Goal: Feedback & Contribution: Contribute content

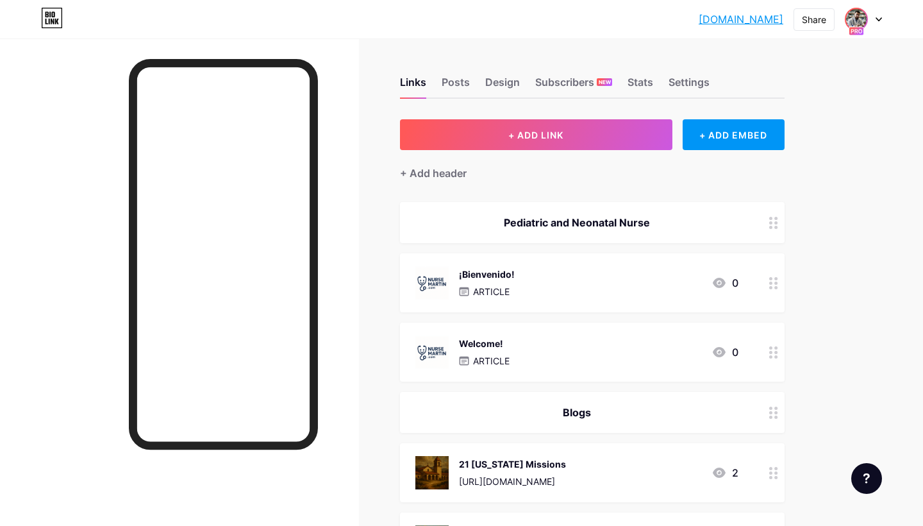
click at [867, 17] on img at bounding box center [856, 19] width 21 height 21
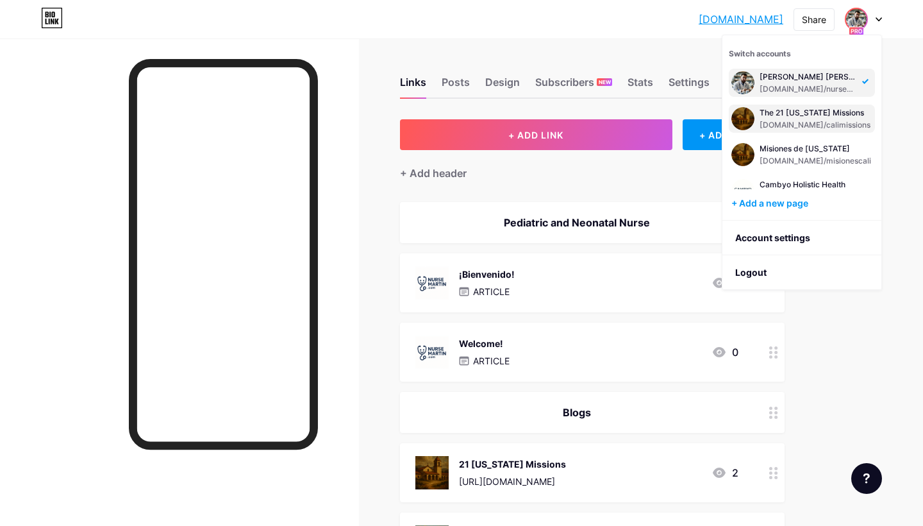
click at [807, 121] on div "[DOMAIN_NAME]/calimissions" at bounding box center [815, 125] width 111 height 10
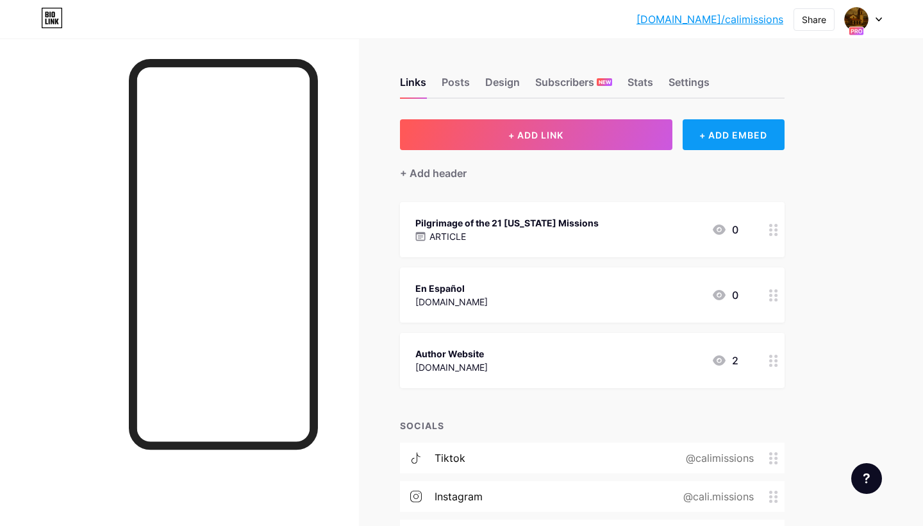
click at [737, 142] on div "+ ADD EMBED" at bounding box center [734, 134] width 102 height 31
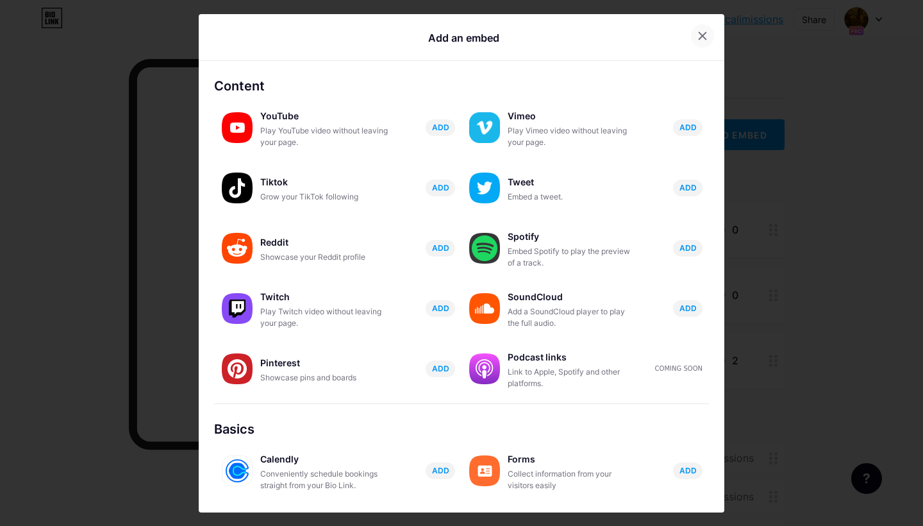
click at [699, 29] on div at bounding box center [702, 35] width 23 height 23
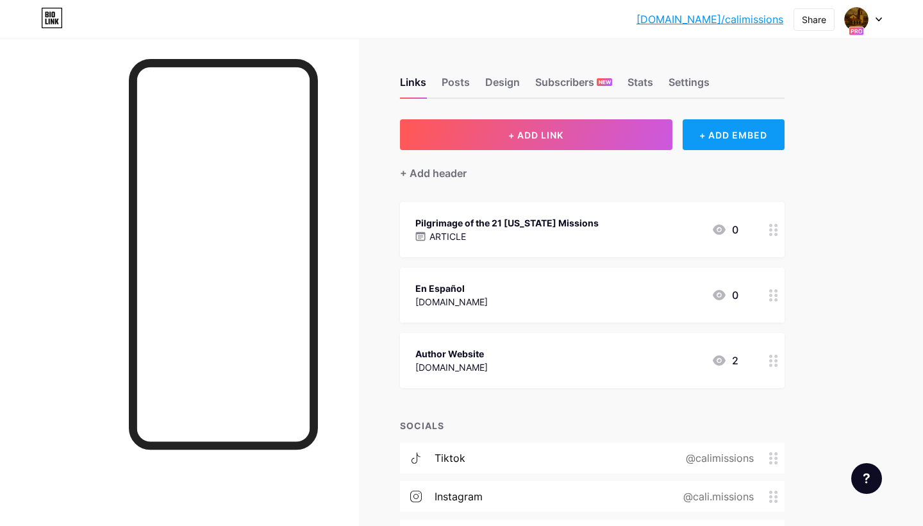
click at [715, 134] on div "+ ADD EMBED" at bounding box center [734, 134] width 102 height 31
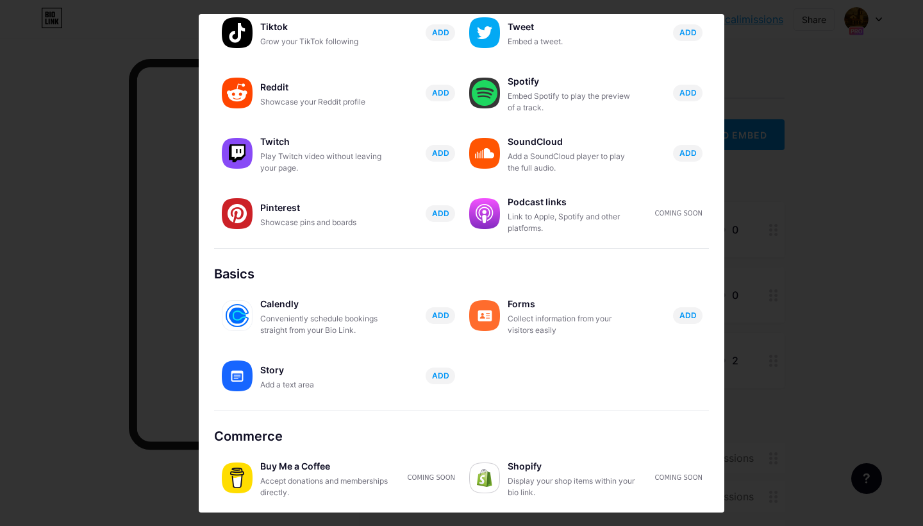
scroll to position [155, 0]
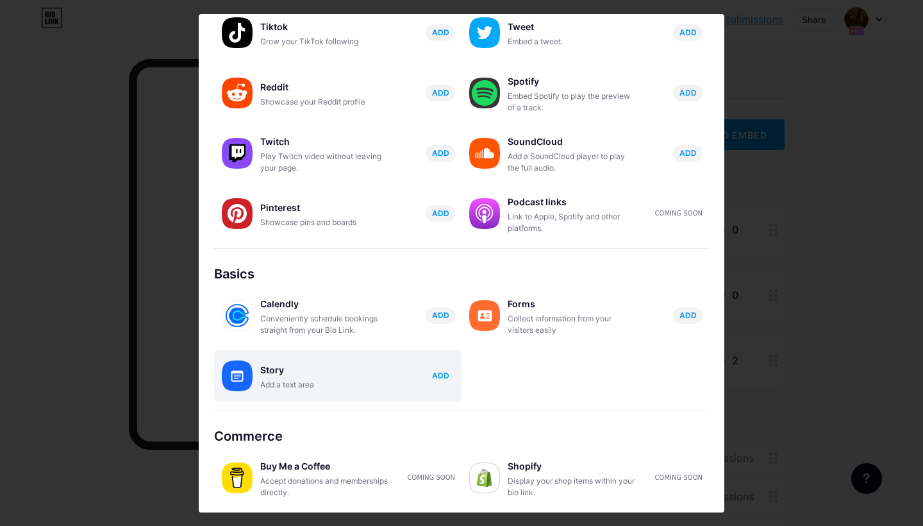
click at [440, 369] on button "ADD" at bounding box center [440, 375] width 29 height 17
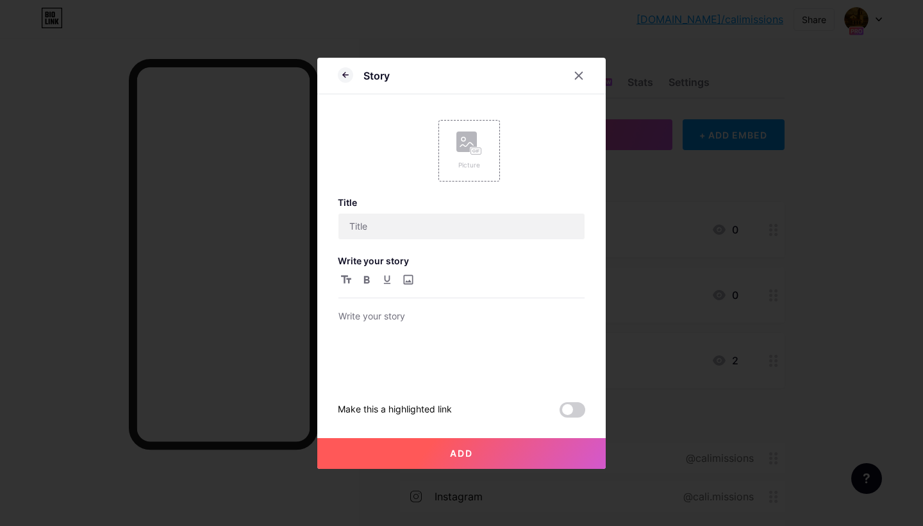
scroll to position [0, 0]
click at [406, 230] on input "text" at bounding box center [462, 226] width 246 height 26
type input "The Presidents of the Califonia Missions"
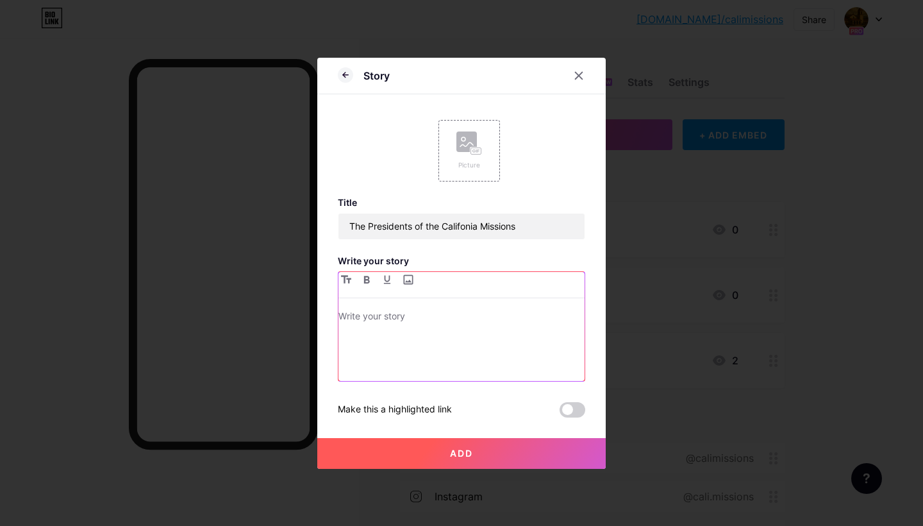
click at [396, 323] on p at bounding box center [462, 317] width 246 height 18
click at [434, 452] on button "Add" at bounding box center [461, 453] width 288 height 31
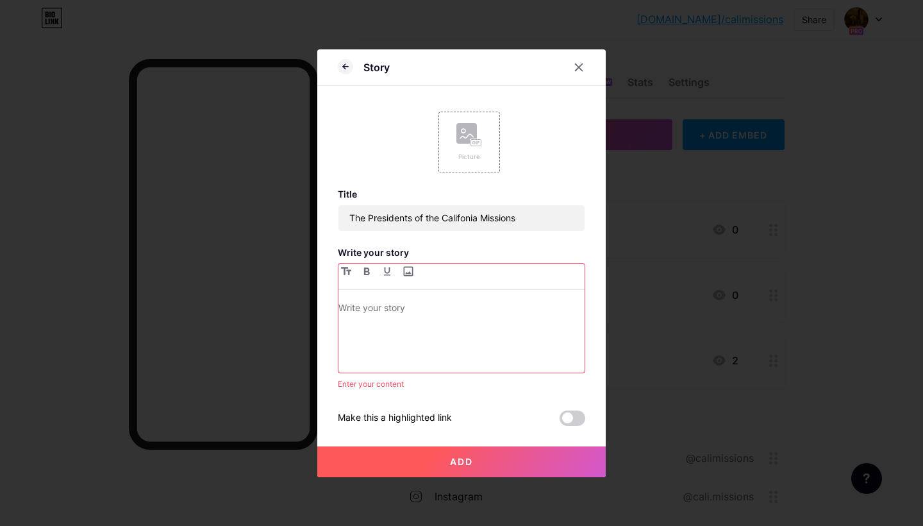
click at [420, 333] on div at bounding box center [462, 336] width 246 height 72
click at [410, 272] on input "file" at bounding box center [407, 270] width 15 height 15
click at [408, 276] on input "file" at bounding box center [407, 270] width 15 height 15
drag, startPoint x: 530, startPoint y: 221, endPoint x: 315, endPoint y: 204, distance: 215.4
click at [315, 204] on div "Story Picture Title The Presidents of the Califonia Missions Write your story E…" at bounding box center [461, 263] width 923 height 526
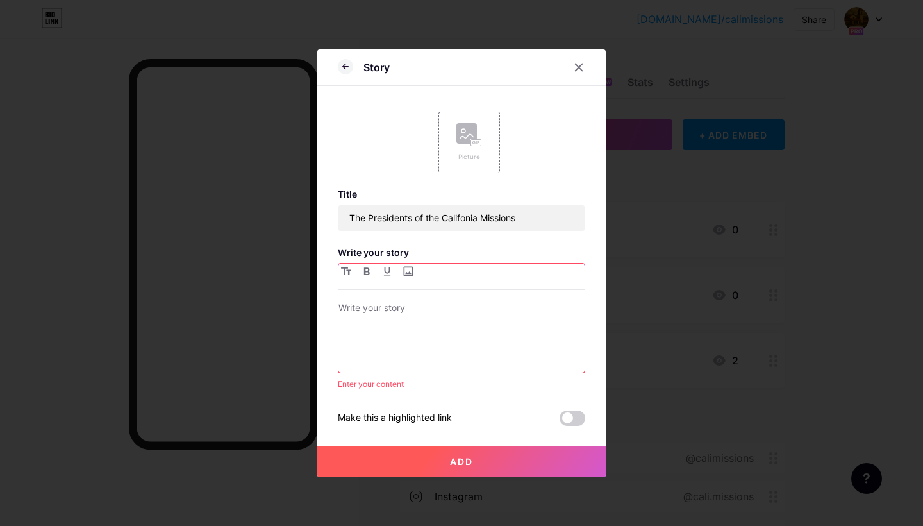
click at [370, 302] on p at bounding box center [462, 309] width 246 height 18
click at [415, 216] on input "The Presidents of the Califonia Missions" at bounding box center [462, 218] width 246 height 26
click at [354, 308] on p "T" at bounding box center [462, 309] width 246 height 18
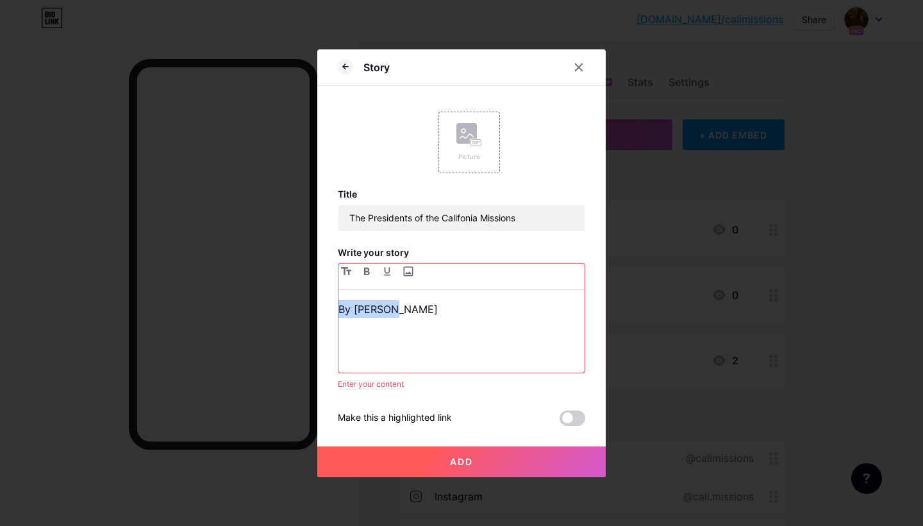
drag, startPoint x: 392, startPoint y: 304, endPoint x: 322, endPoint y: 299, distance: 70.1
click at [322, 299] on div "Story Picture Title The Presidents of the Califonia Missions Write your story B…" at bounding box center [461, 263] width 288 height 428
click at [415, 308] on p "Saint Fr. Juniper Serra" at bounding box center [462, 309] width 246 height 18
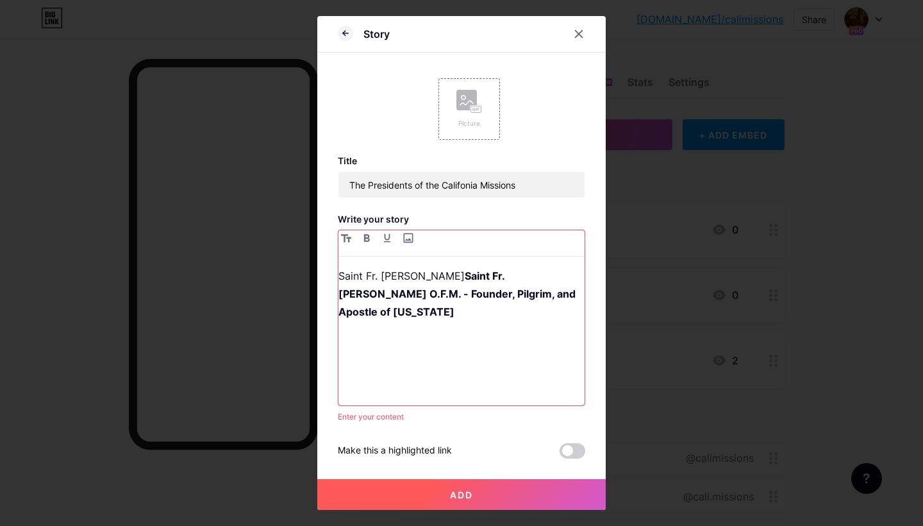
drag, startPoint x: 453, startPoint y: 276, endPoint x: 310, endPoint y: 271, distance: 143.7
click at [310, 271] on div "Story Picture Title The Presidents of the Califonia Missions Write your story S…" at bounding box center [461, 263] width 923 height 526
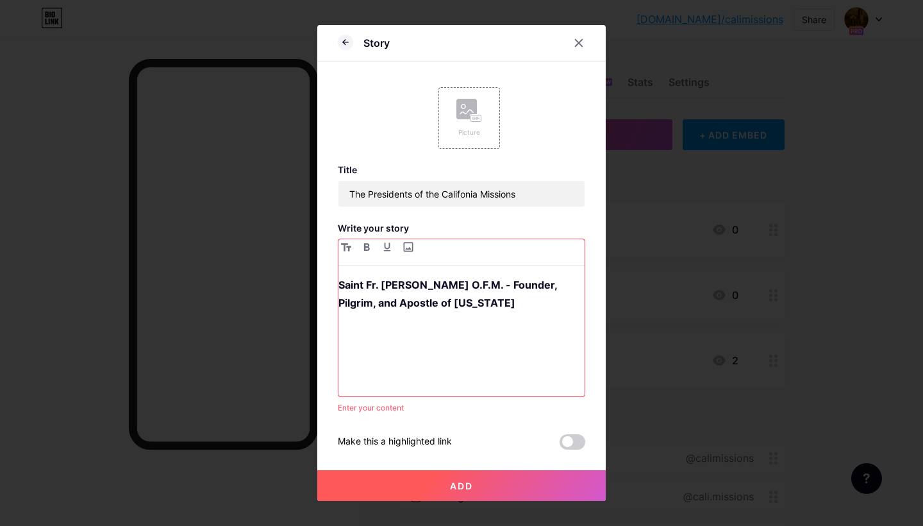
click at [522, 305] on p "Saint Fr. [PERSON_NAME] O.F.M. - Founder, Pilgrim, and Apostle of [US_STATE]" at bounding box center [462, 294] width 246 height 36
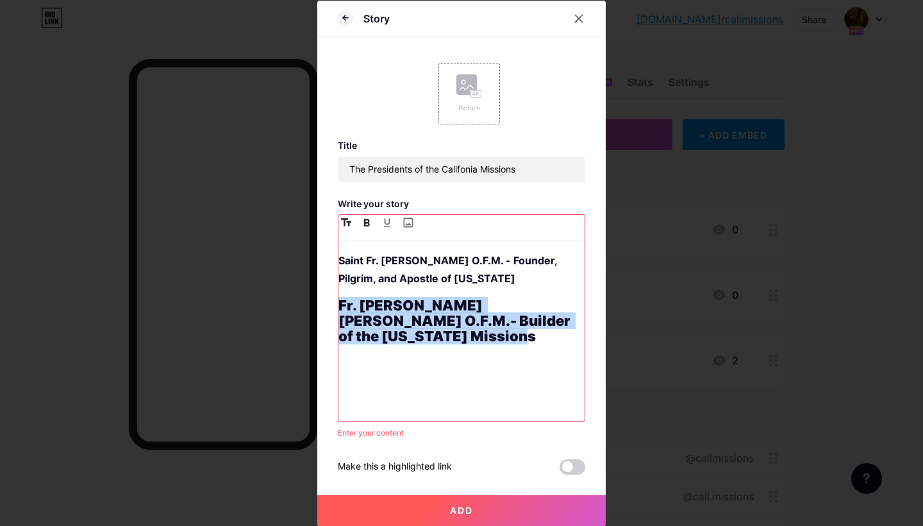
drag, startPoint x: 458, startPoint y: 339, endPoint x: 329, endPoint y: 300, distance: 135.3
click at [329, 300] on div "Story Picture Title The Presidents of the Califonia Missions Write your story S…" at bounding box center [461, 263] width 288 height 525
click at [349, 221] on icon "button" at bounding box center [346, 222] width 10 height 8
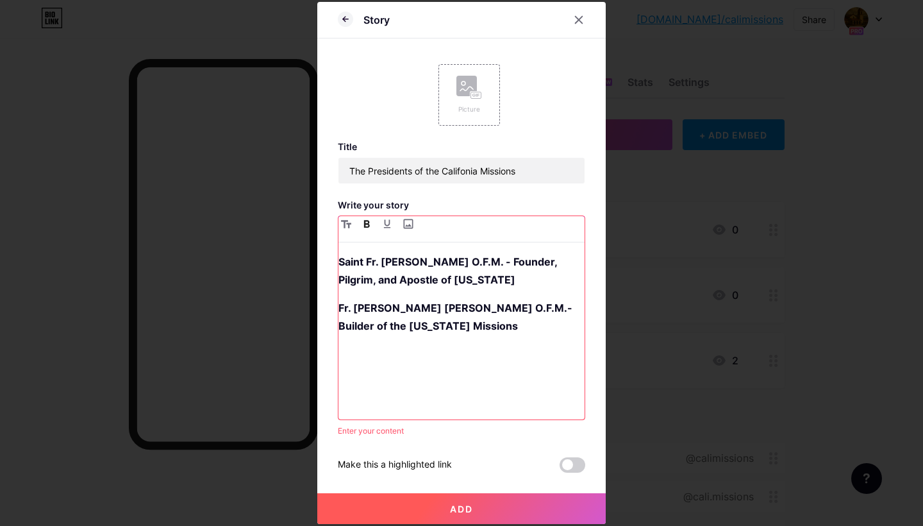
click at [474, 357] on p at bounding box center [462, 363] width 246 height 36
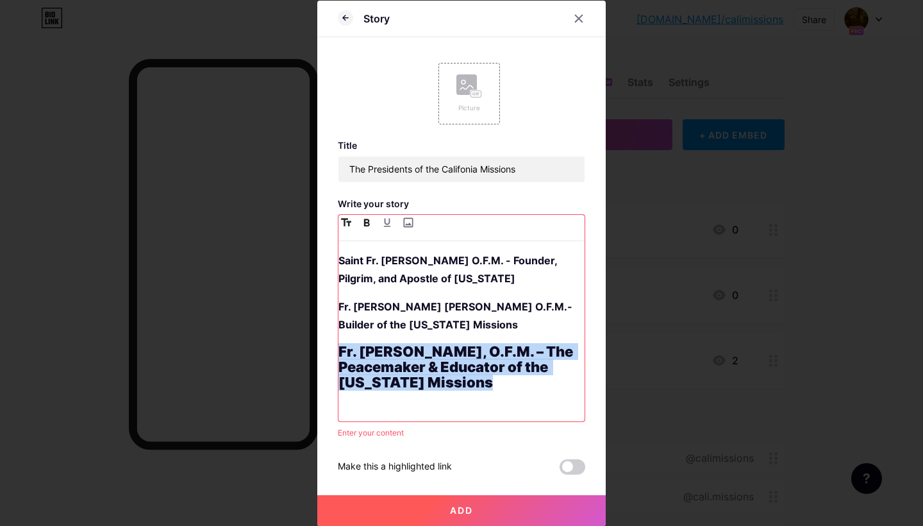
drag, startPoint x: 488, startPoint y: 387, endPoint x: 331, endPoint y: 350, distance: 160.6
click at [331, 350] on div "Story Picture Title The Presidents of the Califonia Missions Write your story S…" at bounding box center [461, 263] width 288 height 525
click at [347, 221] on icon "button" at bounding box center [346, 222] width 10 height 8
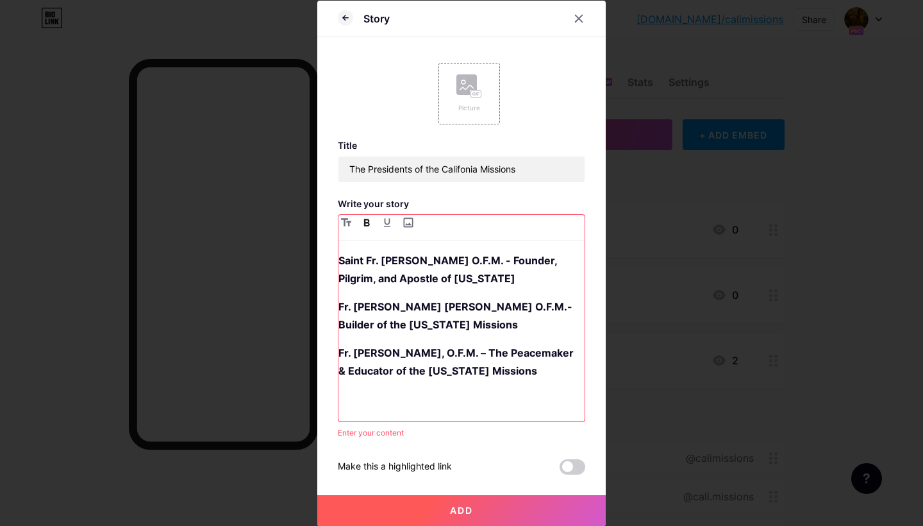
click at [529, 369] on p "Fr. [PERSON_NAME], O.F.M. – The Peacemaker & Educator of the [US_STATE] Missions" at bounding box center [462, 371] width 246 height 54
click at [511, 278] on p "Saint Fr. [PERSON_NAME] O.F.M. - Founder, Pilgrim, and Apostle of [US_STATE]" at bounding box center [462, 269] width 246 height 36
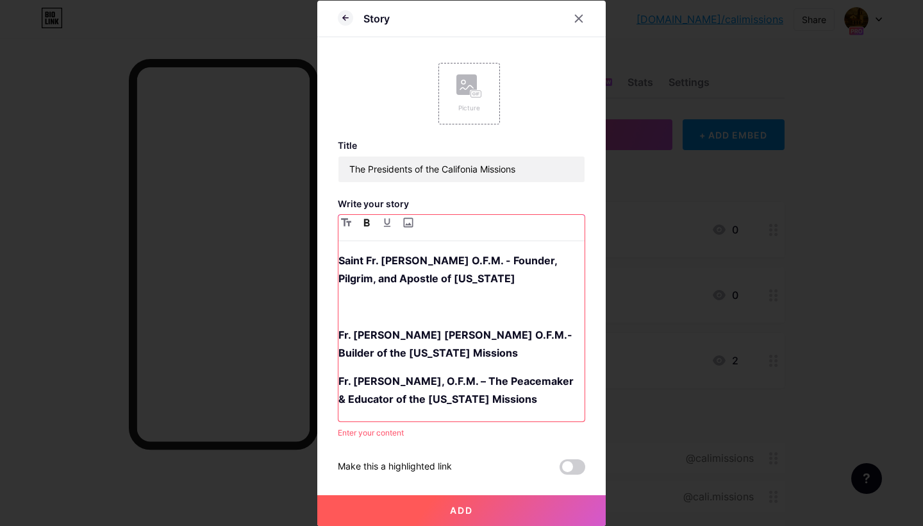
click at [505, 356] on p "Fr. [PERSON_NAME] [PERSON_NAME] O.F.M.- Builder of the [US_STATE] Missions" at bounding box center [462, 344] width 246 height 36
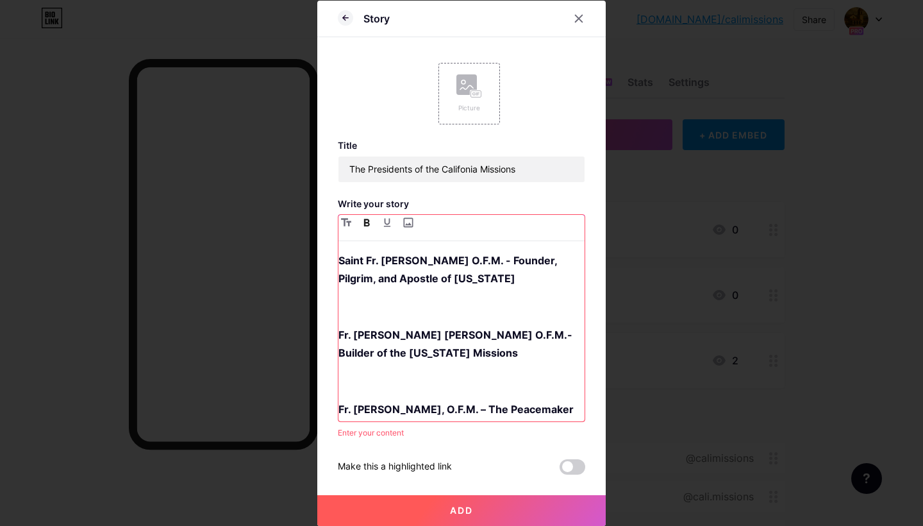
click at [406, 303] on p at bounding box center [462, 306] width 246 height 18
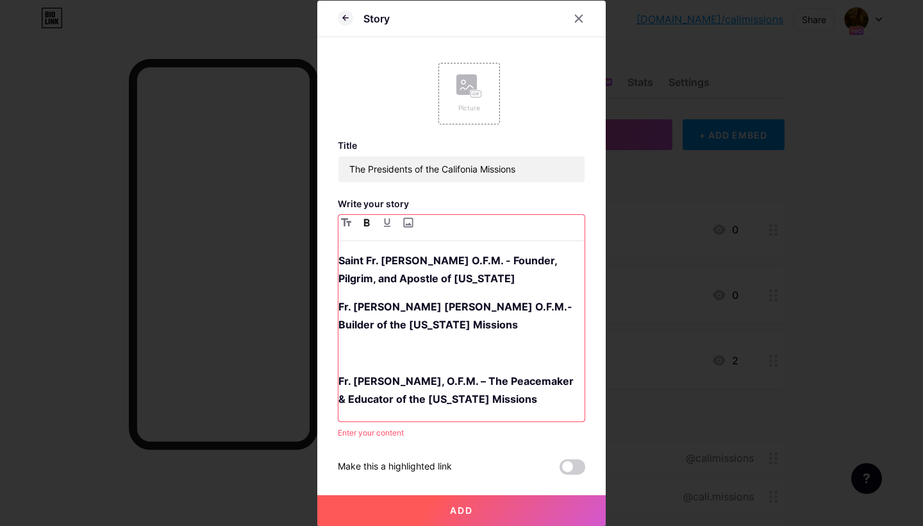
click at [401, 348] on p at bounding box center [462, 353] width 246 height 18
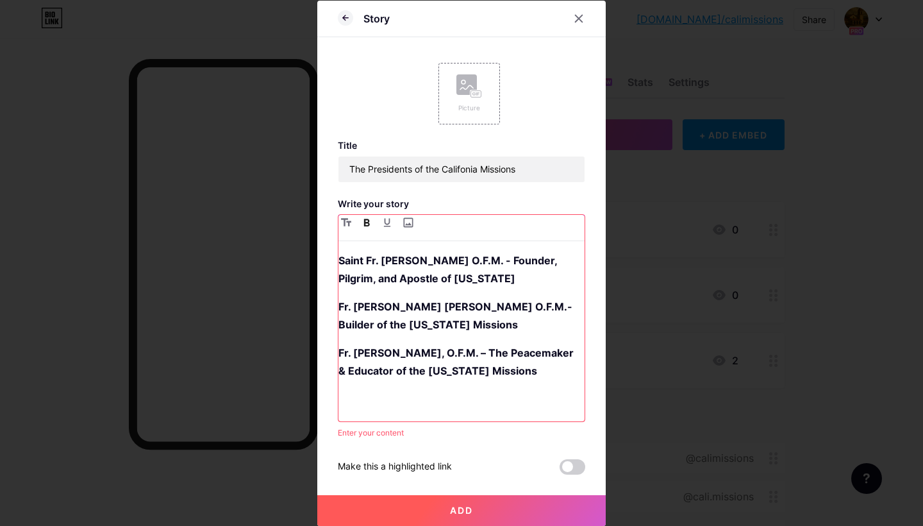
drag, startPoint x: 507, startPoint y: 278, endPoint x: 340, endPoint y: 260, distance: 167.7
click at [340, 260] on p "Saint Fr. [PERSON_NAME] O.F.M. - Founder, Pilgrim, and Apostle of [US_STATE]" at bounding box center [462, 269] width 246 height 36
click at [422, 395] on p "Fr. [PERSON_NAME], O.F.M. – The Peacemaker & Educator of the [US_STATE] Missions" at bounding box center [462, 371] width 246 height 54
drag, startPoint x: 528, startPoint y: 374, endPoint x: 535, endPoint y: 461, distance: 87.5
click at [535, 460] on div "Title The Presidents of the Califonia Missions Write your story Saint Fr. [PERS…" at bounding box center [461, 307] width 247 height 335
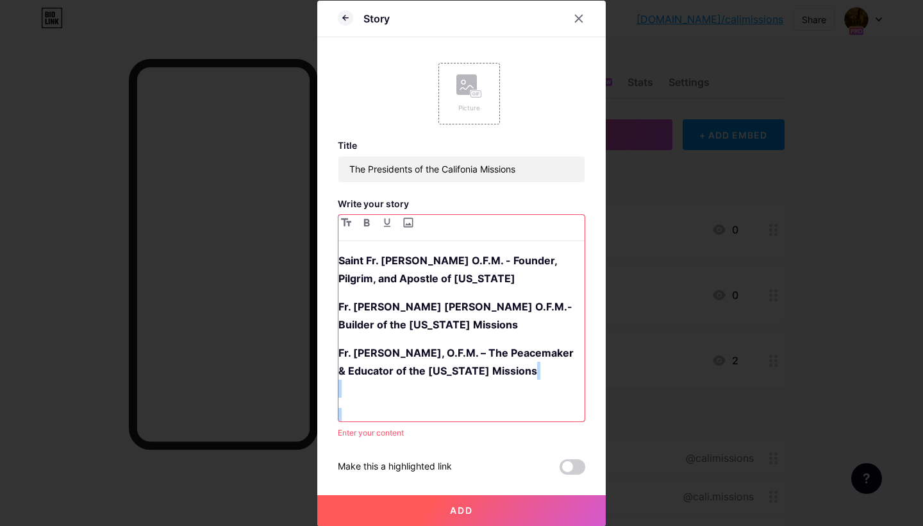
scroll to position [15, 0]
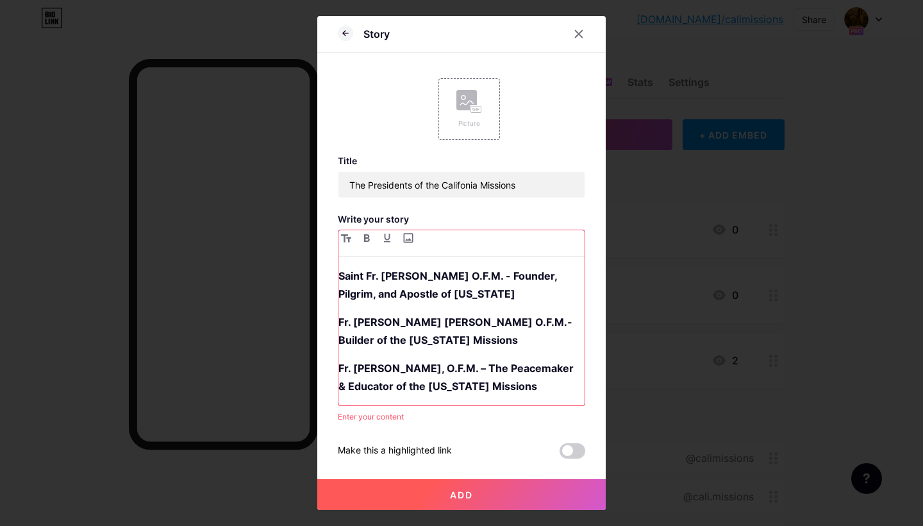
click at [487, 370] on strong "Fr. [PERSON_NAME], O.F.M. – The Peacemaker & Educator of the [US_STATE] Missions" at bounding box center [458, 377] width 238 height 31
click at [493, 343] on div "Saint Fr. [PERSON_NAME] O.F.M. - Founder, Pilgrim, and Apostle of [US_STATE] Fr…" at bounding box center [462, 336] width 246 height 138
click at [578, 33] on icon at bounding box center [579, 34] width 7 height 7
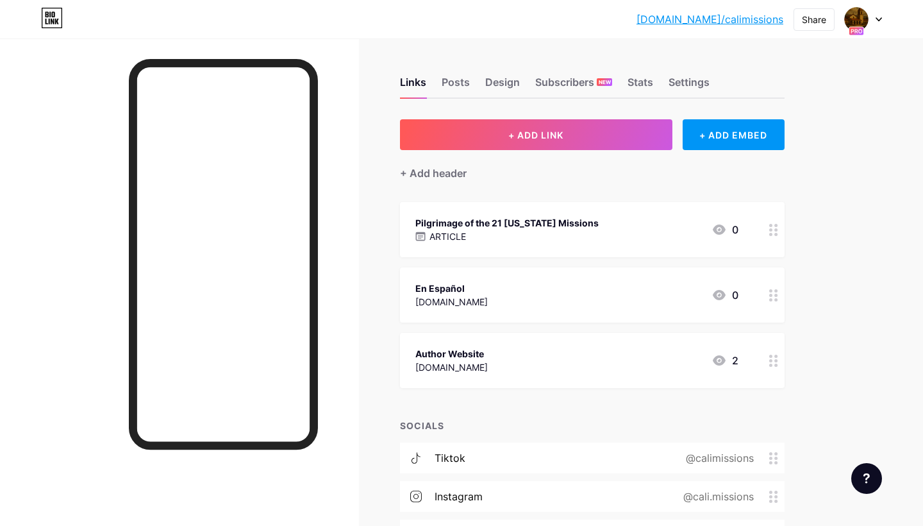
click at [537, 241] on div "ARTICLE" at bounding box center [506, 236] width 183 height 13
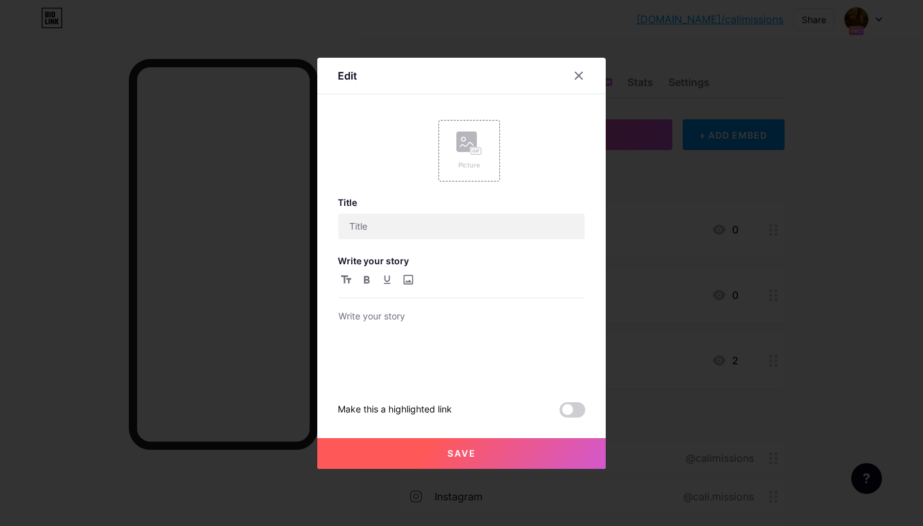
type input "Pilgrimage of the 21 [US_STATE] Missions"
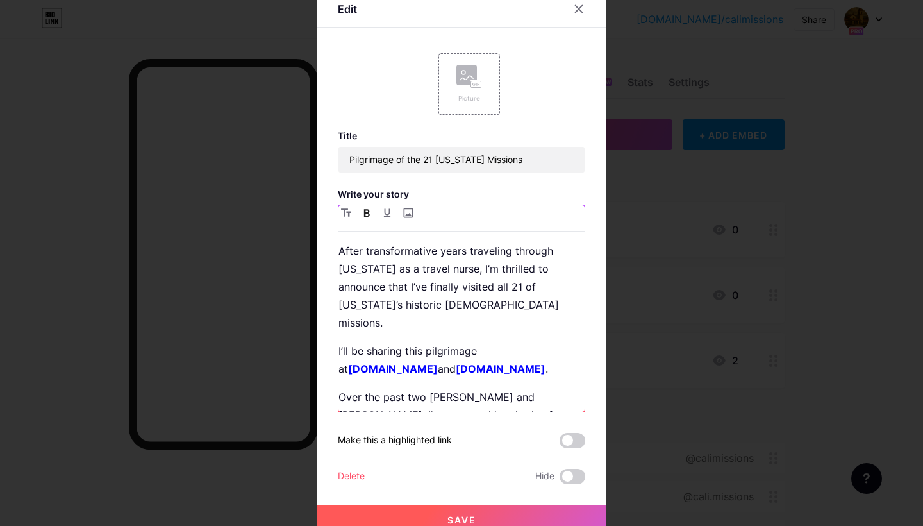
click at [438, 362] on strong "[DOMAIN_NAME]" at bounding box center [393, 368] width 90 height 13
click at [580, 8] on icon at bounding box center [579, 8] width 7 height 7
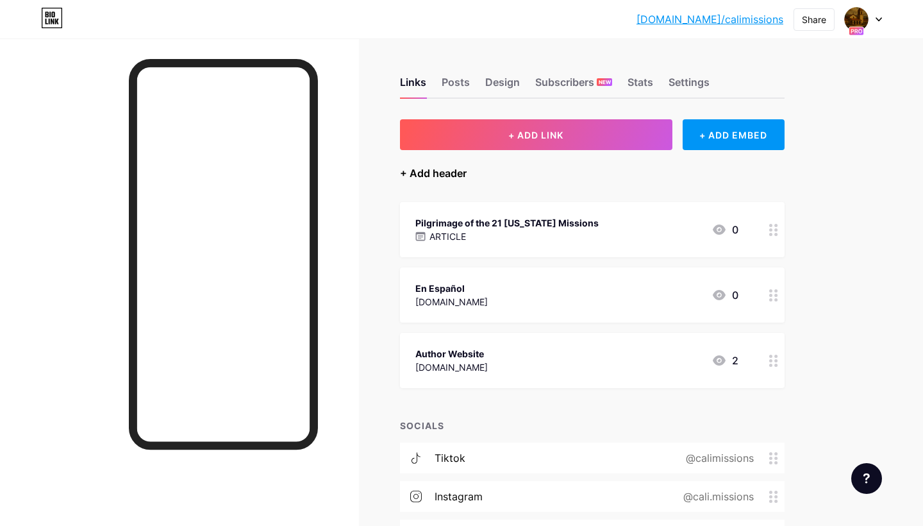
click at [445, 171] on div "+ Add header" at bounding box center [433, 172] width 67 height 15
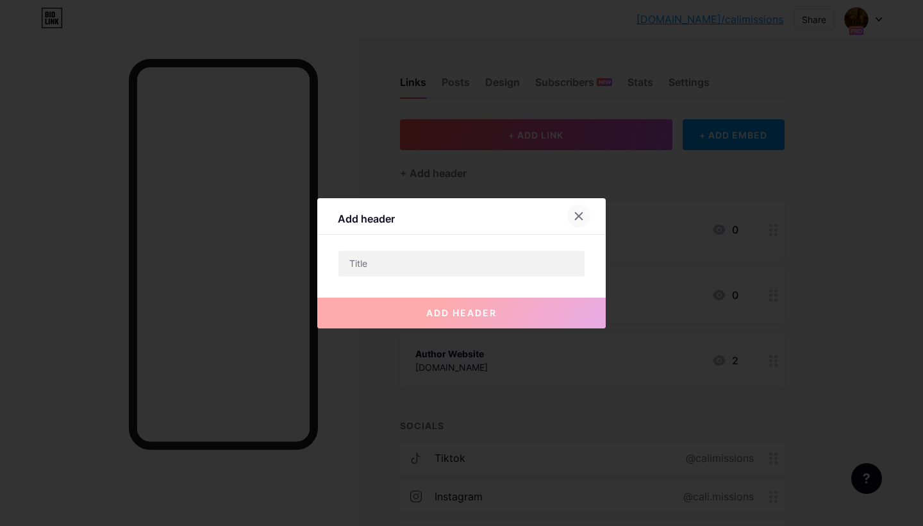
click at [581, 212] on icon at bounding box center [579, 216] width 10 height 10
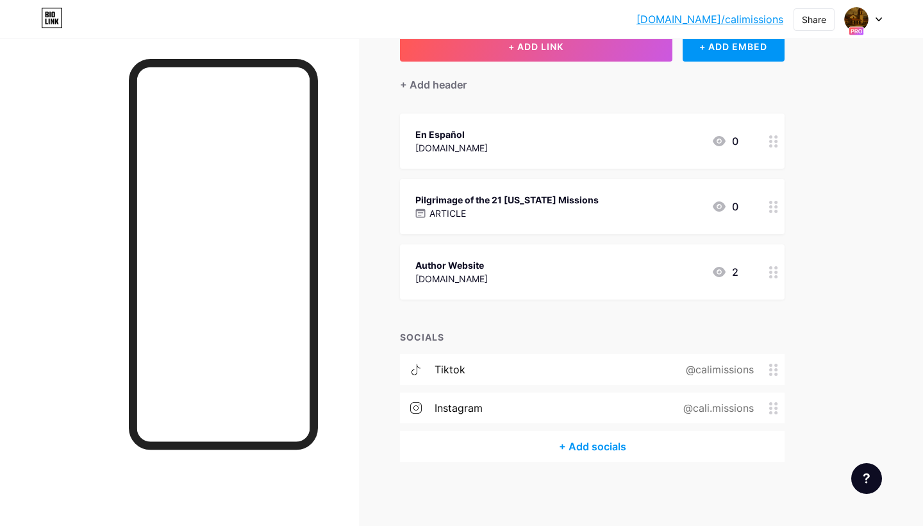
scroll to position [88, 0]
click at [608, 214] on div "Pilgrimage of the 21 [US_STATE] Missions ARTICLE 0" at bounding box center [576, 206] width 323 height 29
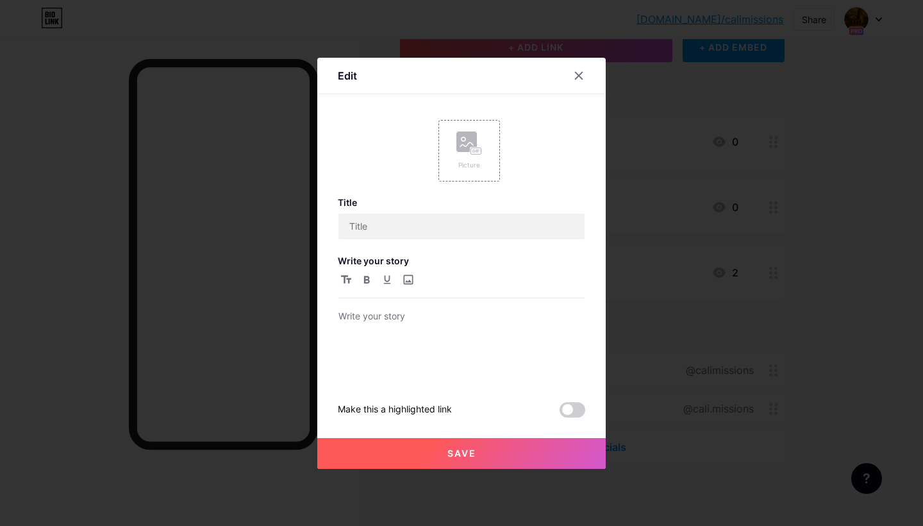
type input "Pilgrimage of the 21 [US_STATE] Missions"
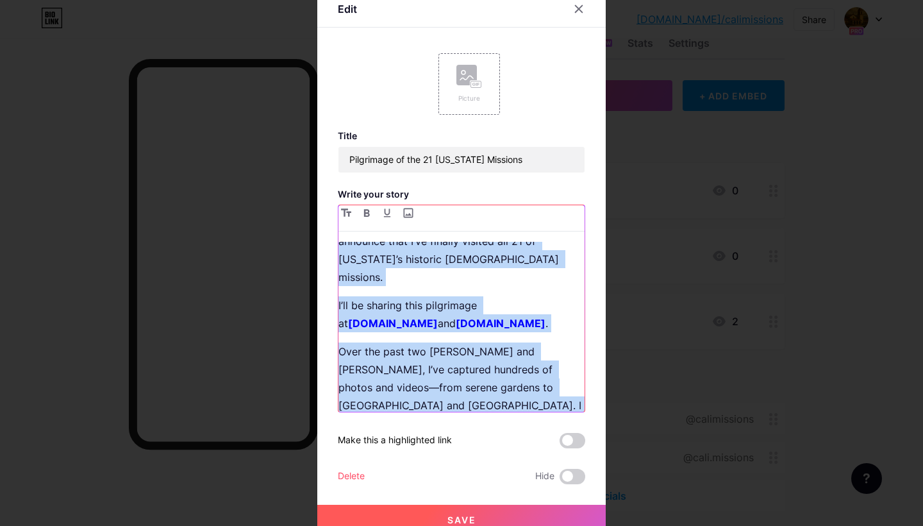
scroll to position [0, 0]
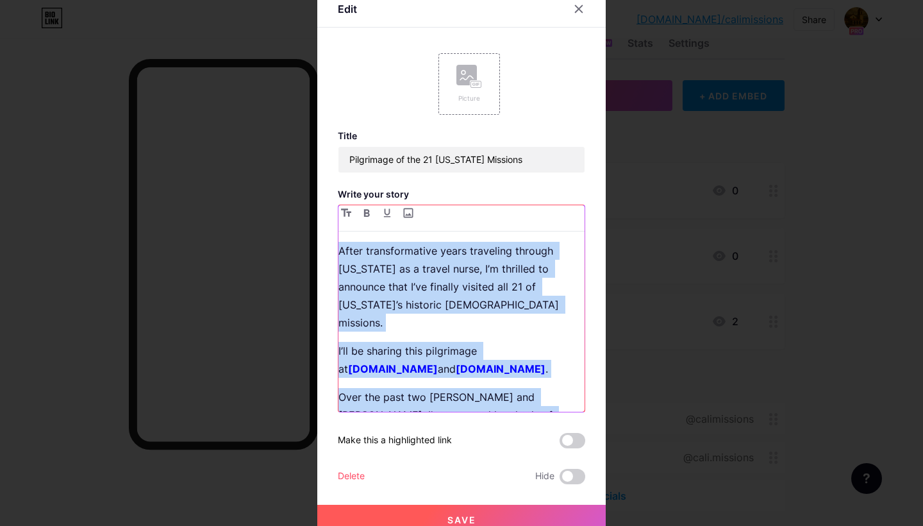
drag, startPoint x: 339, startPoint y: 313, endPoint x: 315, endPoint y: 196, distance: 119.7
click at [315, 196] on div "Edit Picture Title Pilgrimage of the 21 [US_STATE] Missions Write your story Af…" at bounding box center [461, 263] width 923 height 526
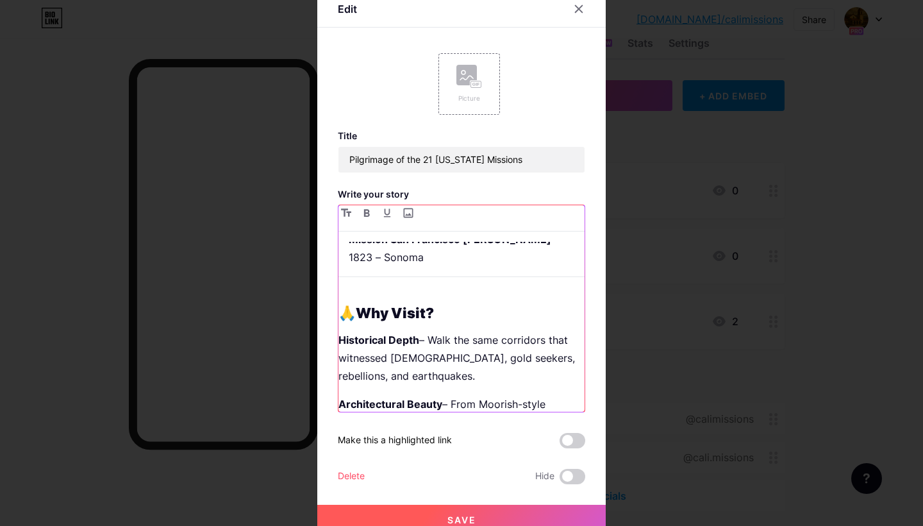
scroll to position [2056, 0]
click at [455, 515] on span "Save" at bounding box center [461, 519] width 29 height 11
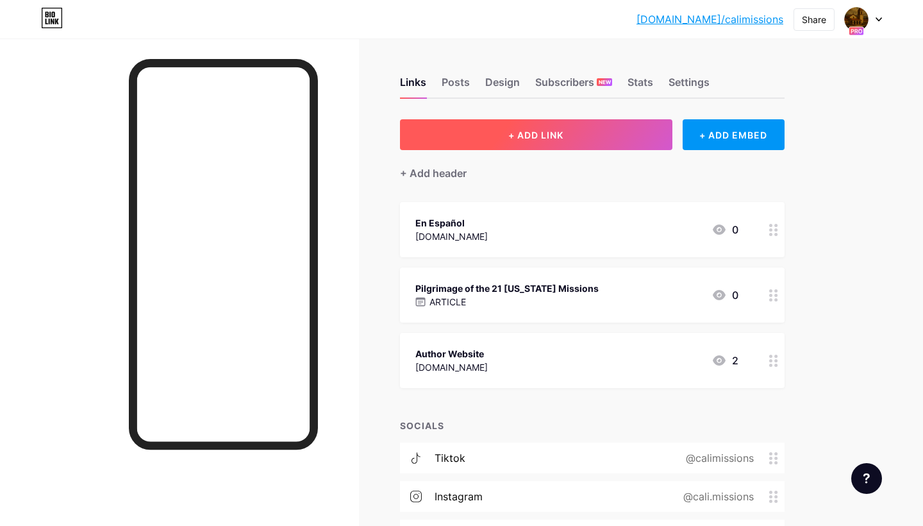
scroll to position [0, 0]
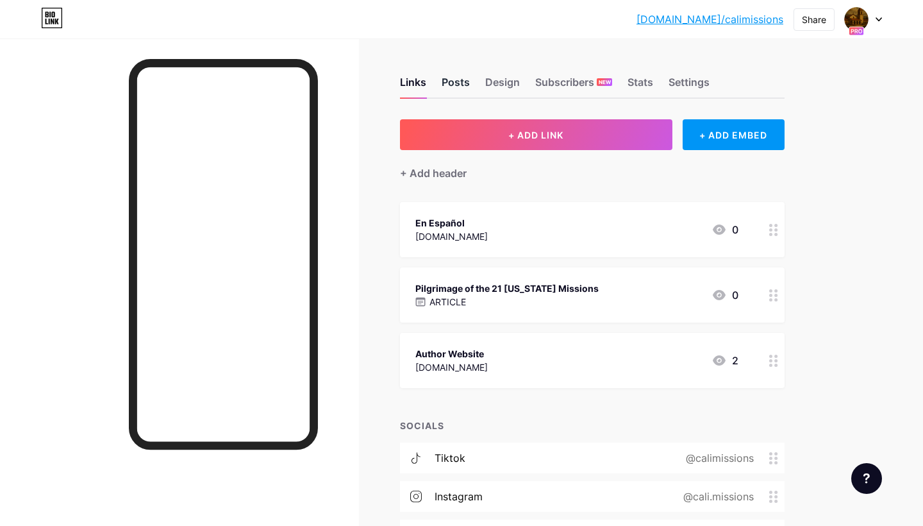
click at [456, 83] on div "Posts" at bounding box center [456, 85] width 28 height 23
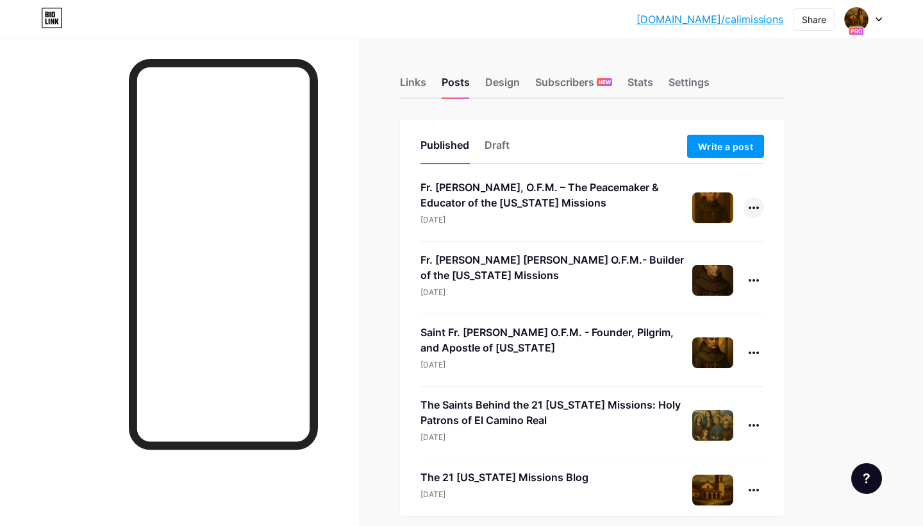
click at [749, 212] on div at bounding box center [754, 207] width 21 height 21
click at [705, 287] on li "Edit" at bounding box center [714, 289] width 98 height 26
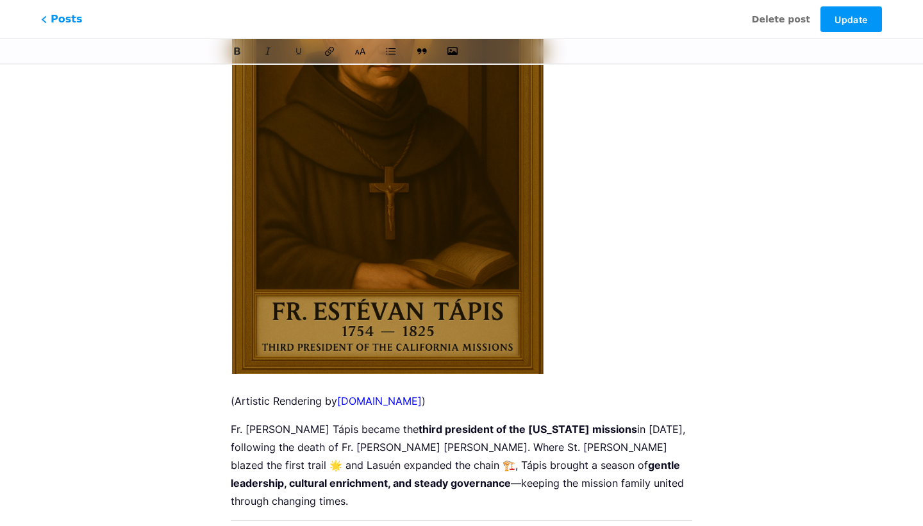
scroll to position [342, 0]
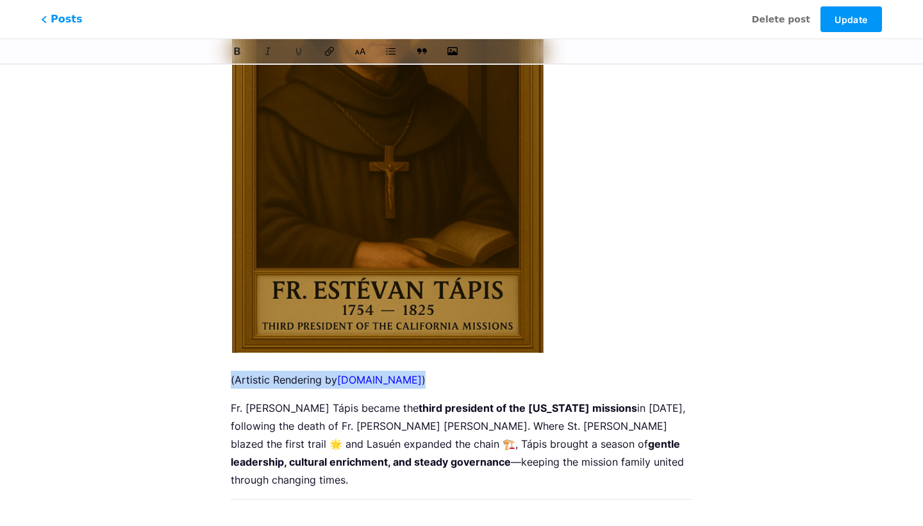
drag, startPoint x: 452, startPoint y: 376, endPoint x: 208, endPoint y: 358, distance: 244.3
click at [413, 376] on link "[DOMAIN_NAME]" at bounding box center [379, 379] width 85 height 13
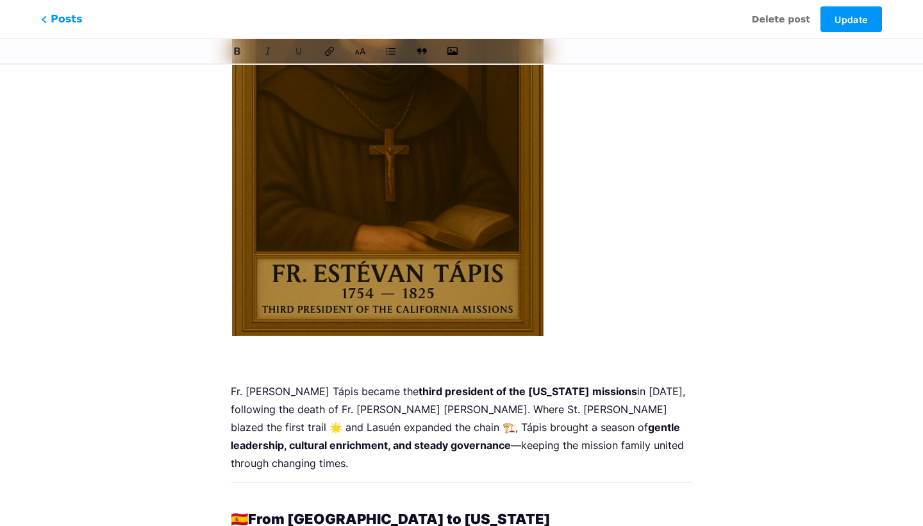
scroll to position [224, 0]
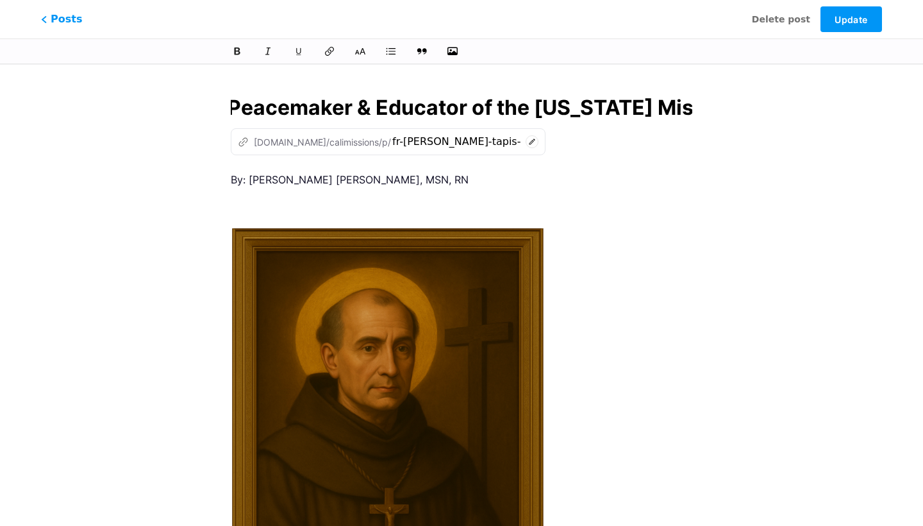
scroll to position [0, 0]
click at [365, 200] on p at bounding box center [462, 208] width 462 height 18
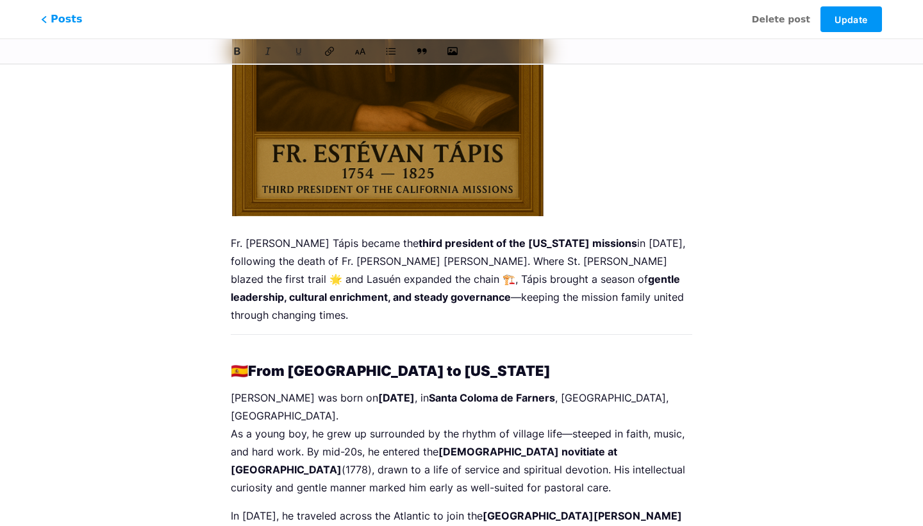
scroll to position [469, 0]
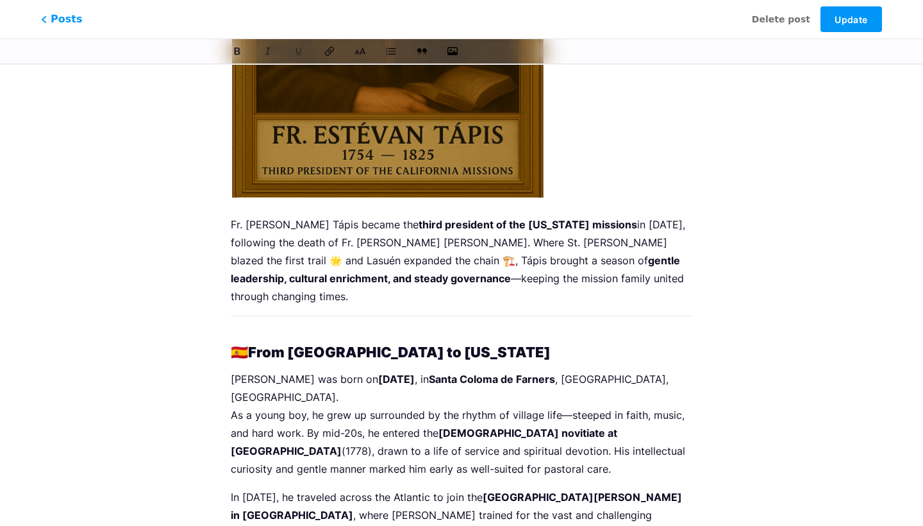
click at [299, 324] on p at bounding box center [462, 325] width 462 height 18
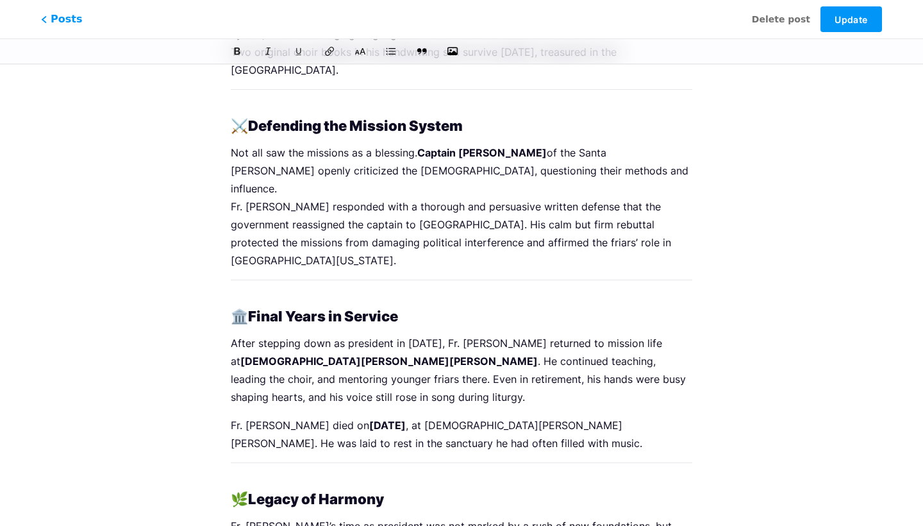
scroll to position [1610, 0]
click at [852, 18] on span "Update" at bounding box center [851, 19] width 33 height 11
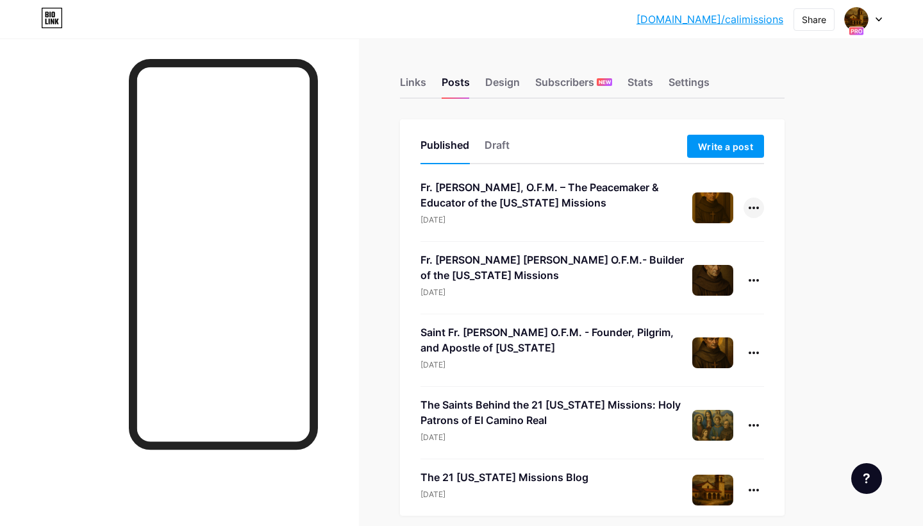
click at [753, 205] on div at bounding box center [754, 207] width 21 height 21
click at [714, 292] on li "Edit" at bounding box center [714, 289] width 98 height 26
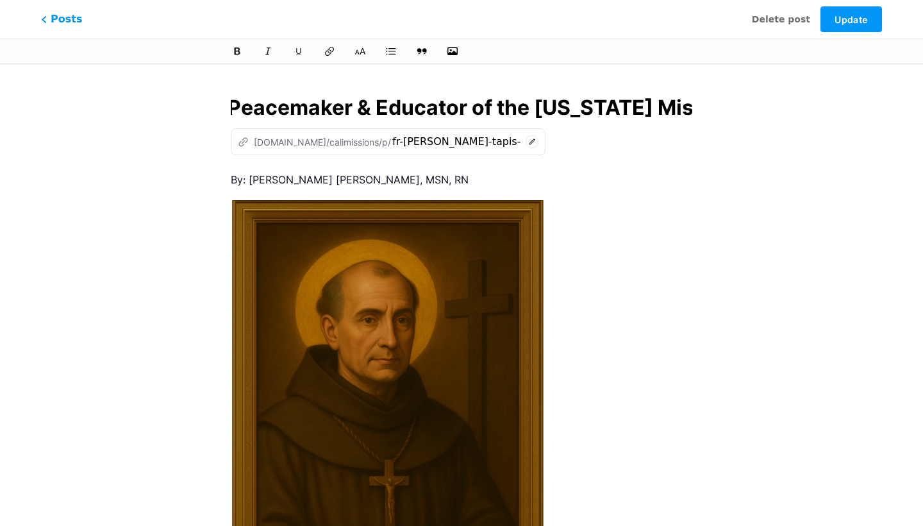
scroll to position [19, 0]
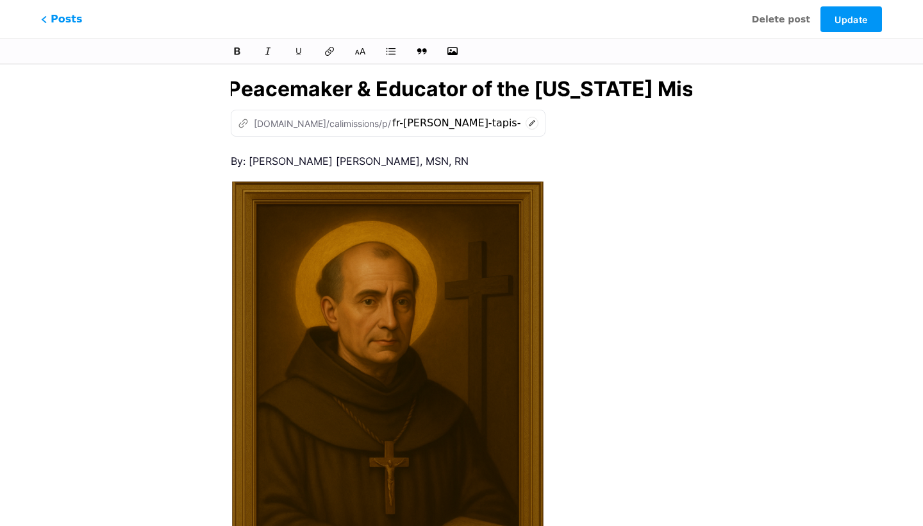
click at [526, 124] on icon at bounding box center [532, 123] width 13 height 13
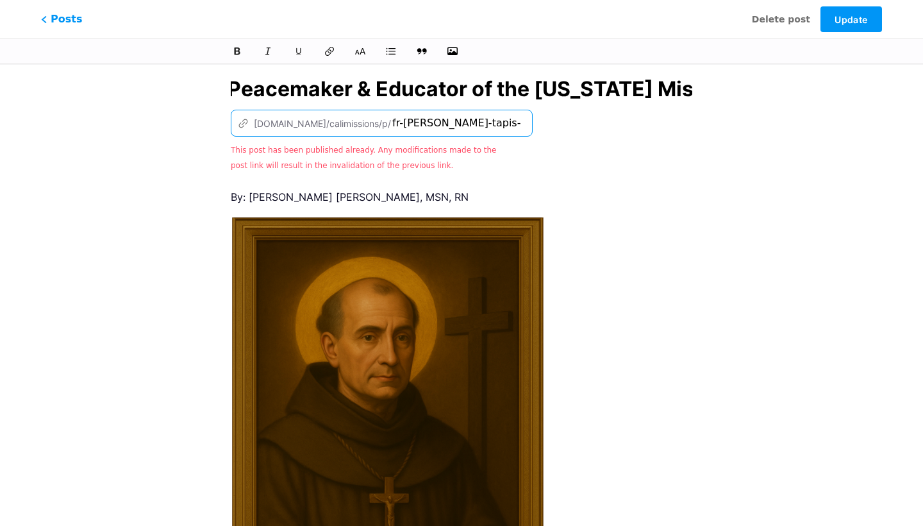
drag, startPoint x: 387, startPoint y: 122, endPoint x: 451, endPoint y: 121, distance: 64.1
click at [451, 121] on input "fr-[PERSON_NAME]-tapis-ofm-the-peacemaker-educator-of-the-[US_STATE]-missions" at bounding box center [456, 122] width 128 height 15
click at [421, 123] on input "fr-[PERSON_NAME]-tapis-ofm-the-peacemaker-educator-of-the-[US_STATE]-missions" at bounding box center [456, 122] width 128 height 15
drag, startPoint x: 399, startPoint y: 121, endPoint x: 515, endPoint y: 124, distance: 115.4
click at [515, 124] on div "z [DOMAIN_NAME]/calimissions/p/ fr-[PERSON_NAME]-tapis-ofm-the-peacemaker-educa…" at bounding box center [462, 141] width 462 height 63
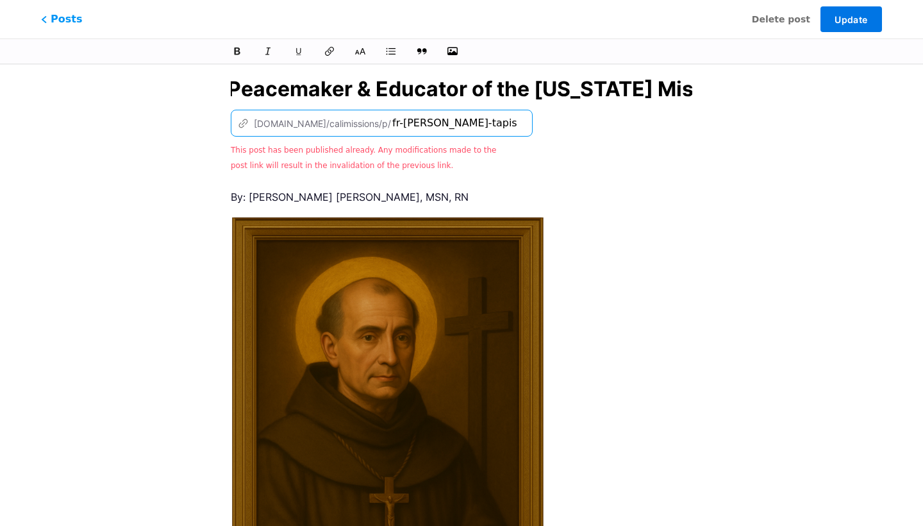
type input "fr-[PERSON_NAME]-tapis"
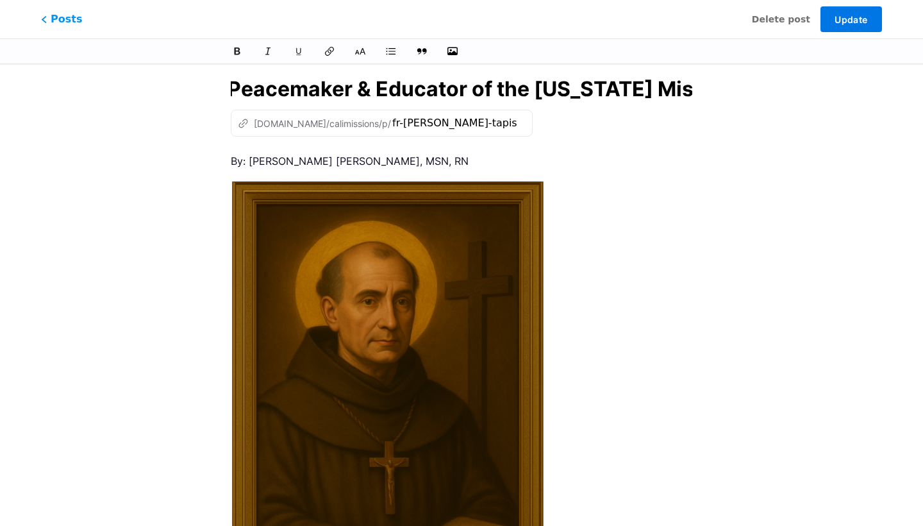
click at [855, 17] on span "Update" at bounding box center [851, 19] width 33 height 11
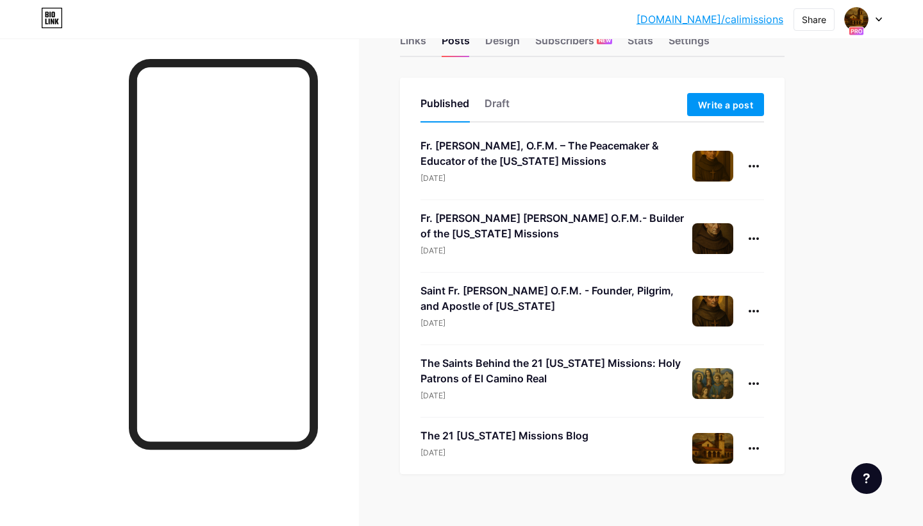
scroll to position [53, 0]
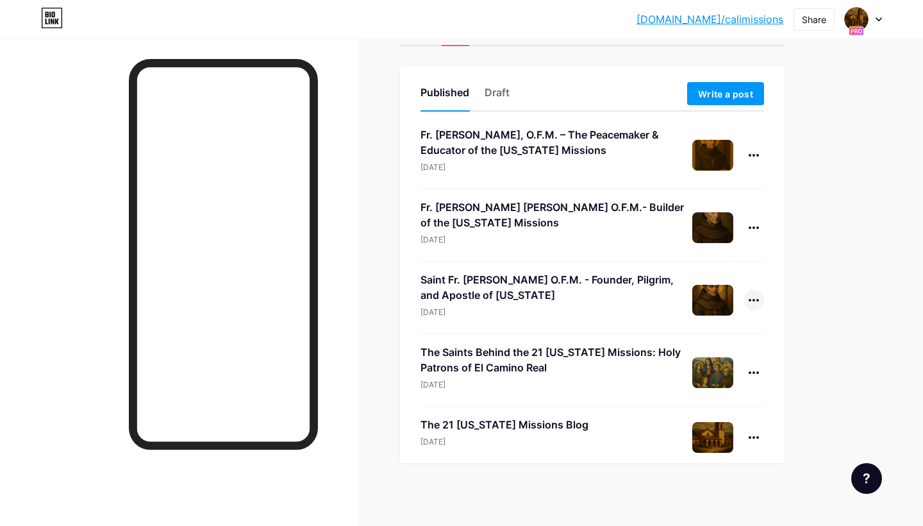
click at [750, 299] on icon at bounding box center [754, 300] width 10 height 3
click at [708, 376] on li "Edit" at bounding box center [714, 382] width 98 height 26
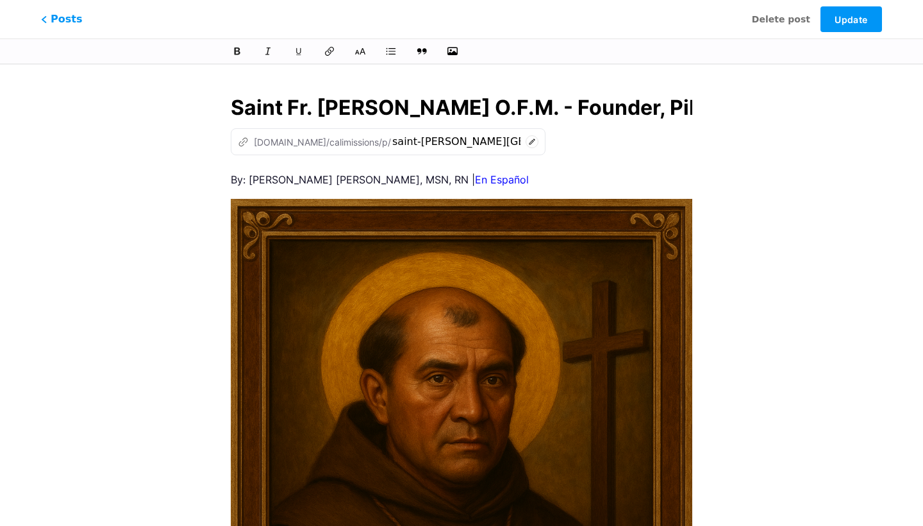
scroll to position [0, 345]
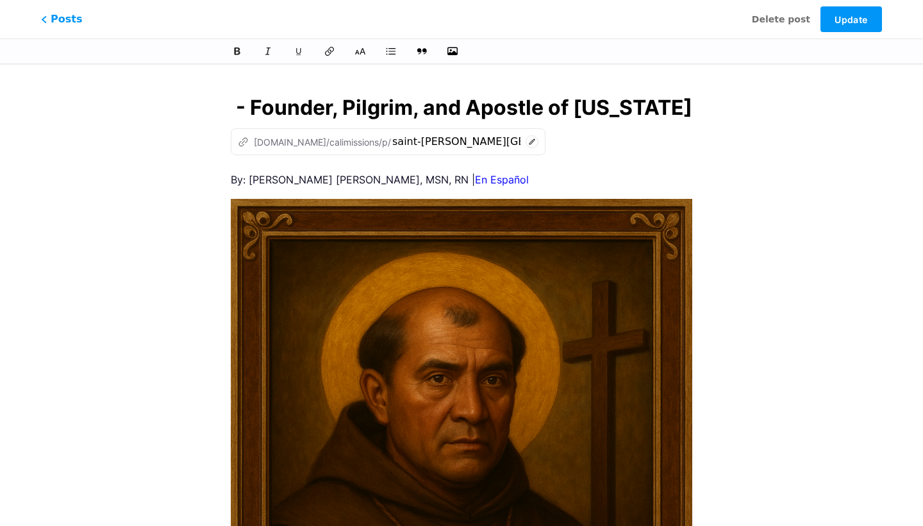
click at [481, 138] on div "z [DOMAIN_NAME]/calimissions/p/ [GEOGRAPHIC_DATA][PERSON_NAME]" at bounding box center [388, 141] width 315 height 27
click at [526, 140] on icon at bounding box center [532, 141] width 13 height 13
click at [540, 153] on div "z [DOMAIN_NAME]/calimissions/p/ saint-[PERSON_NAME][GEOGRAPHIC_DATA] This post …" at bounding box center [462, 141] width 462 height 27
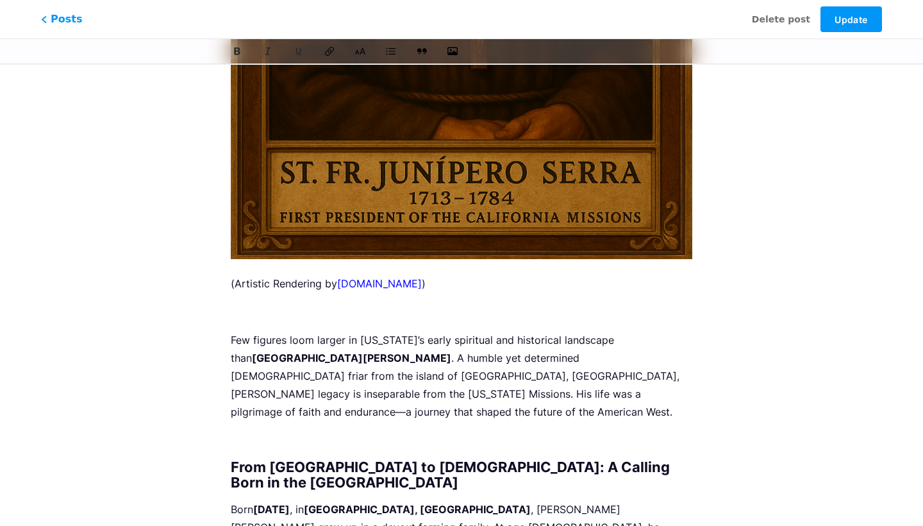
scroll to position [635, 0]
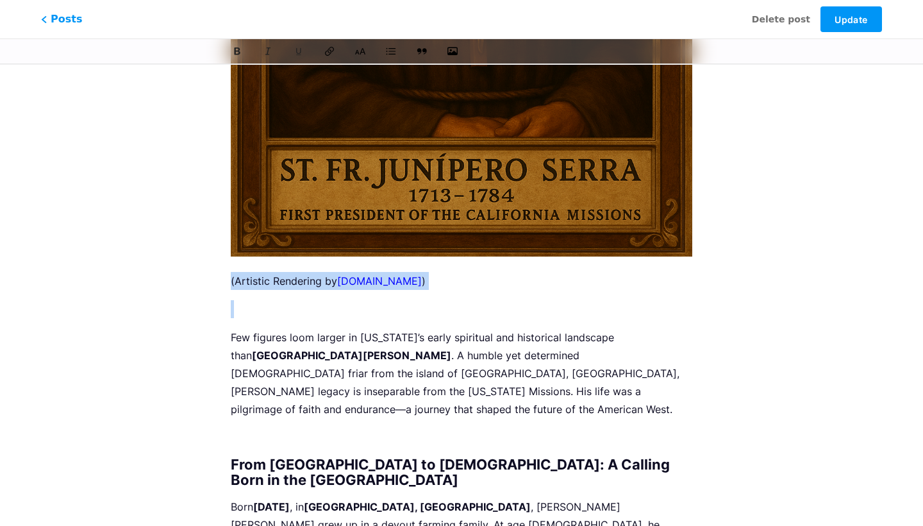
drag, startPoint x: 424, startPoint y: 308, endPoint x: 219, endPoint y: 277, distance: 208.2
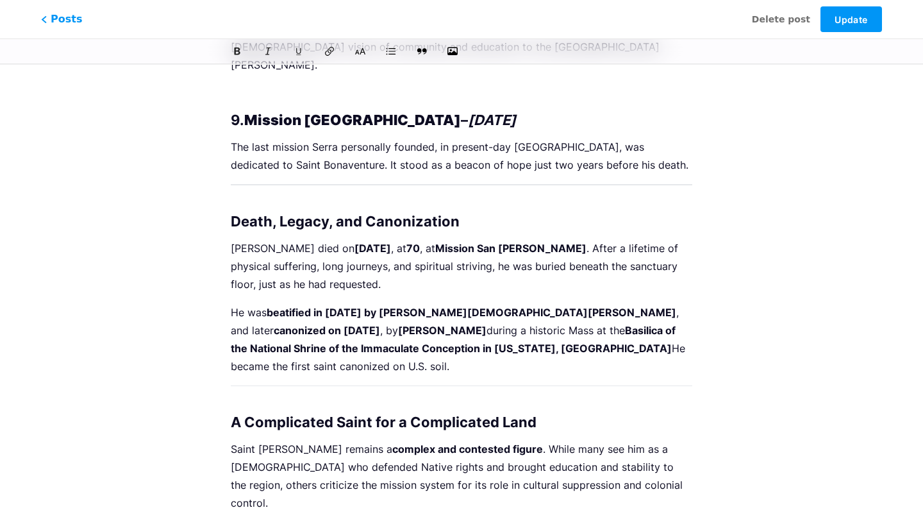
scroll to position [2792, 0]
drag, startPoint x: 235, startPoint y: 444, endPoint x: 236, endPoint y: 480, distance: 35.9
drag, startPoint x: 243, startPoint y: 437, endPoint x: 235, endPoint y: 467, distance: 30.5
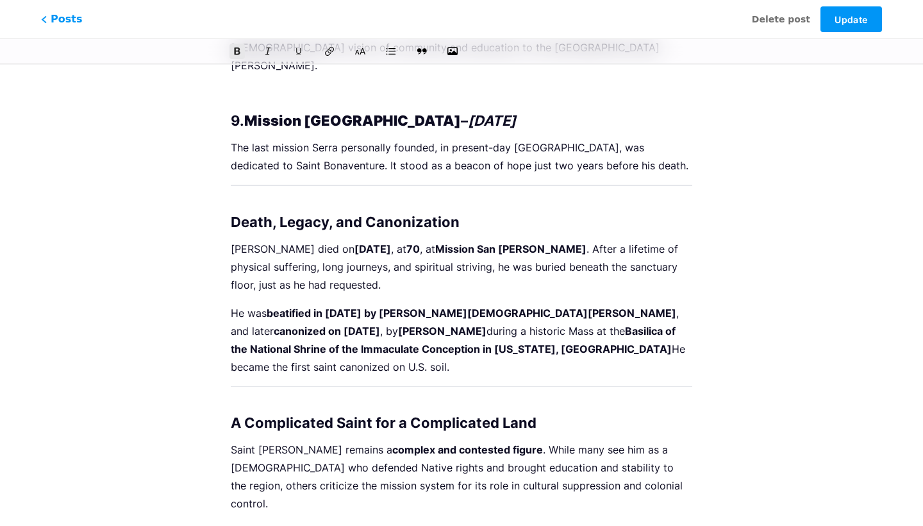
copy div "S"
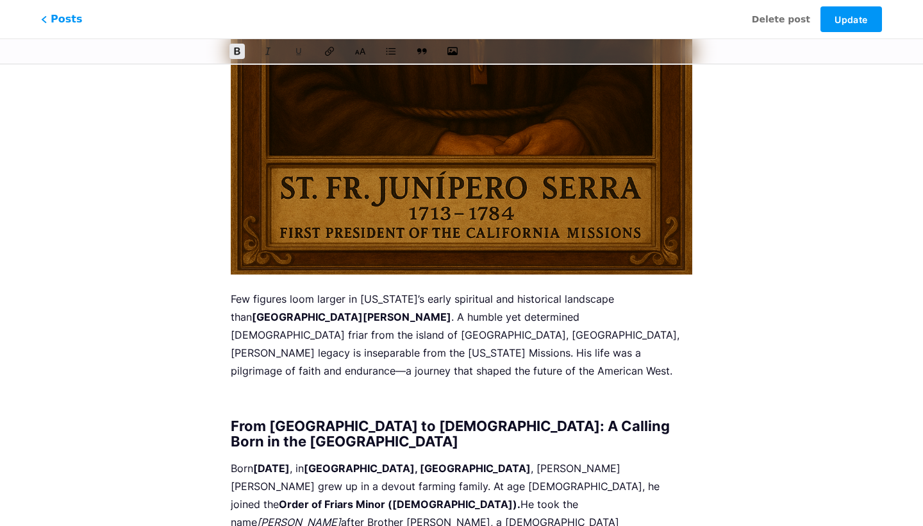
scroll to position [653, 0]
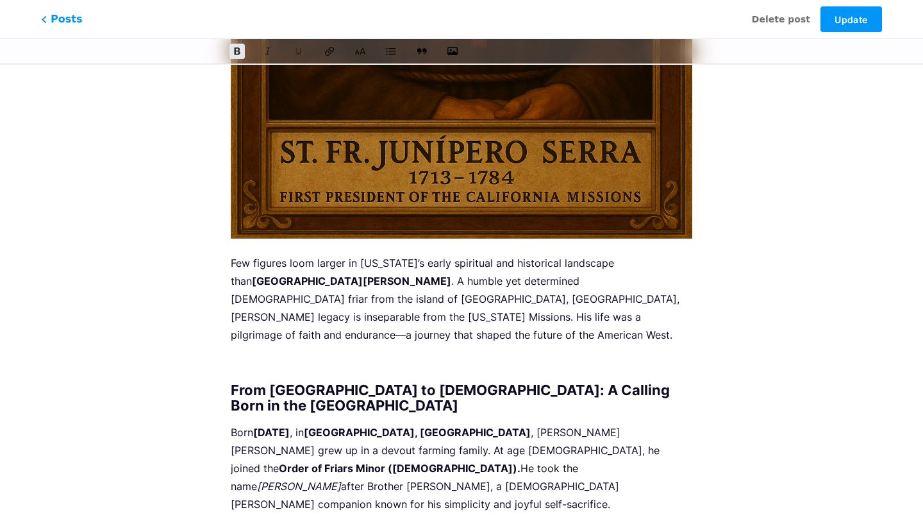
click at [282, 354] on p at bounding box center [462, 363] width 462 height 18
paste div
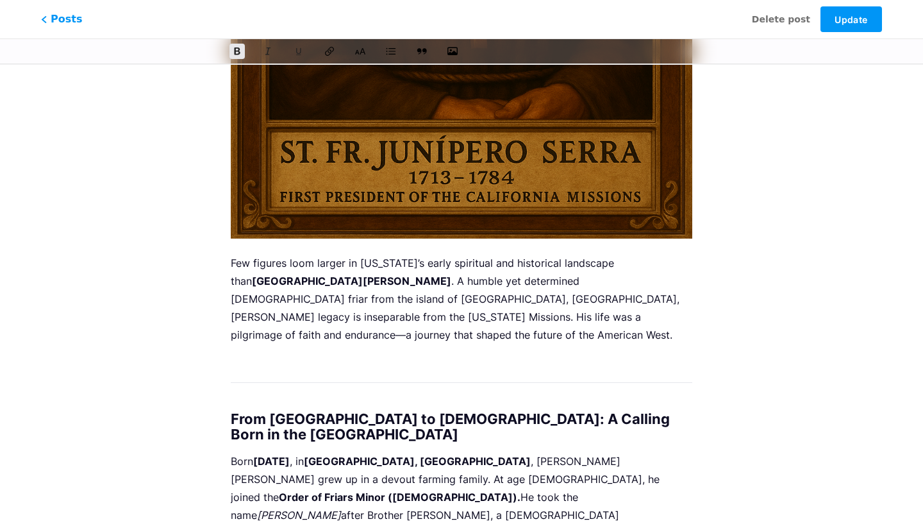
drag, startPoint x: 231, startPoint y: 356, endPoint x: 233, endPoint y: 380, distance: 23.8
drag, startPoint x: 234, startPoint y: 375, endPoint x: 226, endPoint y: 349, distance: 27.4
copy div
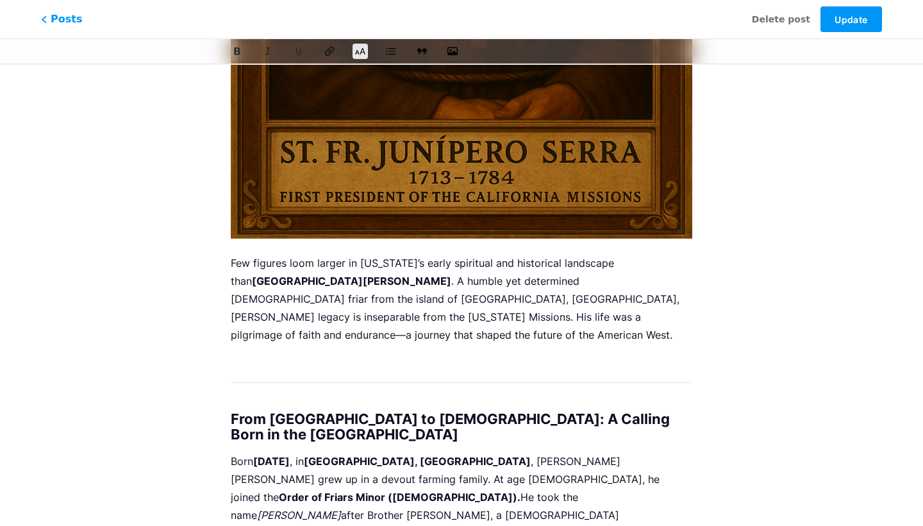
click at [262, 354] on p at bounding box center [462, 363] width 462 height 18
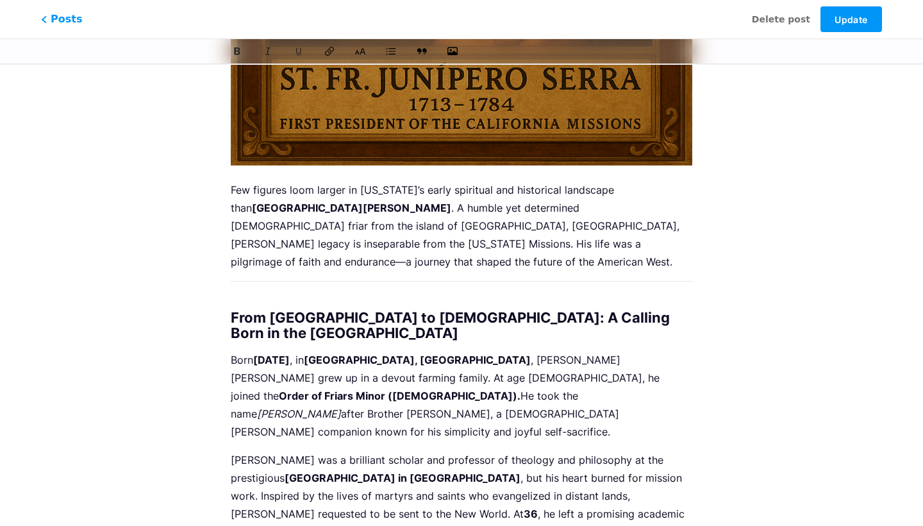
scroll to position [727, 0]
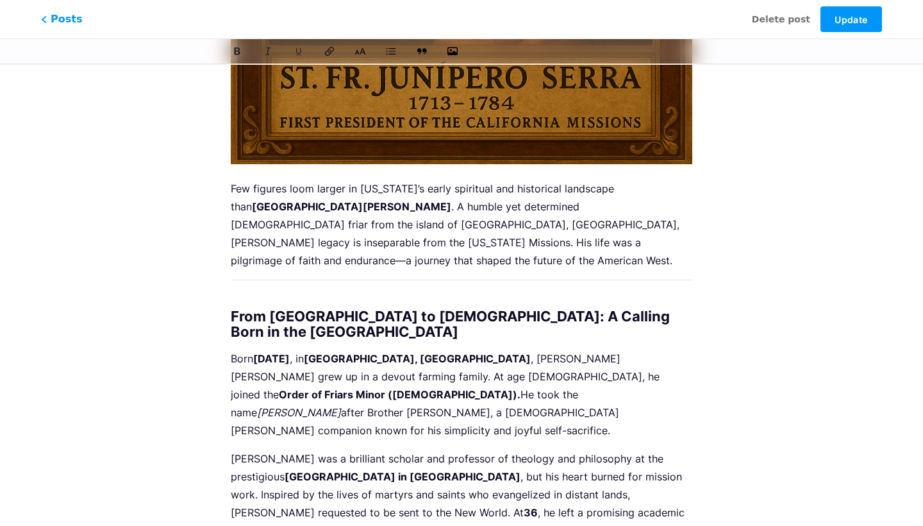
click at [231, 308] on h2 "From [GEOGRAPHIC_DATA] to [DEMOGRAPHIC_DATA]: A Calling Born in the [GEOGRAPHIC…" at bounding box center [462, 323] width 462 height 31
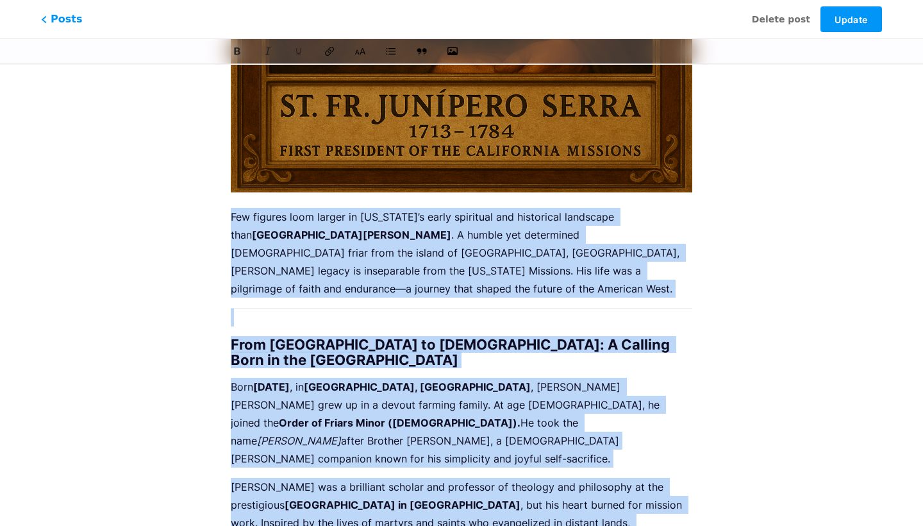
scroll to position [671, 0]
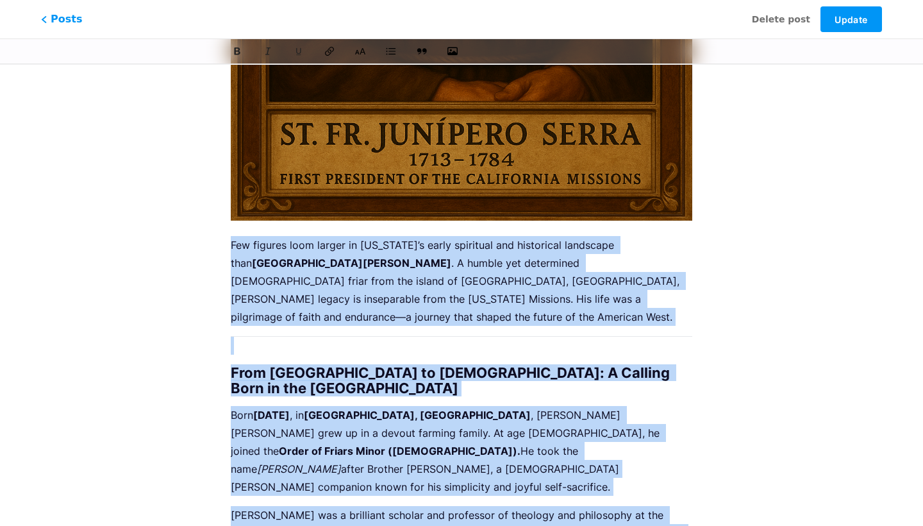
drag, startPoint x: 503, startPoint y: 415, endPoint x: 219, endPoint y: 242, distance: 332.3
copy div "Lor ipsumdo sita consec ad Elitseddoe’t incid utlaboree dol magnaaliqu enimadmi…"
click at [402, 307] on p "Few figures loom larger in [US_STATE]’s early spiritual and historical landscap…" at bounding box center [462, 281] width 462 height 90
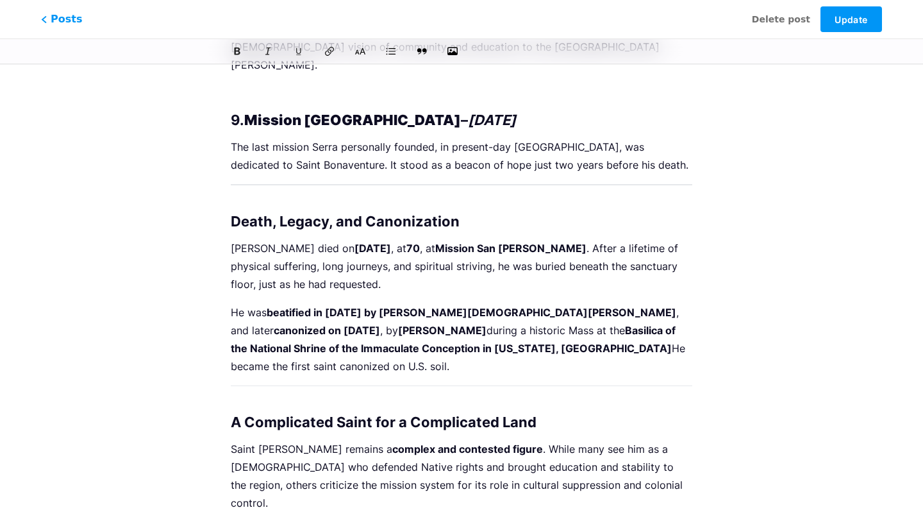
scroll to position [2793, 0]
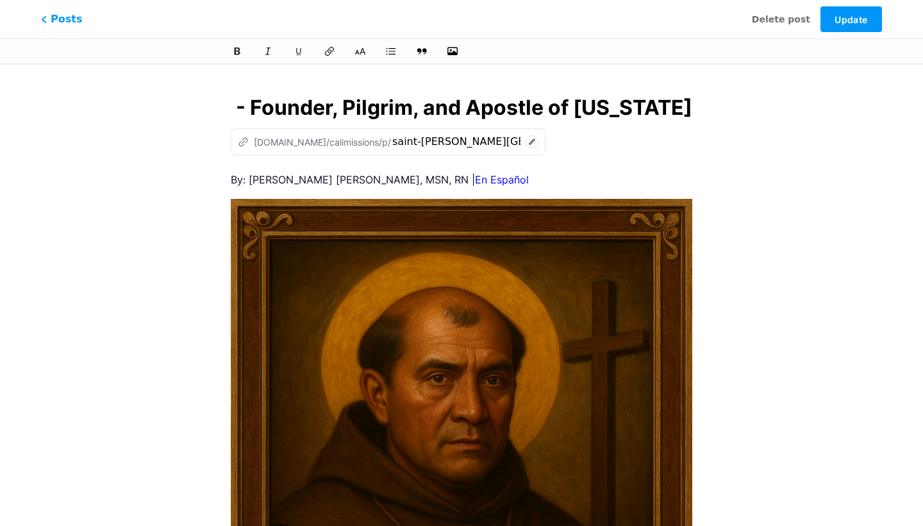
scroll to position [0, 0]
click at [852, 18] on span "Update" at bounding box center [851, 19] width 33 height 11
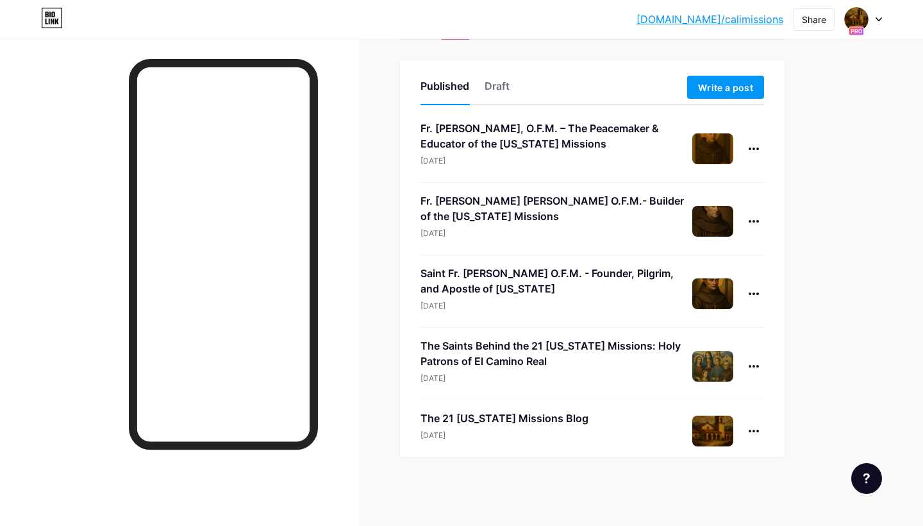
scroll to position [59, 0]
click at [753, 217] on div at bounding box center [754, 221] width 21 height 21
click at [705, 299] on li "Edit" at bounding box center [714, 303] width 98 height 26
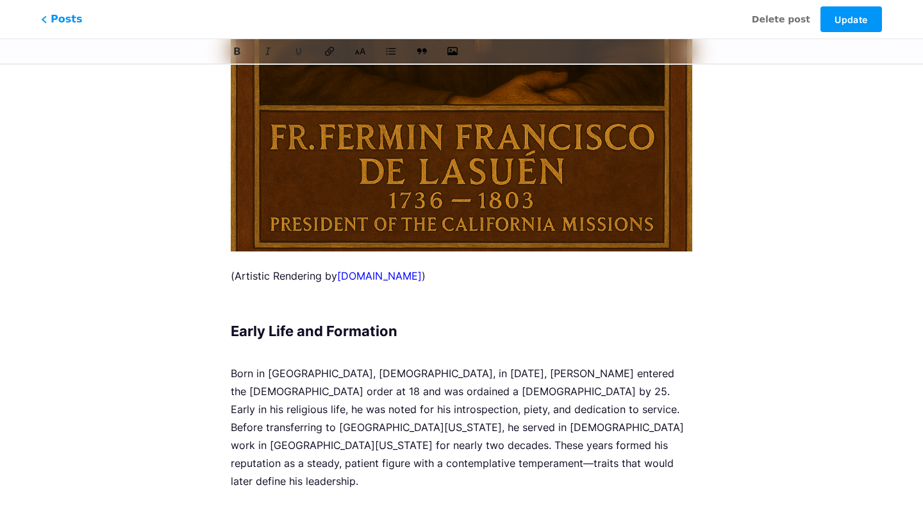
scroll to position [648, 0]
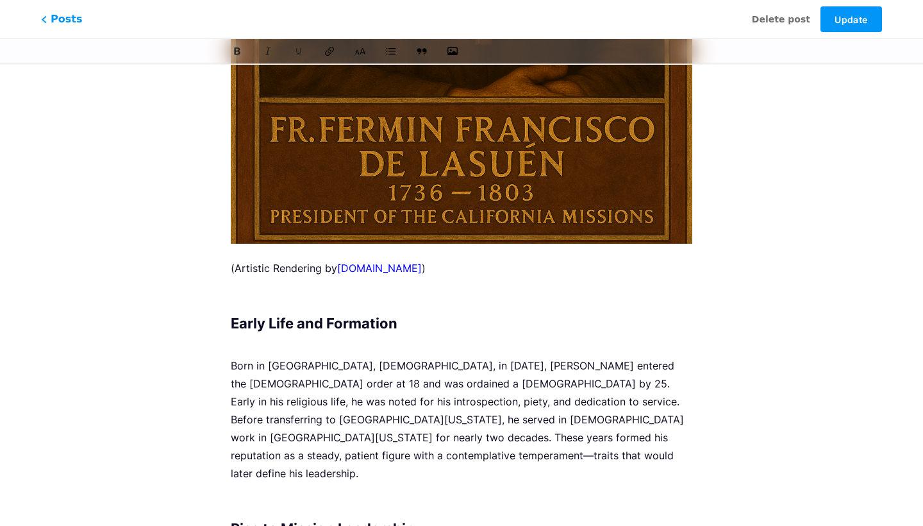
click at [442, 276] on p "(Artistic Rendering by [DOMAIN_NAME] )" at bounding box center [462, 268] width 462 height 18
drag, startPoint x: 231, startPoint y: 322, endPoint x: 230, endPoint y: 265, distance: 57.7
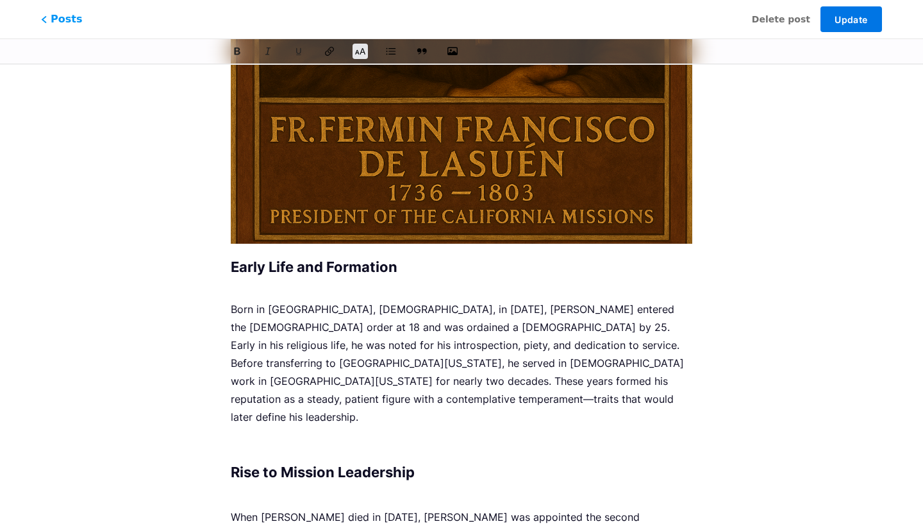
click at [849, 16] on span "Update" at bounding box center [851, 19] width 33 height 11
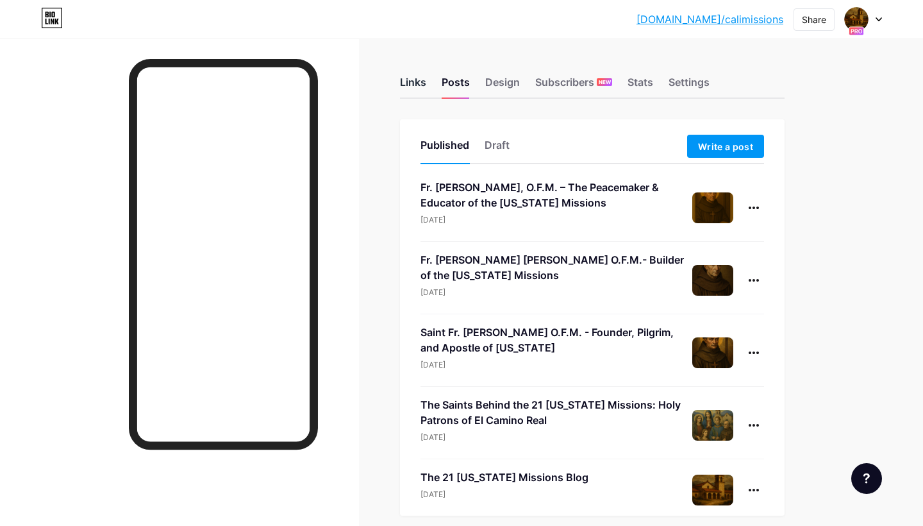
click at [418, 84] on div "Links" at bounding box center [413, 85] width 26 height 23
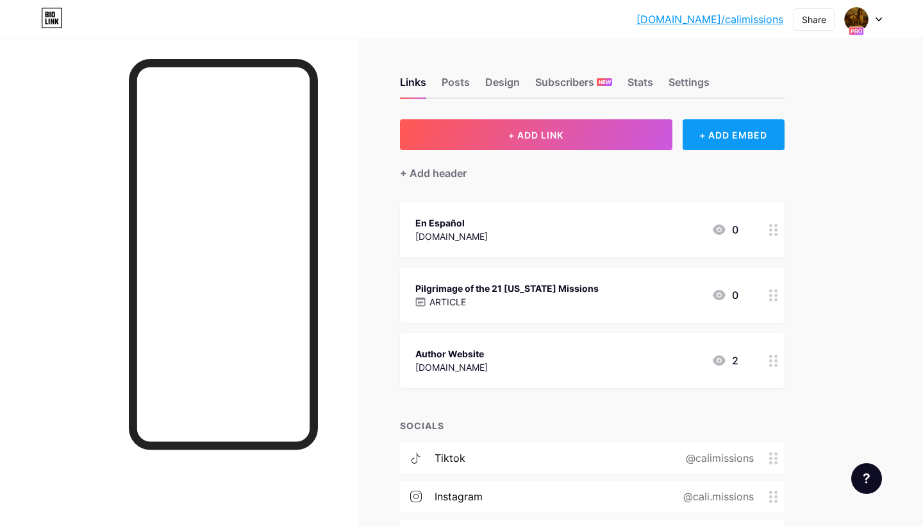
click at [734, 139] on div "+ ADD EMBED" at bounding box center [734, 134] width 102 height 31
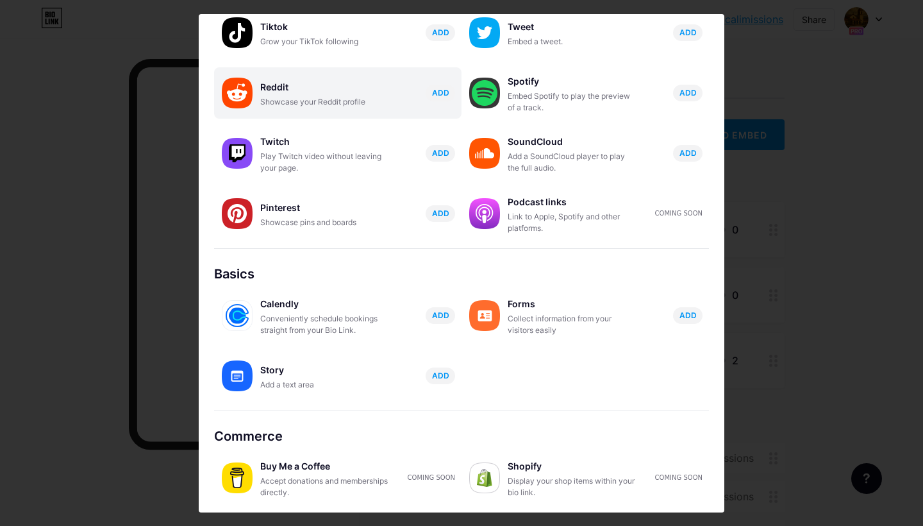
scroll to position [155, 0]
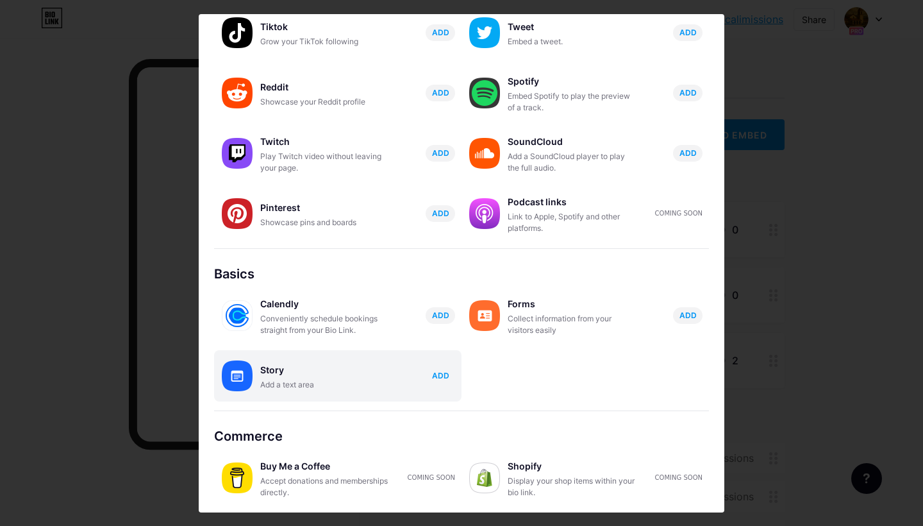
click at [444, 375] on span "ADD" at bounding box center [440, 375] width 17 height 11
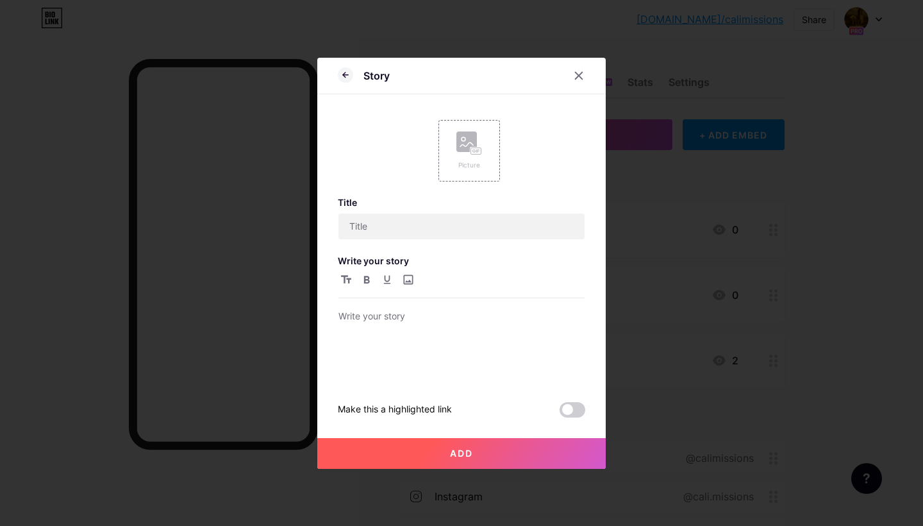
scroll to position [0, 0]
click at [440, 349] on div at bounding box center [462, 344] width 246 height 72
click at [396, 231] on input "text" at bounding box center [462, 226] width 246 height 26
click at [370, 224] on input "The Presidents" at bounding box center [462, 226] width 246 height 26
click at [461, 225] on input "The Founding Presidents" at bounding box center [462, 226] width 246 height 26
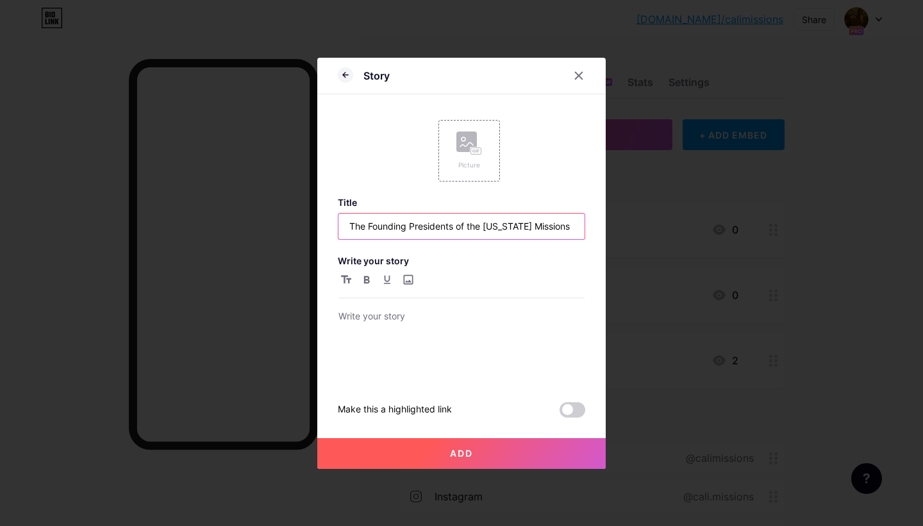
type input "The Founding Presidents of the [US_STATE] Missions"
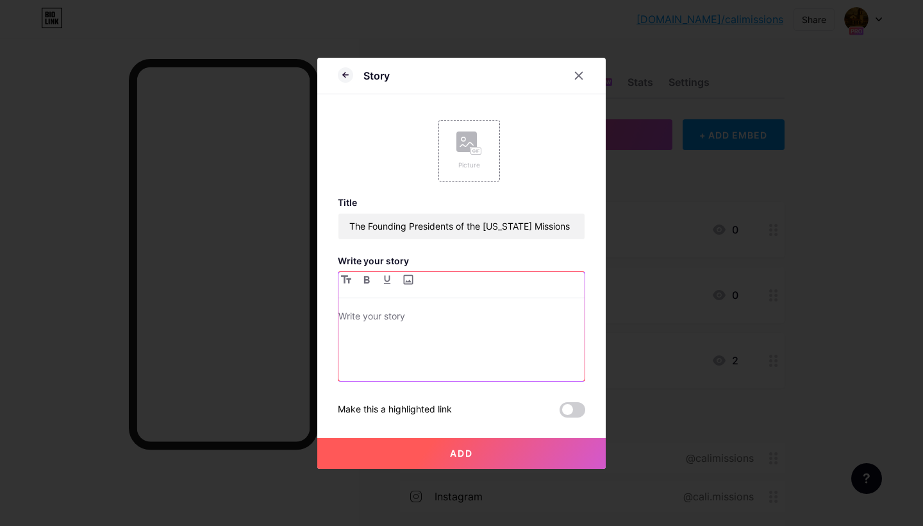
click at [409, 310] on p at bounding box center [462, 317] width 246 height 18
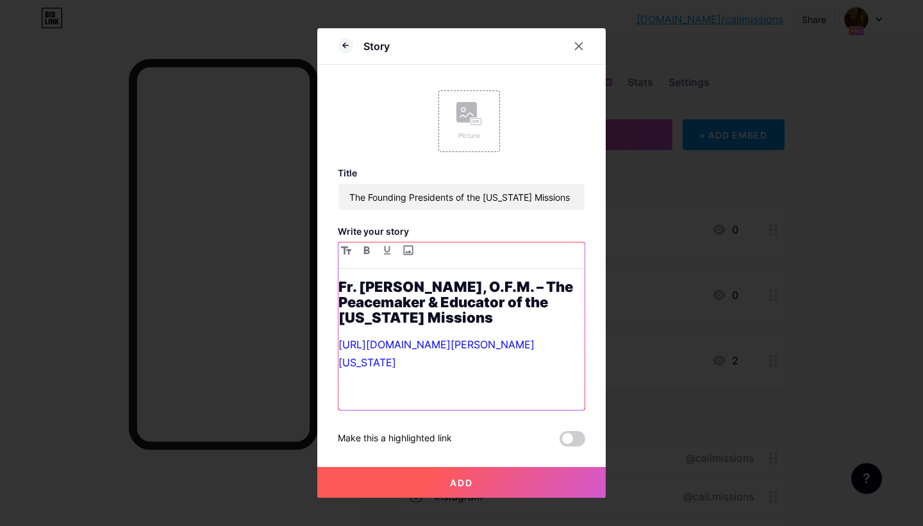
drag, startPoint x: 395, startPoint y: 377, endPoint x: 337, endPoint y: 272, distance: 120.2
click at [337, 272] on div "Story Picture Title The Founding Presidents of the [US_STATE] Missions Write yo…" at bounding box center [461, 262] width 288 height 469
click at [421, 394] on p at bounding box center [462, 390] width 246 height 18
click at [341, 278] on strong "Fr. [PERSON_NAME], O.F.M. – The Peacemaker & Educator of the [US_STATE] Missions" at bounding box center [457, 301] width 237 height 47
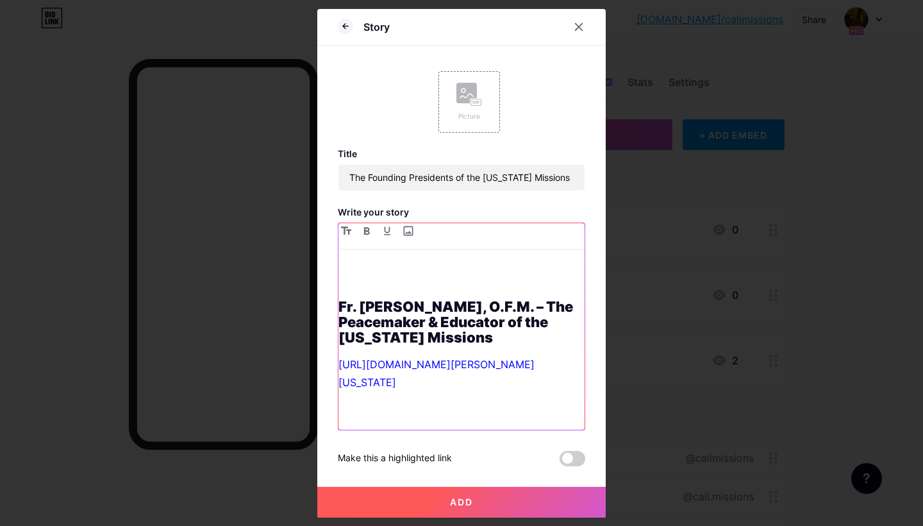
scroll to position [53, 0]
drag, startPoint x: 388, startPoint y: 385, endPoint x: 549, endPoint y: 350, distance: 165.4
click at [549, 355] on p "[URL][DOMAIN_NAME][PERSON_NAME][US_STATE]" at bounding box center [462, 373] width 246 height 36
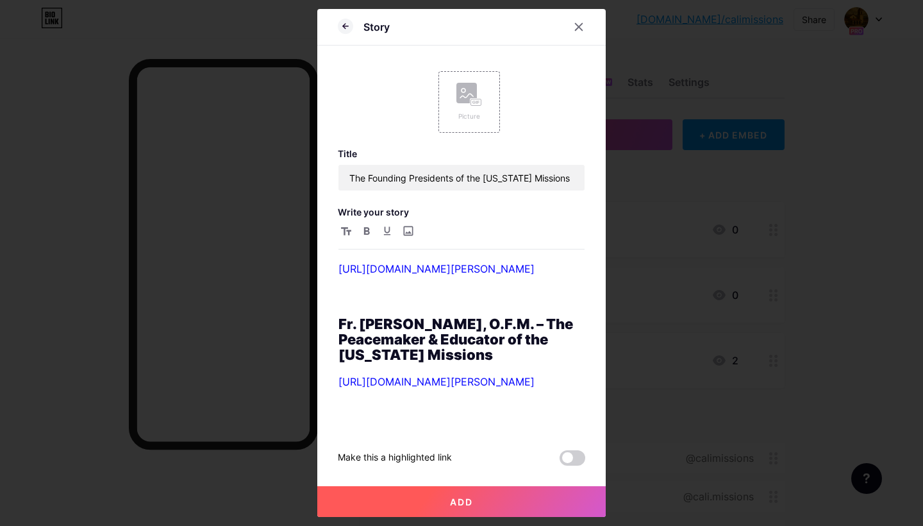
click at [451, 501] on span "Add" at bounding box center [461, 501] width 23 height 11
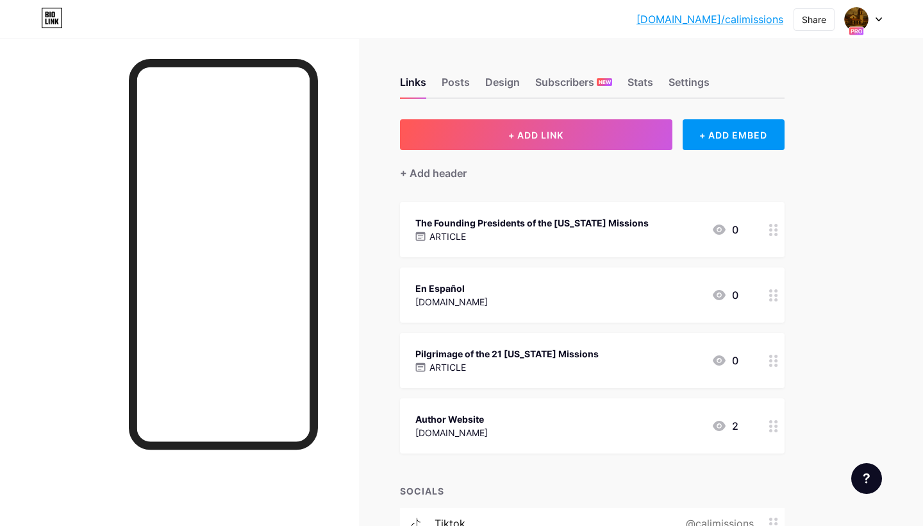
scroll to position [0, 0]
click at [462, 79] on div "Posts" at bounding box center [456, 85] width 28 height 23
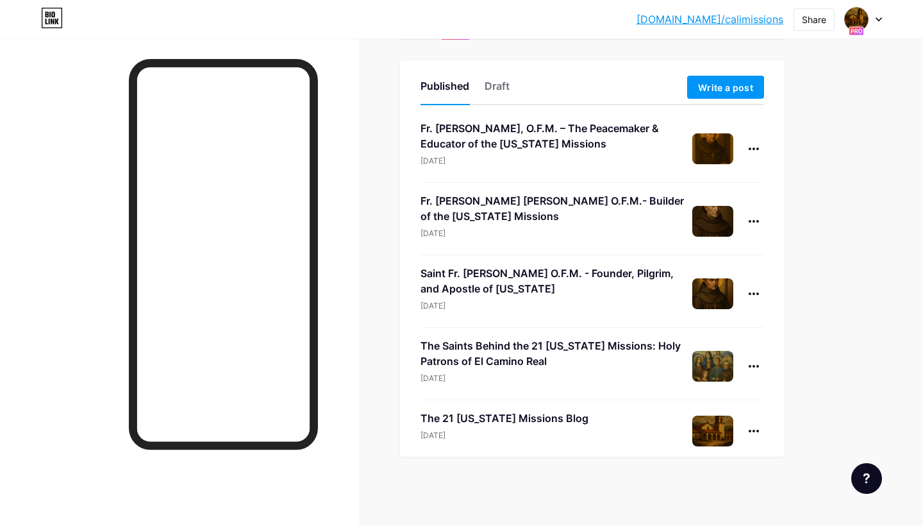
scroll to position [59, 0]
click at [749, 148] on icon at bounding box center [754, 148] width 10 height 3
click at [712, 229] on li "Edit" at bounding box center [714, 230] width 98 height 26
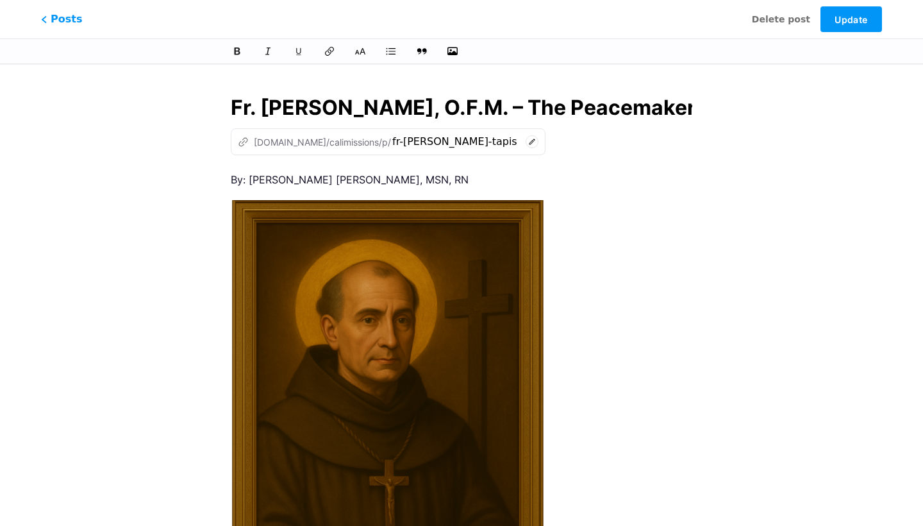
scroll to position [0, 343]
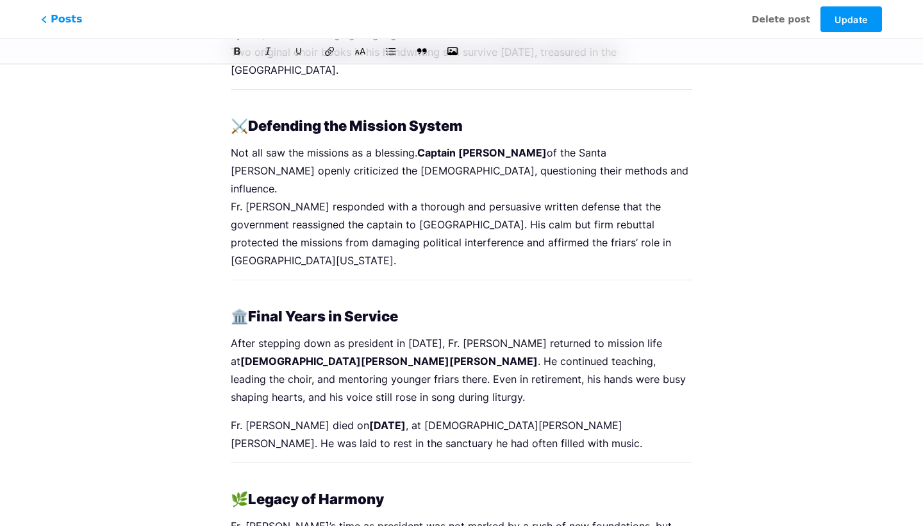
scroll to position [1610, 0]
click at [850, 20] on span "Update" at bounding box center [851, 19] width 33 height 11
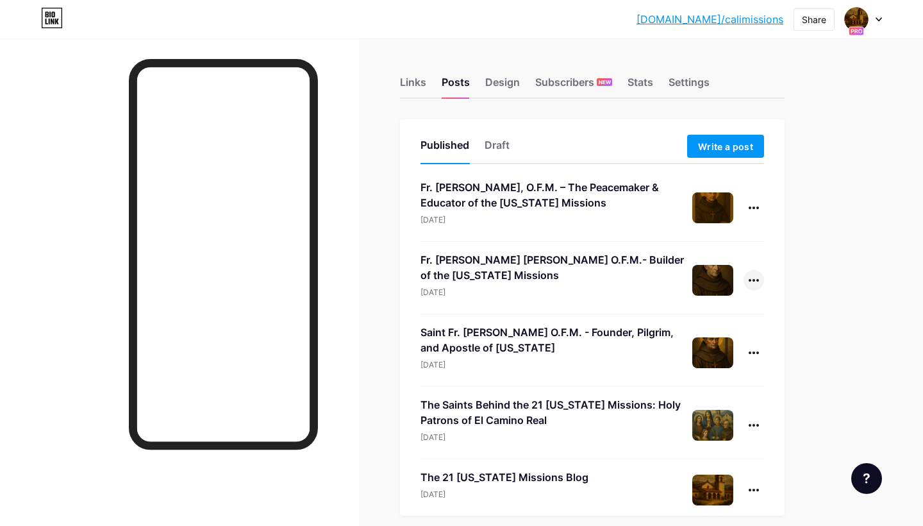
click at [755, 276] on div at bounding box center [754, 280] width 21 height 21
click at [712, 359] on li "Edit" at bounding box center [714, 362] width 98 height 26
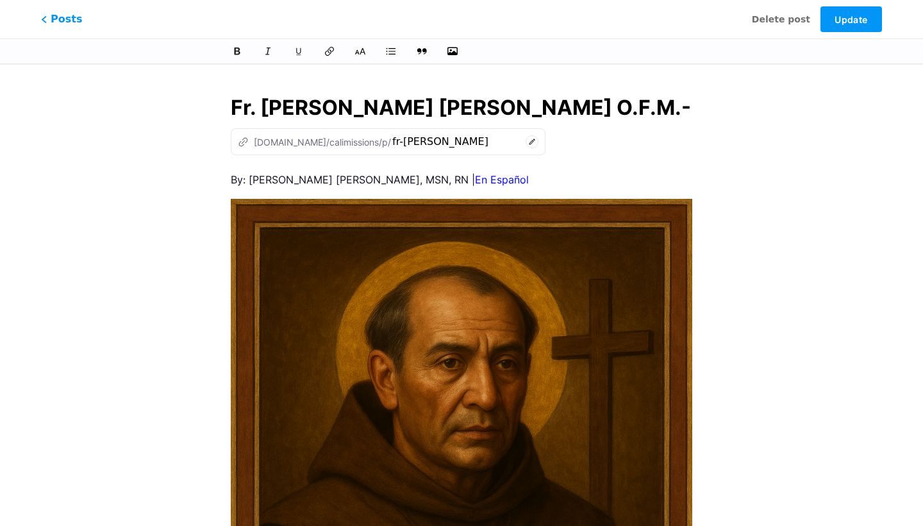
scroll to position [0, 262]
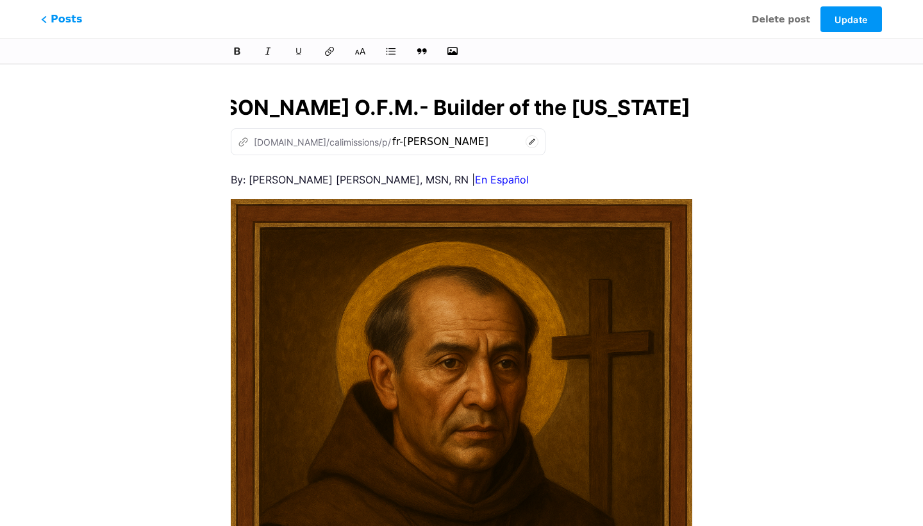
click at [526, 144] on icon at bounding box center [532, 141] width 13 height 13
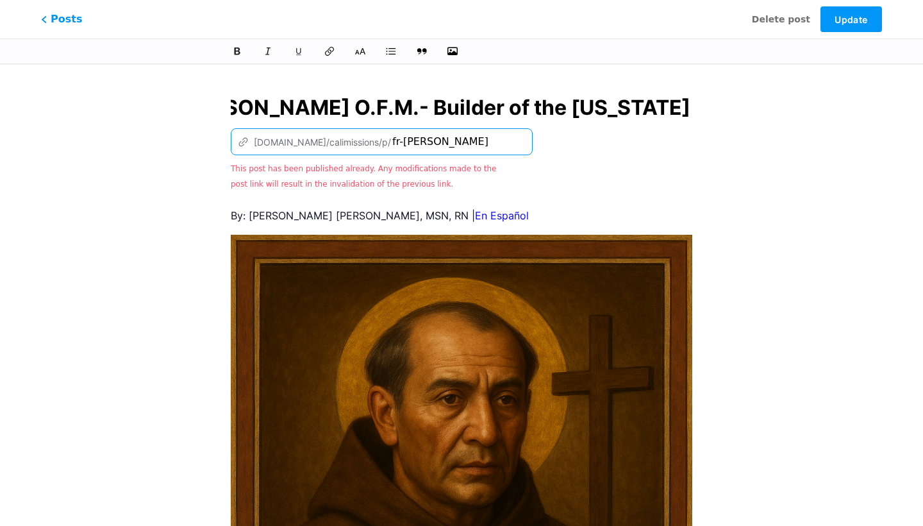
drag, startPoint x: 401, startPoint y: 140, endPoint x: 271, endPoint y: 141, distance: 130.1
click at [271, 141] on div "z [DOMAIN_NAME]/calimissions/p/ fr-[PERSON_NAME]" at bounding box center [382, 141] width 302 height 27
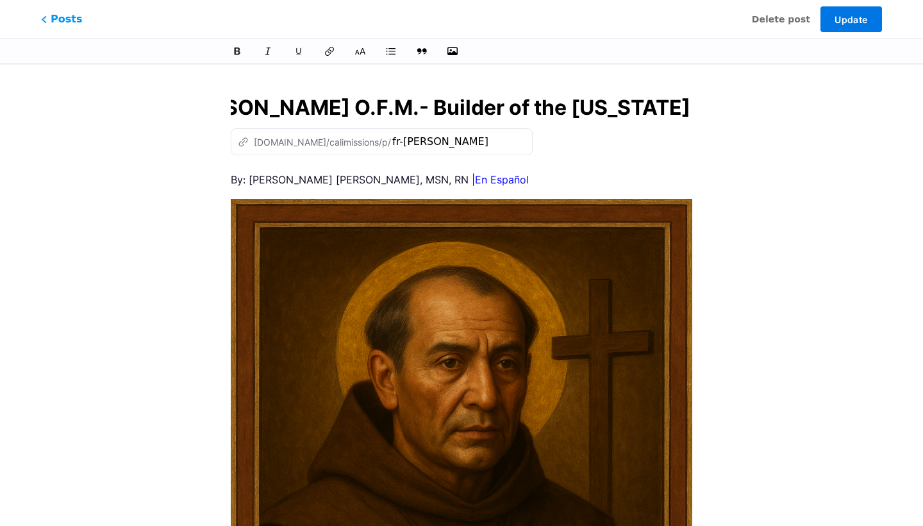
click at [864, 14] on span "Update" at bounding box center [851, 19] width 33 height 11
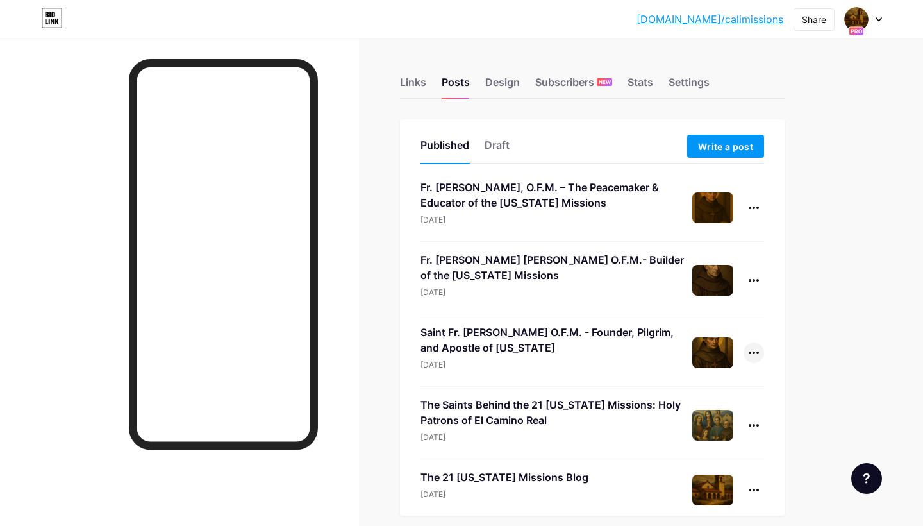
click at [753, 352] on icon at bounding box center [754, 352] width 10 height 3
click at [699, 431] on li "Edit" at bounding box center [714, 434] width 98 height 26
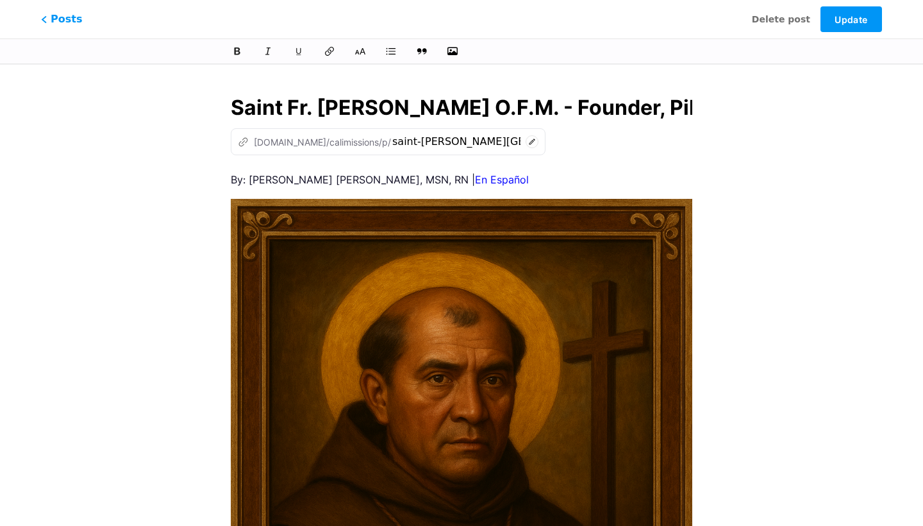
scroll to position [0, 345]
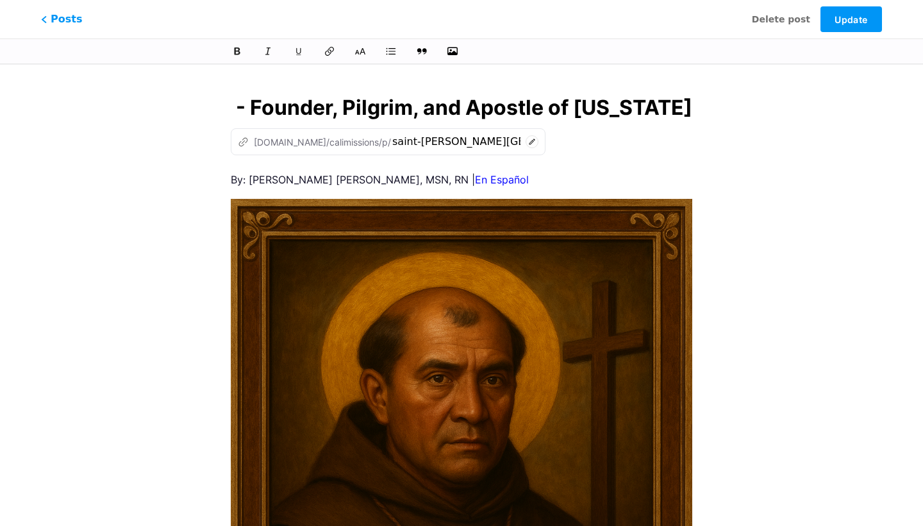
click at [526, 142] on icon at bounding box center [532, 141] width 13 height 13
click at [845, 19] on span "Update" at bounding box center [851, 19] width 33 height 11
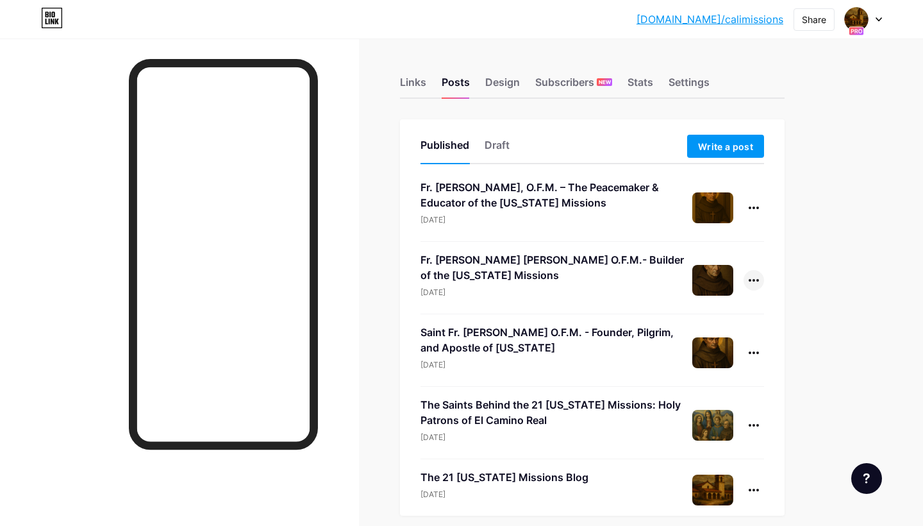
click at [751, 278] on div at bounding box center [754, 280] width 21 height 21
click at [716, 358] on li "Edit" at bounding box center [714, 362] width 98 height 26
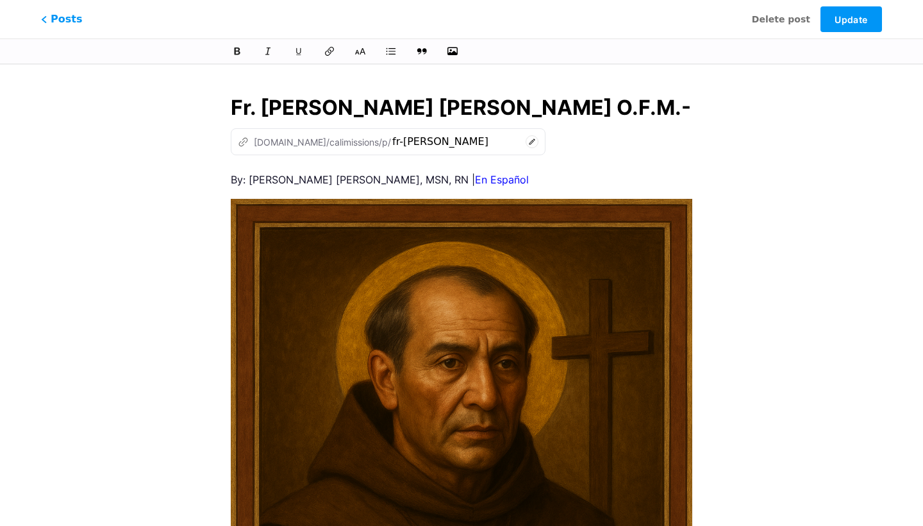
scroll to position [0, 262]
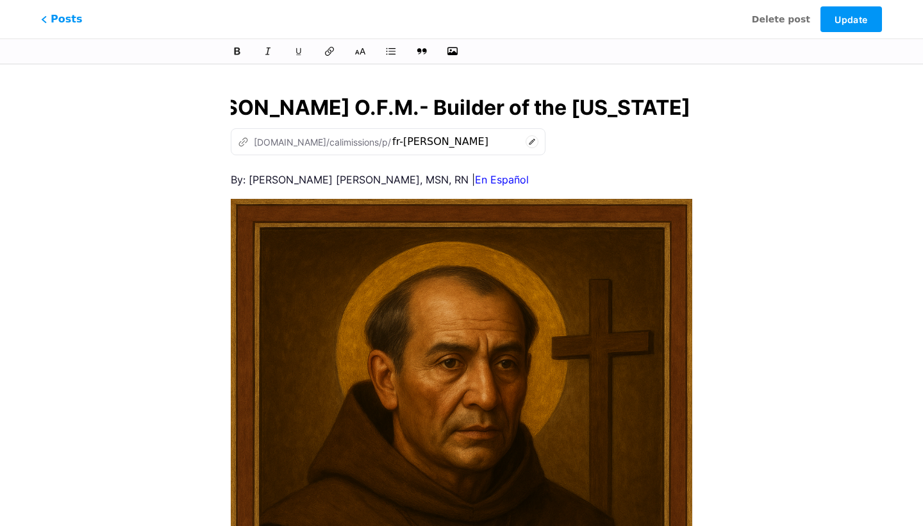
click at [526, 144] on icon at bounding box center [532, 141] width 13 height 13
click at [857, 26] on button "Update" at bounding box center [852, 19] width 62 height 26
click at [65, 22] on span "Posts" at bounding box center [62, 19] width 46 height 17
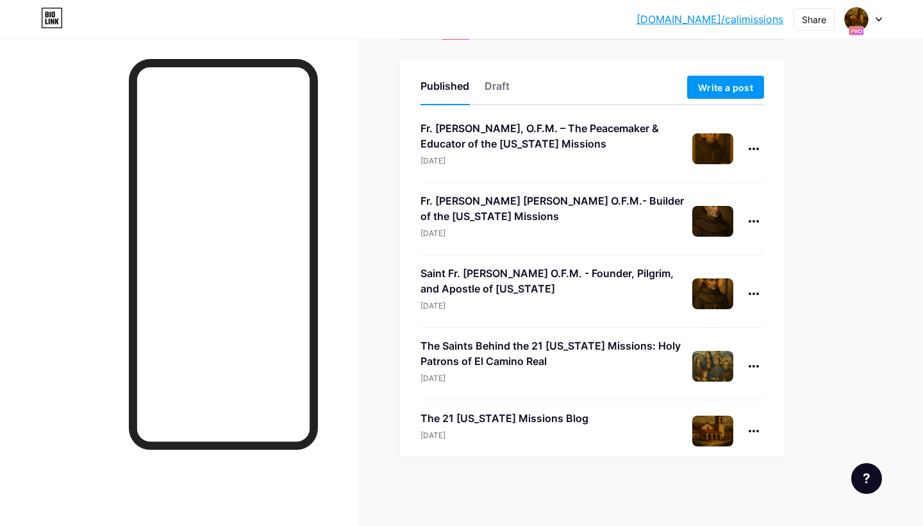
scroll to position [59, 0]
click at [751, 365] on icon at bounding box center [754, 366] width 10 height 3
click at [699, 451] on li "Edit" at bounding box center [714, 448] width 98 height 26
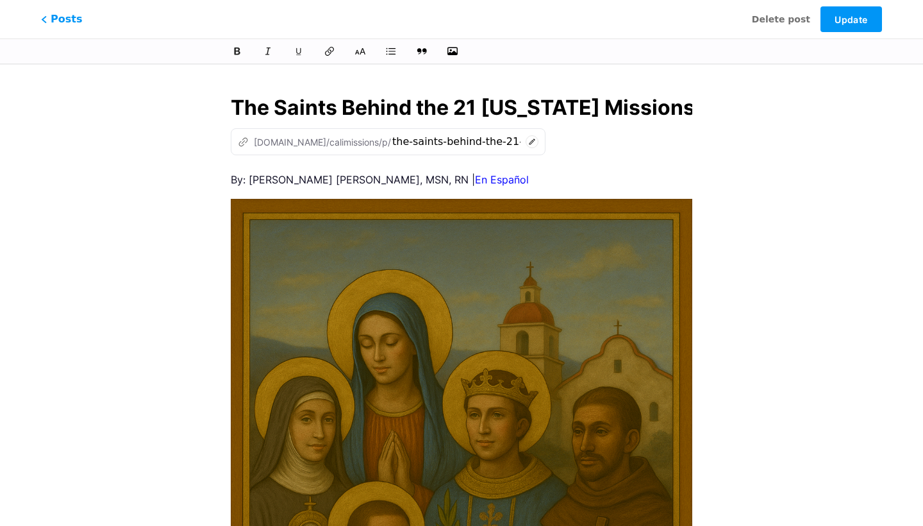
scroll to position [0, 300]
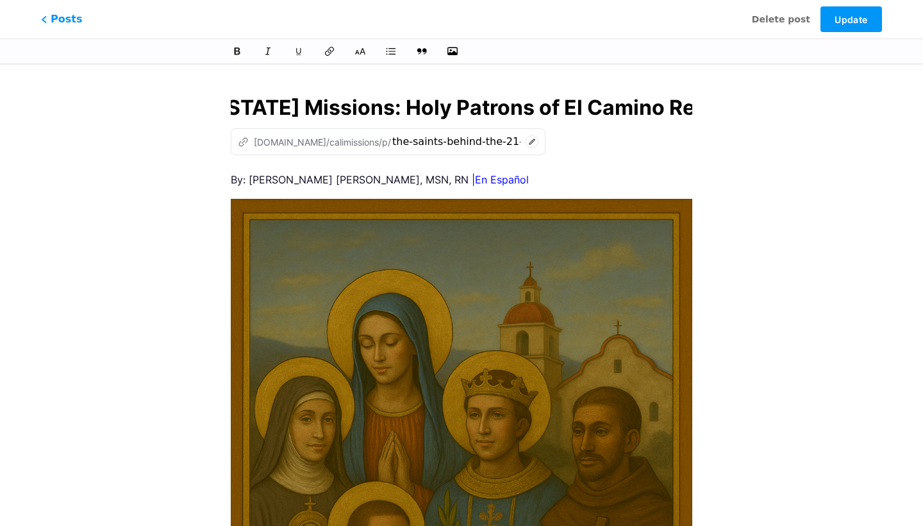
click at [526, 136] on circle at bounding box center [532, 142] width 12 height 12
click at [871, 18] on button "Update" at bounding box center [852, 19] width 62 height 26
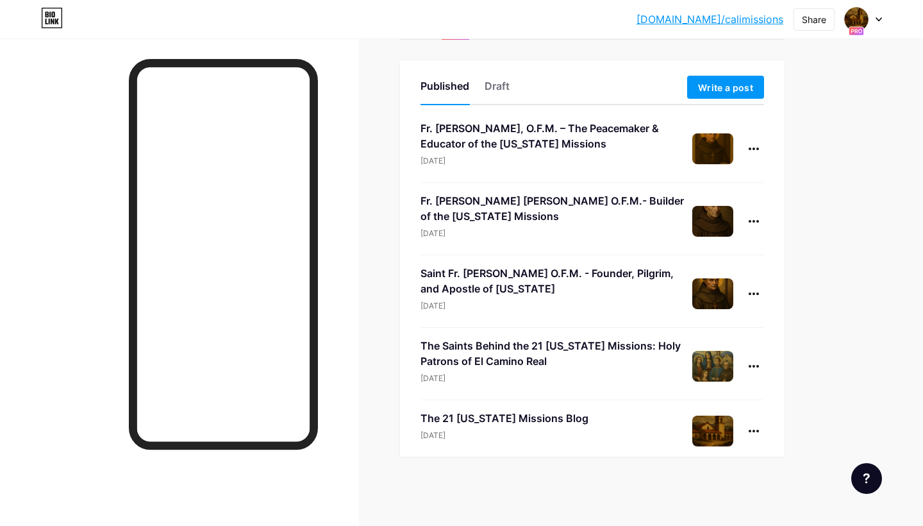
scroll to position [59, 0]
click at [753, 430] on icon at bounding box center [754, 431] width 10 height 3
click at [755, 364] on div at bounding box center [754, 366] width 21 height 21
click at [710, 417] on li "View" at bounding box center [714, 421] width 98 height 26
click at [750, 366] on icon at bounding box center [754, 366] width 10 height 3
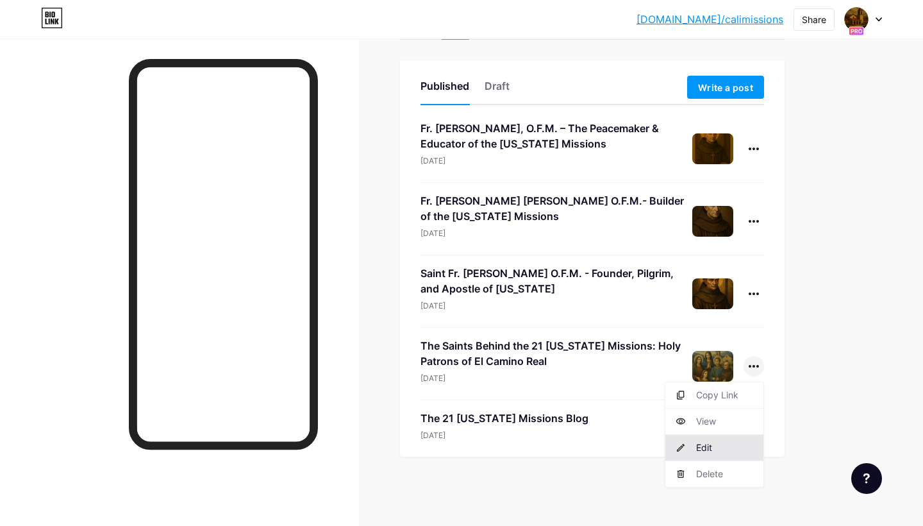
click at [715, 446] on li "Edit" at bounding box center [714, 448] width 98 height 26
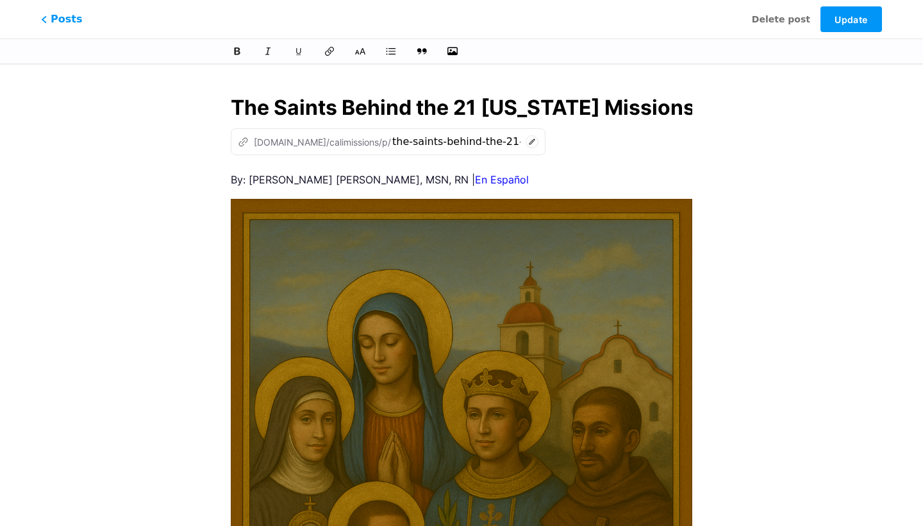
scroll to position [0, 300]
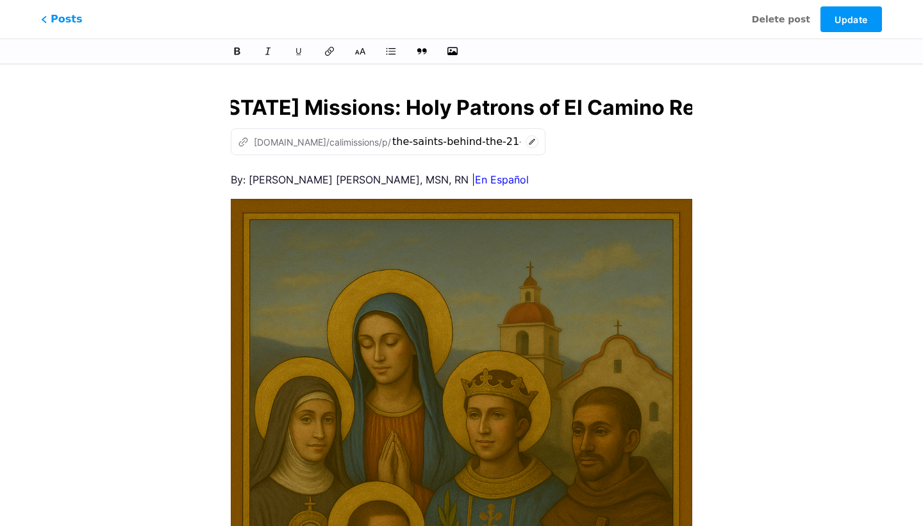
click at [526, 144] on icon at bounding box center [532, 141] width 13 height 13
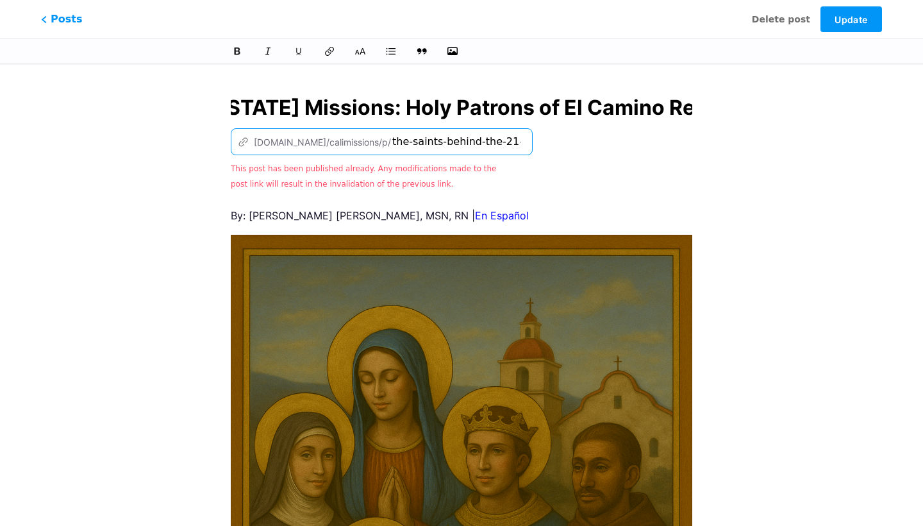
drag, startPoint x: 397, startPoint y: 144, endPoint x: 541, endPoint y: 148, distance: 143.7
click at [541, 148] on div "z [DOMAIN_NAME]/calimissions/p/ the-saints-behind-the-21-[US_STATE]-missions-ho…" at bounding box center [462, 159] width 462 height 63
drag, startPoint x: 360, startPoint y: 140, endPoint x: 698, endPoint y: 157, distance: 338.3
click at [676, 158] on div "z [DOMAIN_NAME]/calimissions/p/ the-saints-behind-the-21-[US_STATE]-missions-ho…" at bounding box center [462, 159] width 462 height 63
click at [392, 142] on input "the-saints" at bounding box center [456, 141] width 128 height 15
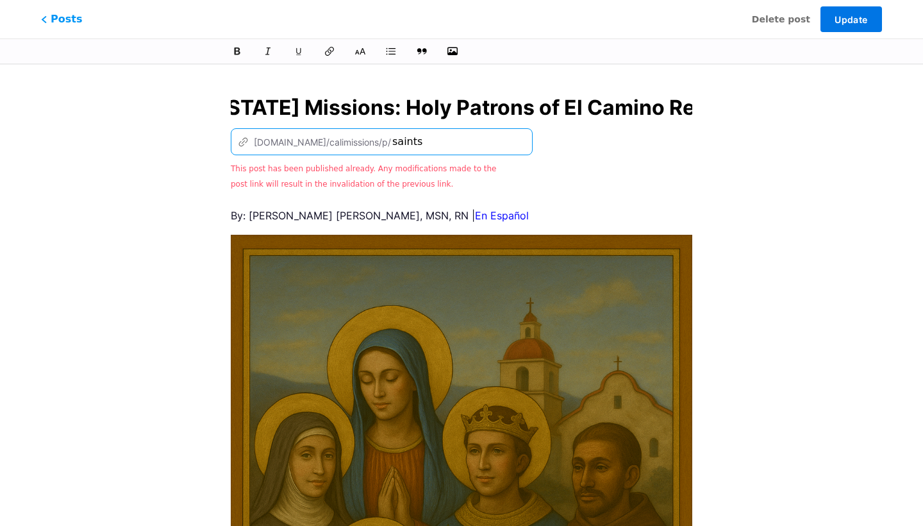
type input "saints"
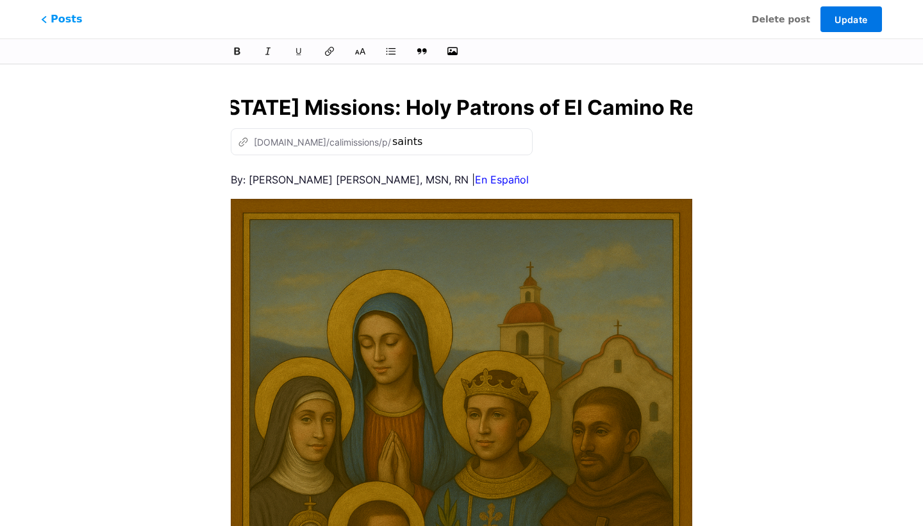
click at [853, 26] on button "Update" at bounding box center [852, 19] width 62 height 26
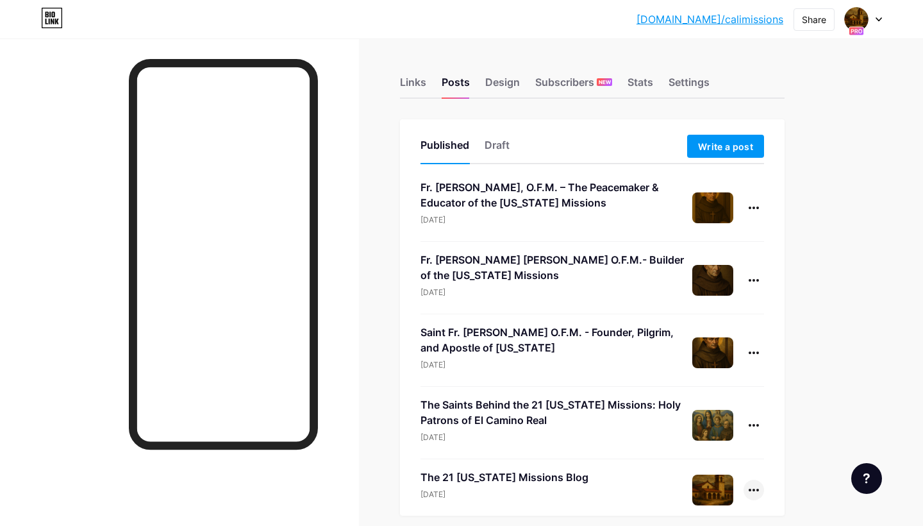
click at [757, 490] on icon at bounding box center [754, 490] width 10 height 3
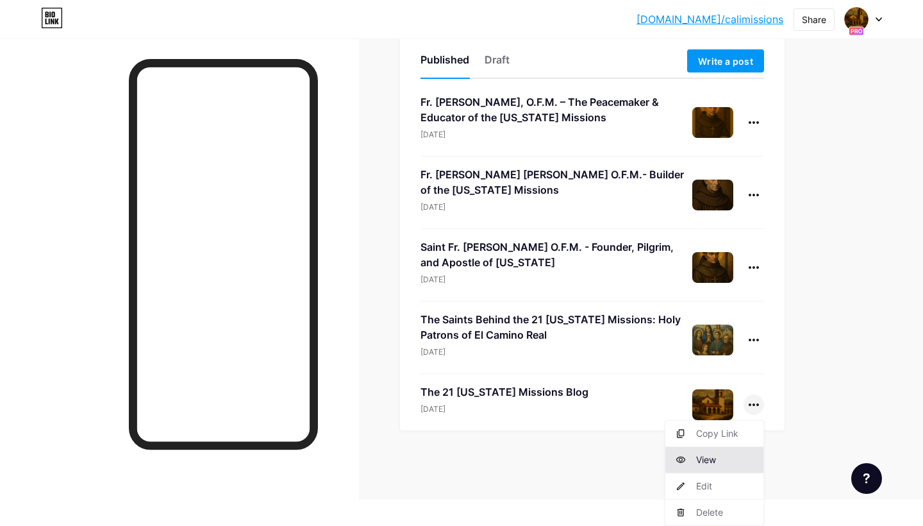
scroll to position [85, 0]
click at [706, 481] on li "Edit" at bounding box center [714, 486] width 98 height 26
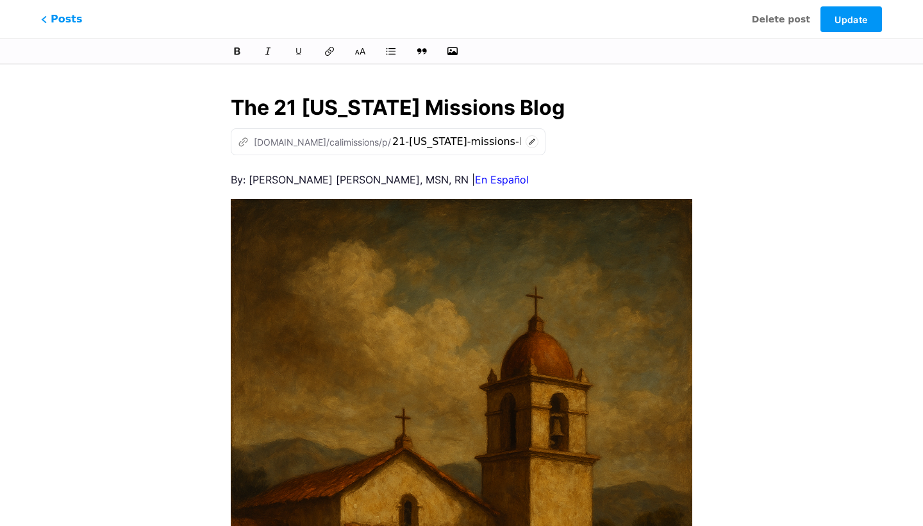
click at [526, 143] on icon at bounding box center [532, 141] width 13 height 13
click at [840, 22] on span "Update" at bounding box center [851, 19] width 33 height 11
click at [70, 13] on span "Posts" at bounding box center [62, 19] width 46 height 17
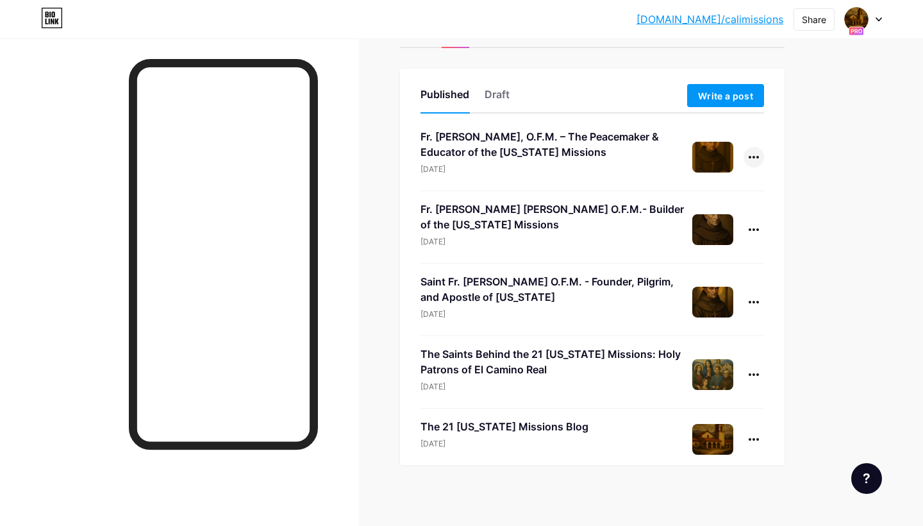
scroll to position [52, 0]
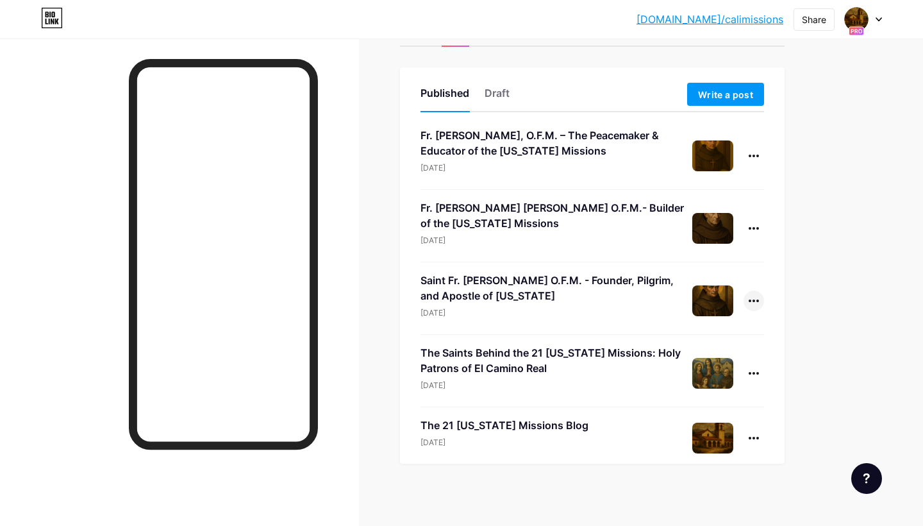
click at [752, 297] on div at bounding box center [754, 300] width 21 height 21
click at [696, 385] on li "Edit" at bounding box center [714, 382] width 98 height 26
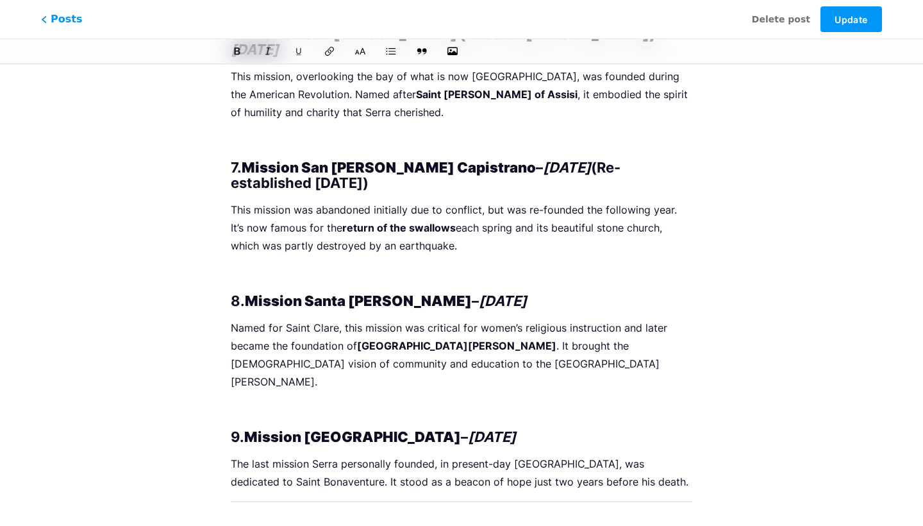
scroll to position [2562, 0]
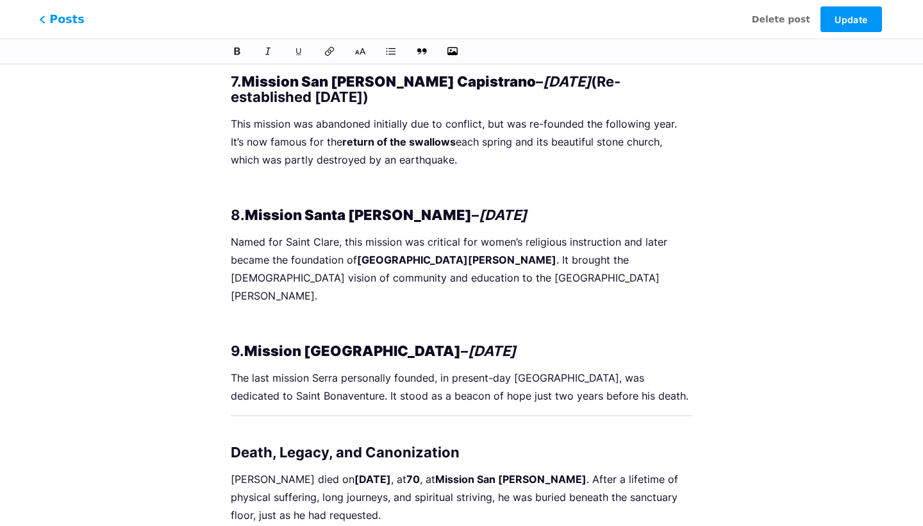
click at [69, 22] on span "Posts" at bounding box center [62, 19] width 46 height 17
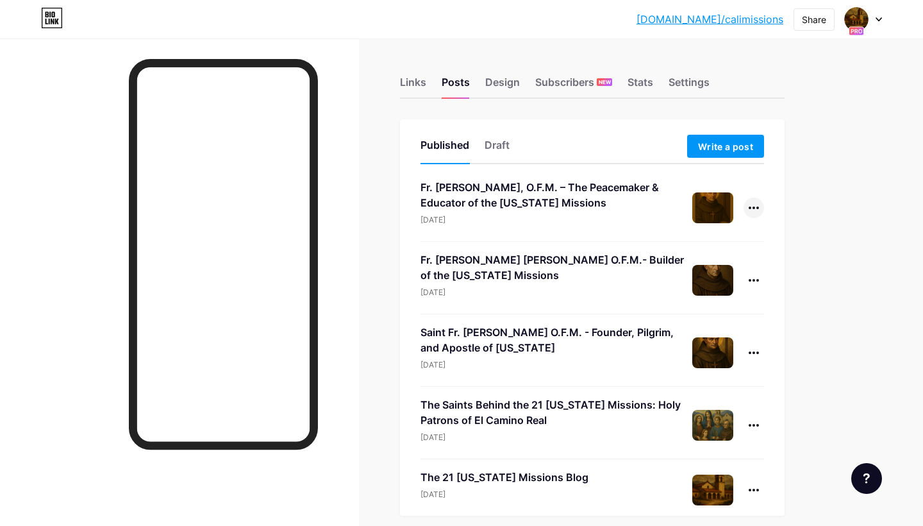
click at [755, 208] on icon at bounding box center [754, 207] width 10 height 3
click at [721, 290] on li "Edit" at bounding box center [714, 289] width 98 height 26
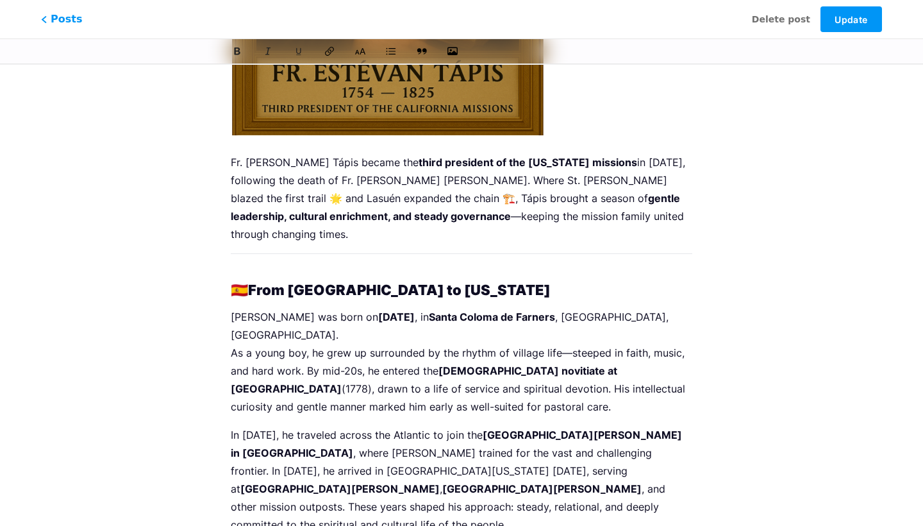
scroll to position [533, 0]
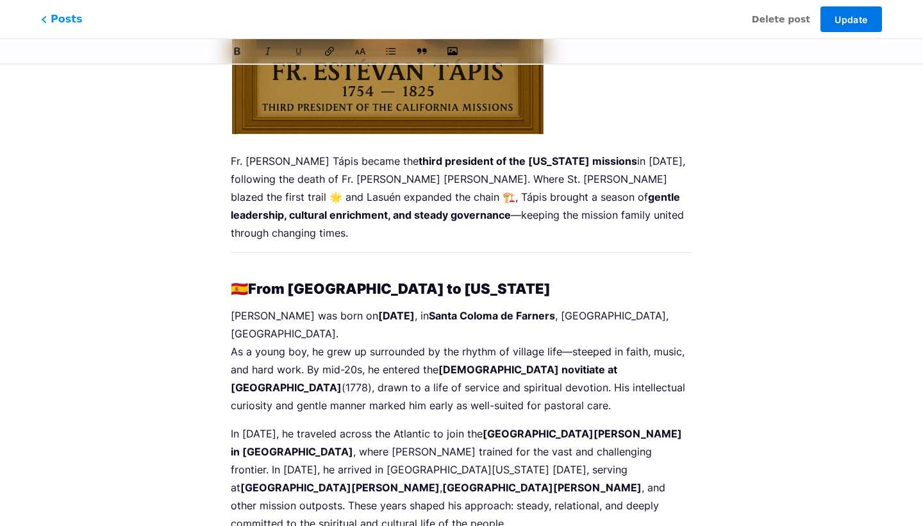
click at [863, 22] on span "Update" at bounding box center [851, 19] width 33 height 11
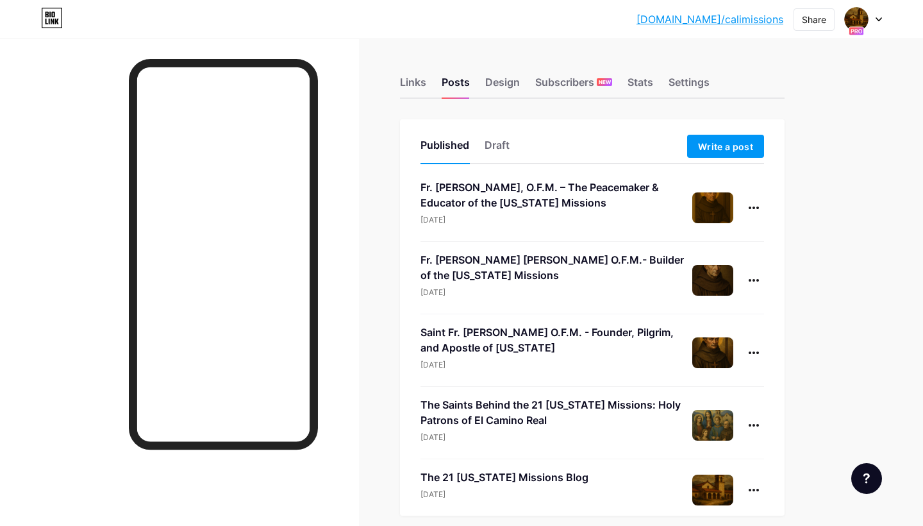
click at [90, 176] on div at bounding box center [179, 301] width 359 height 526
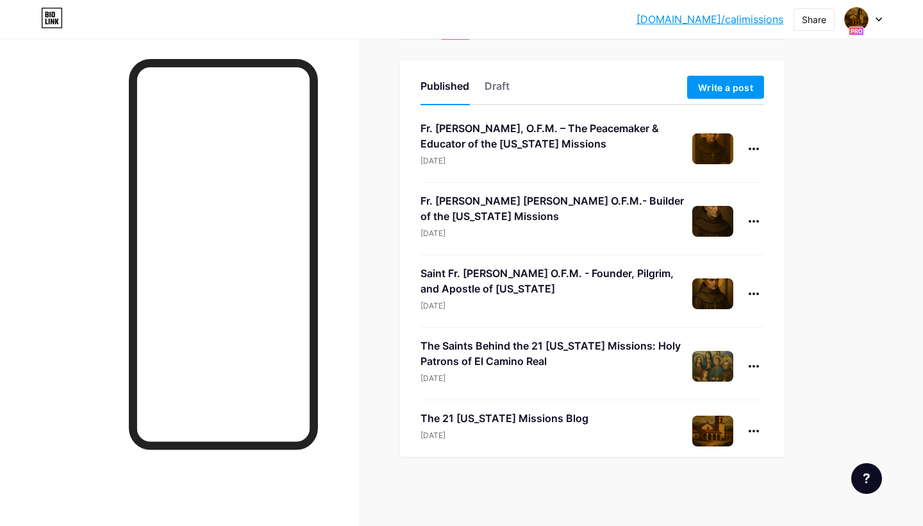
scroll to position [59, 0]
click at [753, 284] on div at bounding box center [754, 293] width 21 height 21
click at [709, 371] on li "Edit" at bounding box center [714, 375] width 98 height 26
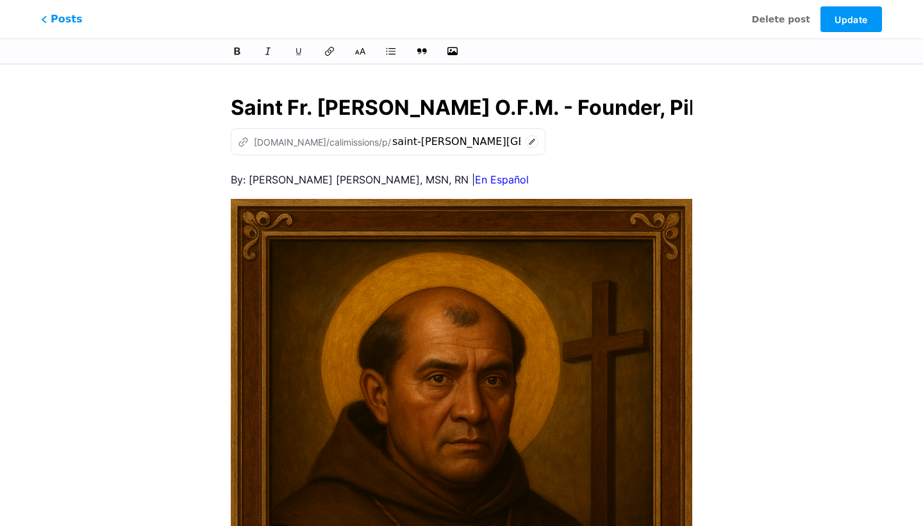
scroll to position [0, 345]
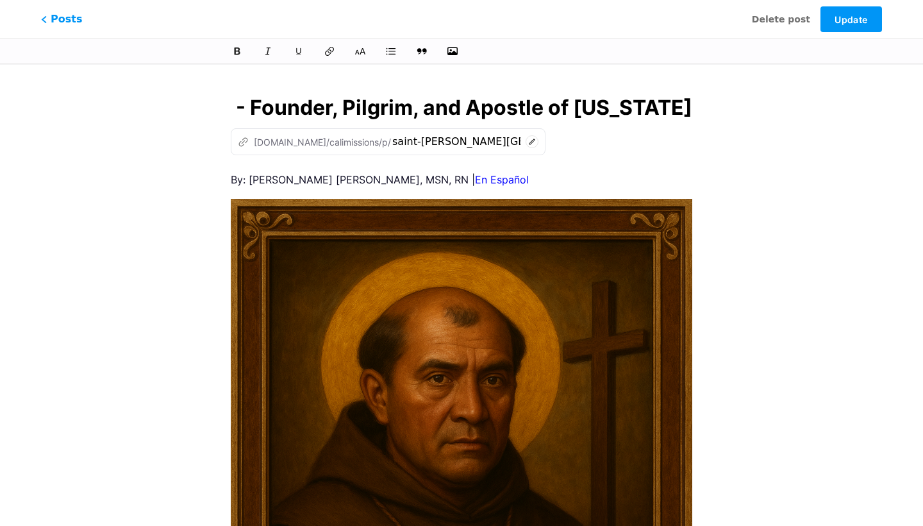
click at [526, 138] on icon at bounding box center [532, 141] width 13 height 13
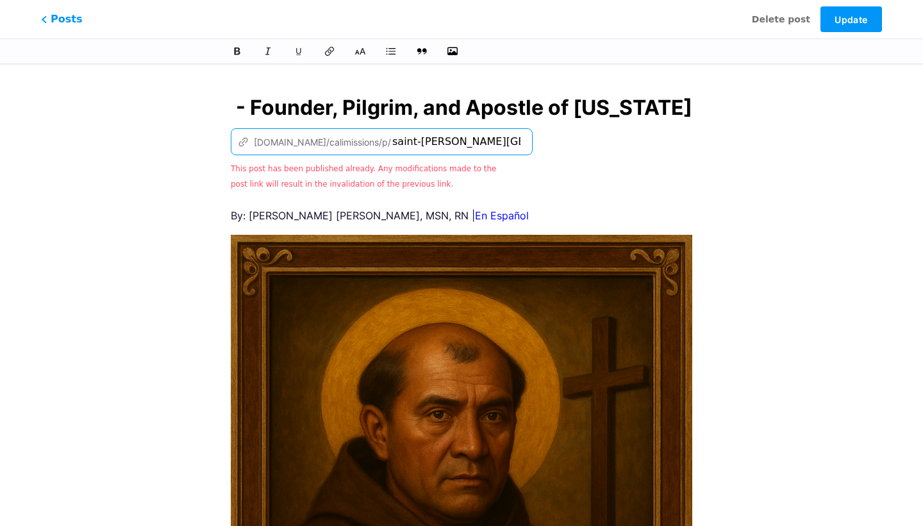
drag, startPoint x: 426, startPoint y: 142, endPoint x: 516, endPoint y: 149, distance: 90.7
click at [509, 149] on div "z [DOMAIN_NAME]/calimissions/p/ saint-[PERSON_NAME][GEOGRAPHIC_DATA] This post …" at bounding box center [462, 159] width 462 height 63
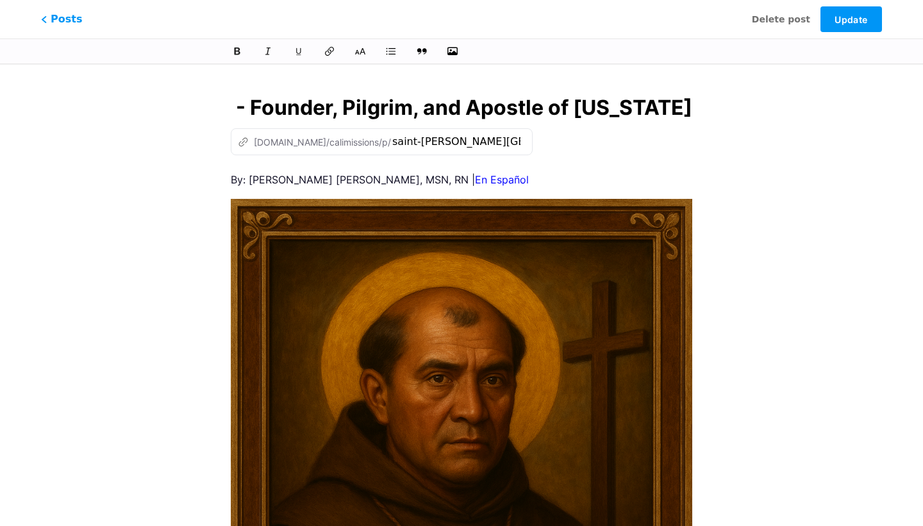
click at [516, 149] on div "z [DOMAIN_NAME]/calimissions/p/ saint-[PERSON_NAME][GEOGRAPHIC_DATA] This post …" at bounding box center [462, 141] width 462 height 27
click at [850, 20] on span "Update" at bounding box center [851, 19] width 33 height 11
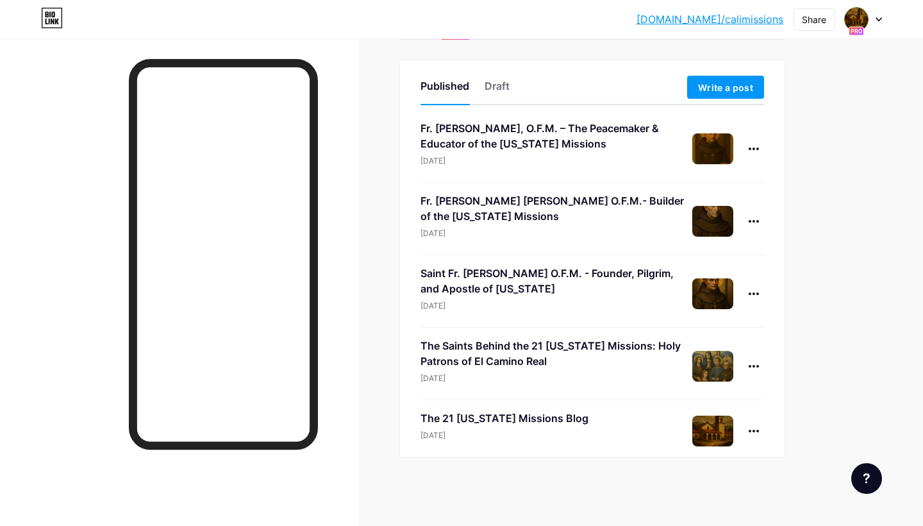
scroll to position [59, 0]
click at [756, 365] on icon at bounding box center [754, 366] width 10 height 3
click at [710, 446] on li "Edit" at bounding box center [714, 448] width 98 height 26
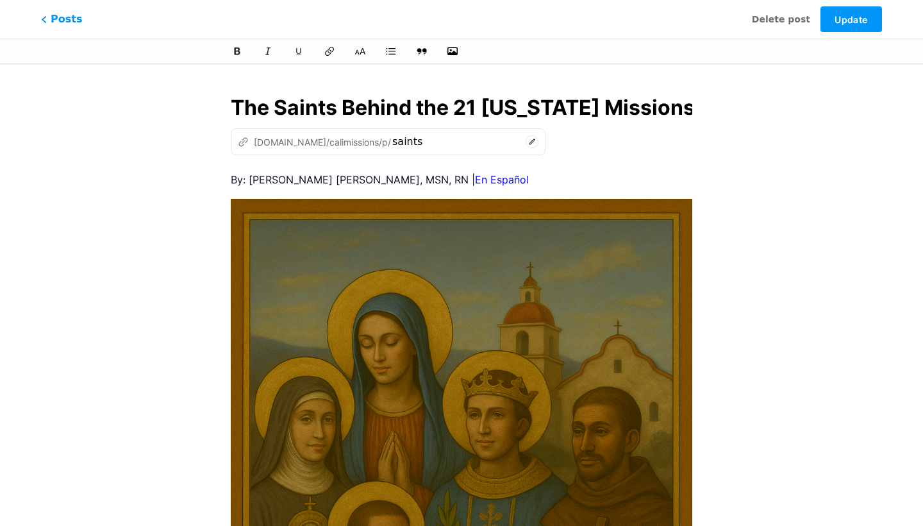
scroll to position [0, 300]
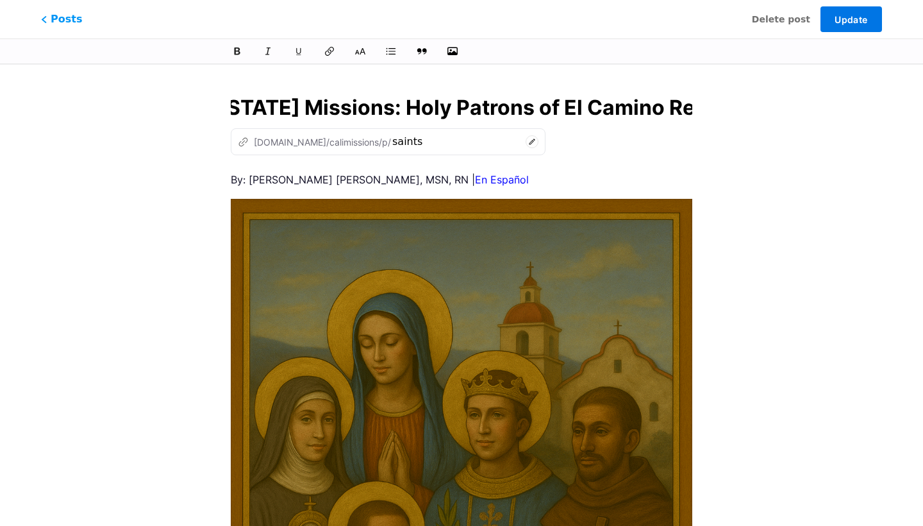
click at [856, 17] on span "Update" at bounding box center [851, 19] width 33 height 11
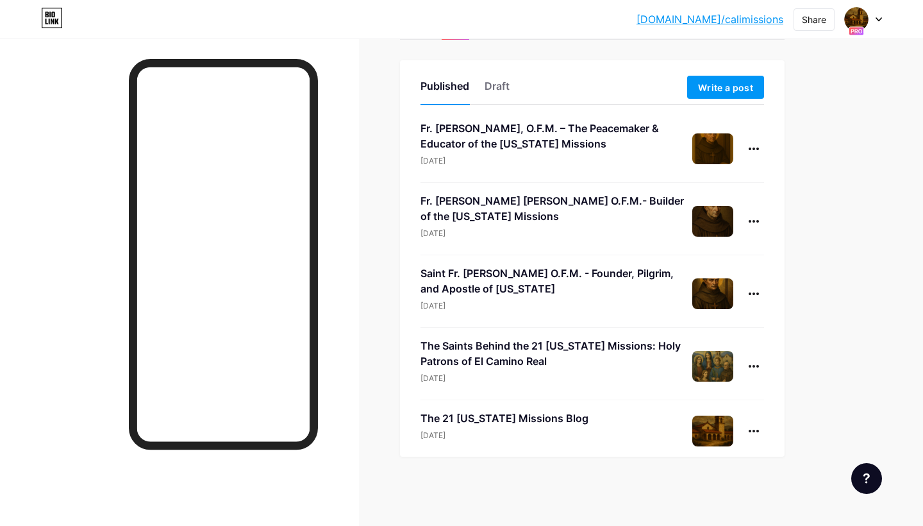
scroll to position [59, 0]
click at [760, 288] on div at bounding box center [754, 293] width 21 height 21
click at [713, 368] on li "Edit" at bounding box center [714, 375] width 98 height 26
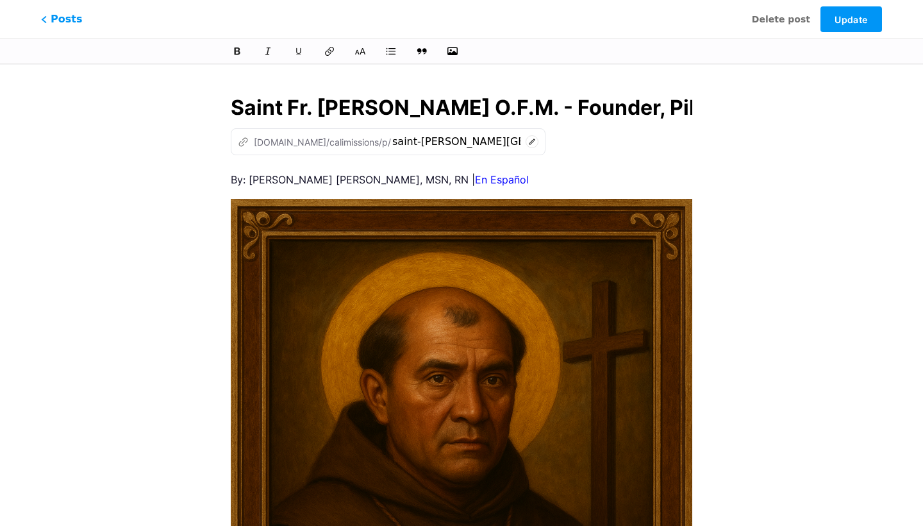
scroll to position [0, 345]
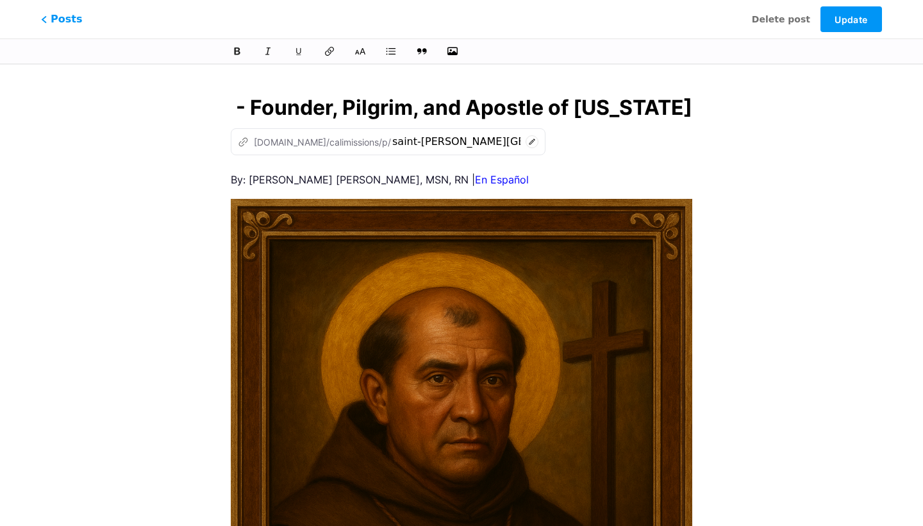
click at [526, 140] on icon at bounding box center [532, 141] width 13 height 13
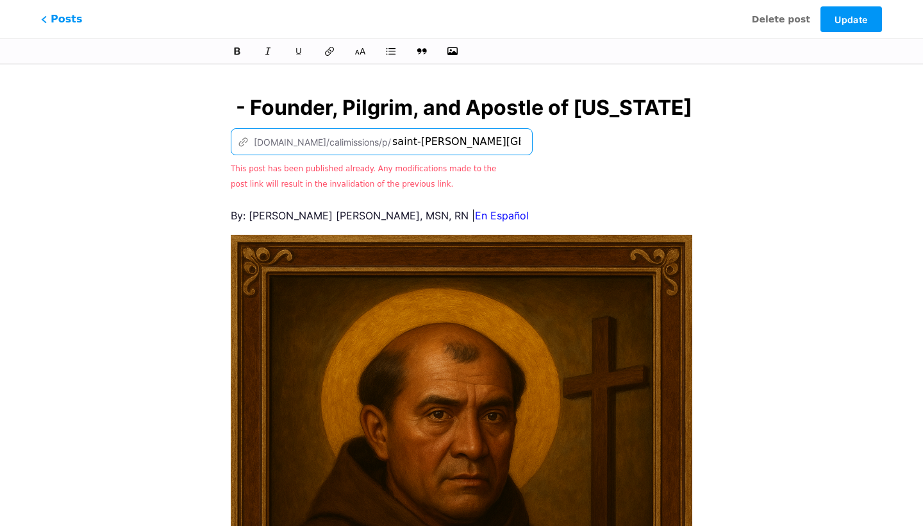
drag, startPoint x: 430, startPoint y: 140, endPoint x: 549, endPoint y: 146, distance: 119.4
click at [546, 144] on div "z [DOMAIN_NAME]/calimissions/p/ saint-[PERSON_NAME][GEOGRAPHIC_DATA] This post …" at bounding box center [462, 159] width 462 height 63
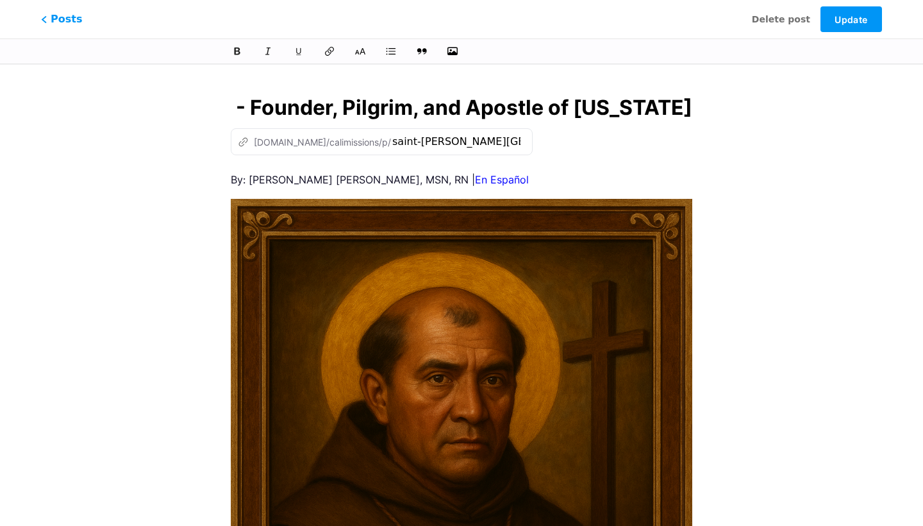
click at [843, 17] on span "Update" at bounding box center [851, 19] width 33 height 11
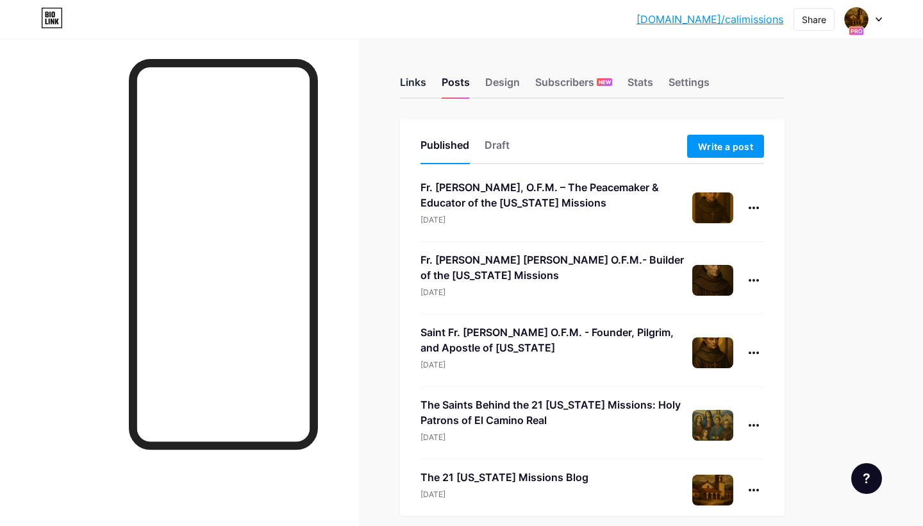
click at [415, 81] on div "Links" at bounding box center [413, 85] width 26 height 23
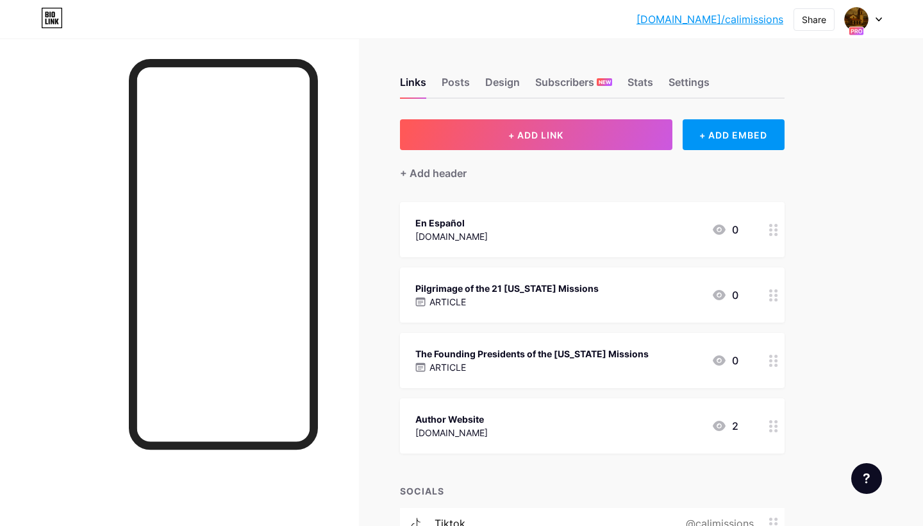
click at [773, 356] on icon at bounding box center [773, 361] width 9 height 12
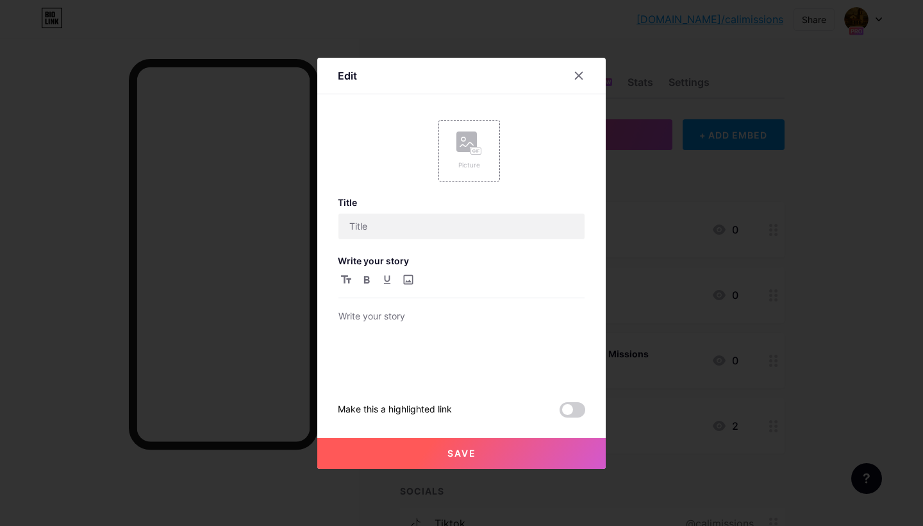
type input "The Founding Presidents of the [US_STATE] Missions"
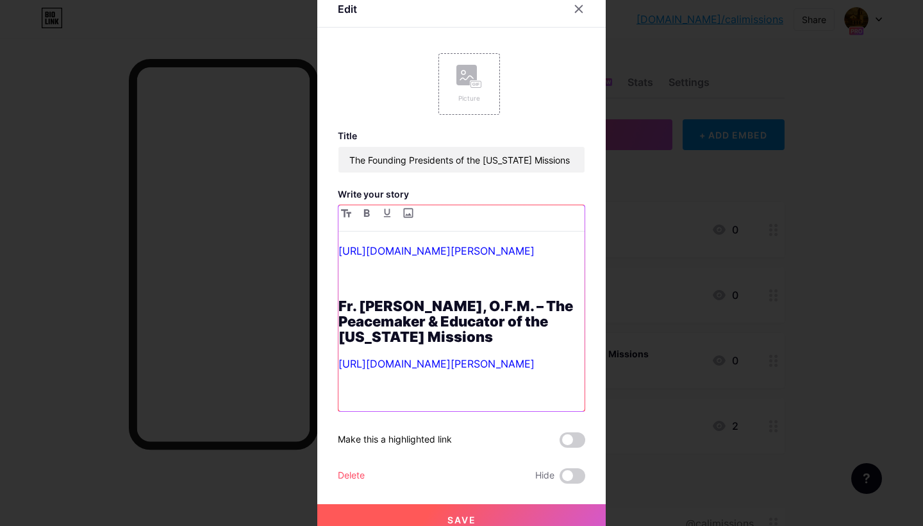
drag, startPoint x: 552, startPoint y: 387, endPoint x: 291, endPoint y: 169, distance: 339.6
click at [291, 169] on div "Edit Picture Title The Founding Presidents of the [US_STATE] Missions Write you…" at bounding box center [461, 263] width 923 height 526
click at [346, 212] on icon "button" at bounding box center [346, 213] width 10 height 8
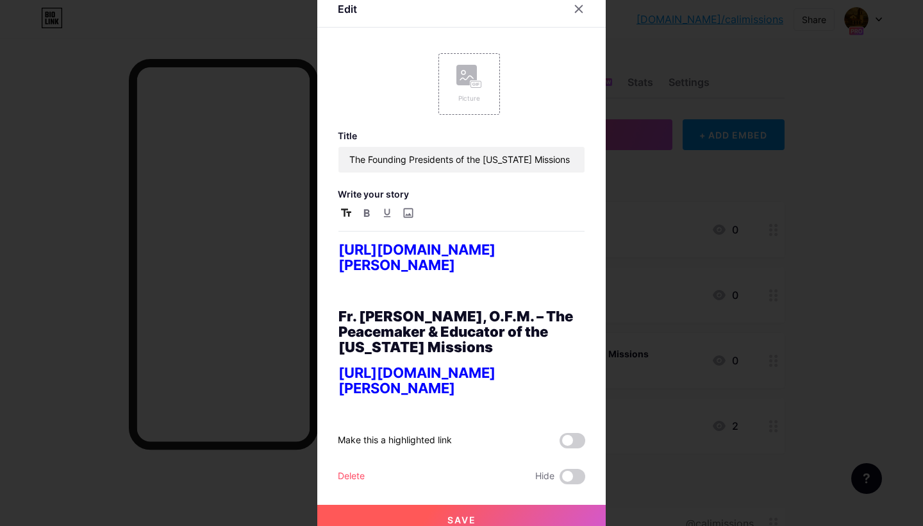
click at [346, 212] on icon "button" at bounding box center [346, 212] width 10 height 8
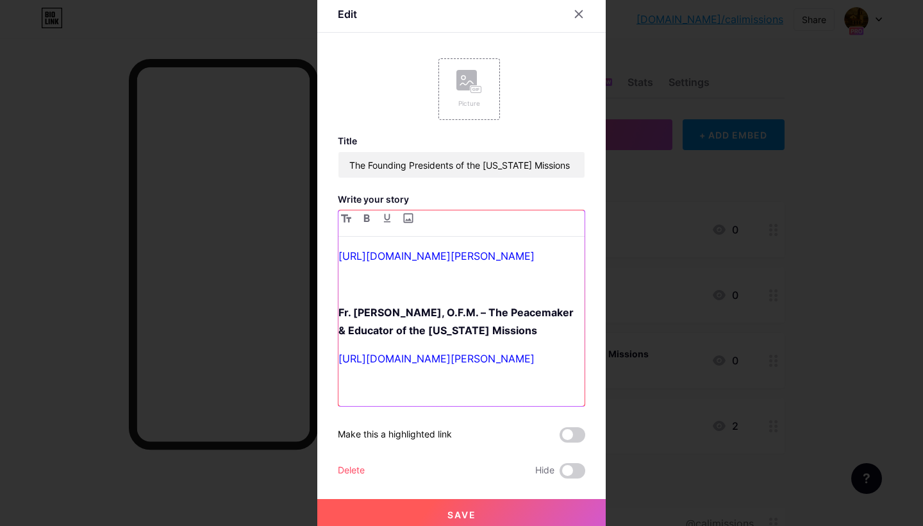
click at [424, 316] on p "Fr. [PERSON_NAME], O.F.M. – The Peacemaker & Educator of the [US_STATE] Missions" at bounding box center [462, 321] width 246 height 36
click at [393, 265] on p "[URL][DOMAIN_NAME][PERSON_NAME]" at bounding box center [462, 256] width 246 height 18
click at [388, 251] on link "[URL][DOMAIN_NAME][PERSON_NAME]" at bounding box center [437, 255] width 196 height 13
click at [342, 240] on div "[URL][DOMAIN_NAME][PERSON_NAME] Fr. [PERSON_NAME], O.F.M. – The Peacemaker & Ed…" at bounding box center [462, 308] width 246 height 196
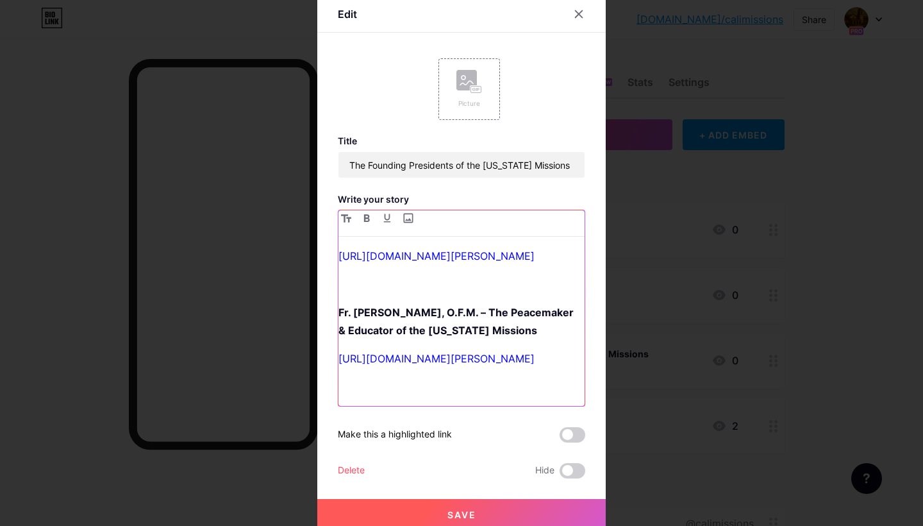
click at [340, 249] on link "[URL][DOMAIN_NAME][PERSON_NAME]" at bounding box center [437, 255] width 196 height 13
click at [352, 288] on p at bounding box center [462, 284] width 246 height 18
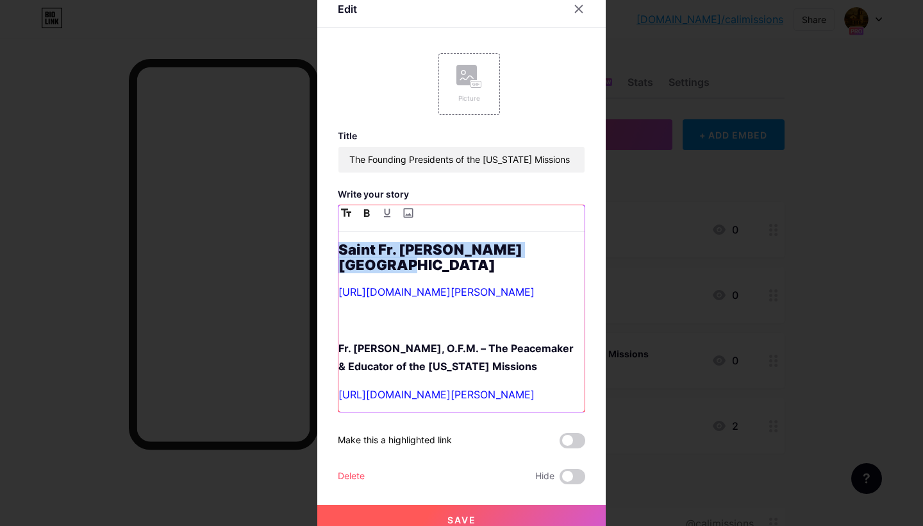
drag, startPoint x: 563, startPoint y: 252, endPoint x: 333, endPoint y: 239, distance: 230.5
click at [333, 239] on div "Edit Picture Title The Founding Presidents of the [US_STATE] Missions Write you…" at bounding box center [461, 263] width 288 height 544
click at [347, 210] on icon "button" at bounding box center [346, 212] width 10 height 8
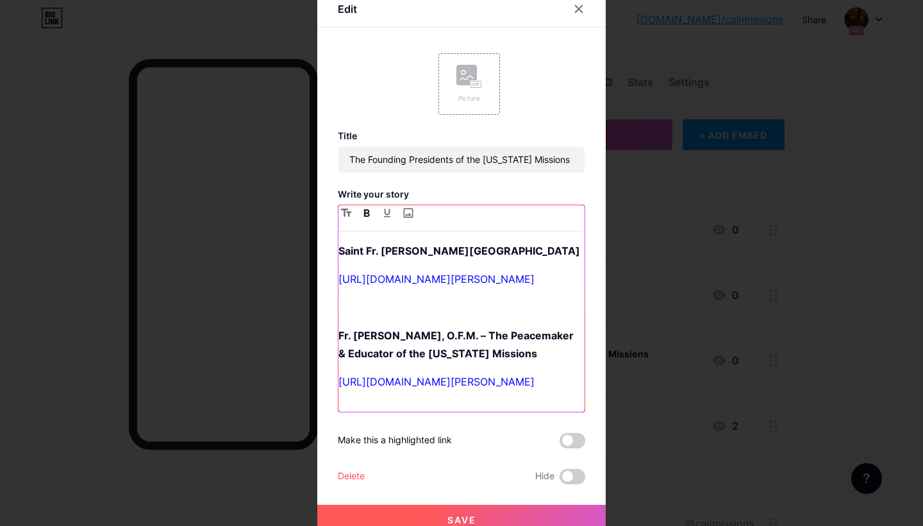
click at [401, 338] on div "Saint Fr. [PERSON_NAME] [URL][DOMAIN_NAME][PERSON_NAME] Fr. [PERSON_NAME], O.F.…" at bounding box center [462, 327] width 246 height 170
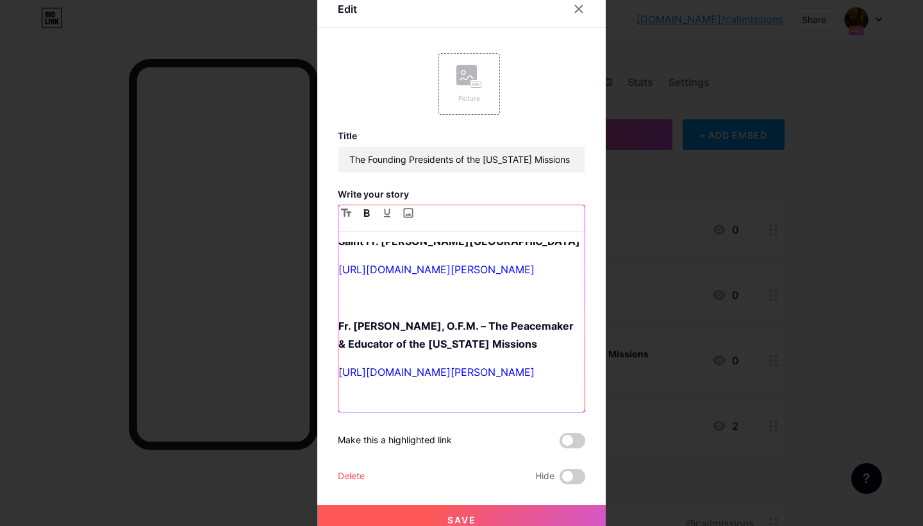
scroll to position [8, 0]
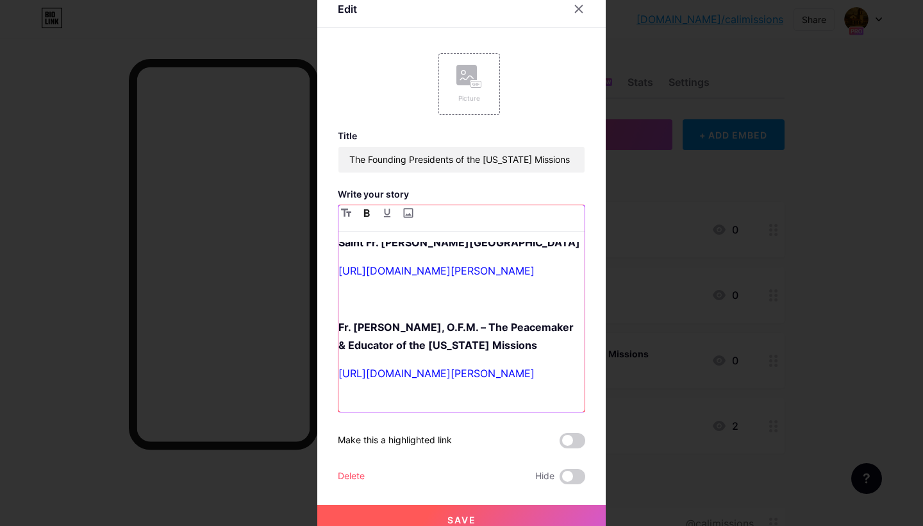
click at [402, 326] on div "Saint Fr. [PERSON_NAME] [URL][DOMAIN_NAME][PERSON_NAME] Fr. [PERSON_NAME], O.F.…" at bounding box center [462, 327] width 246 height 170
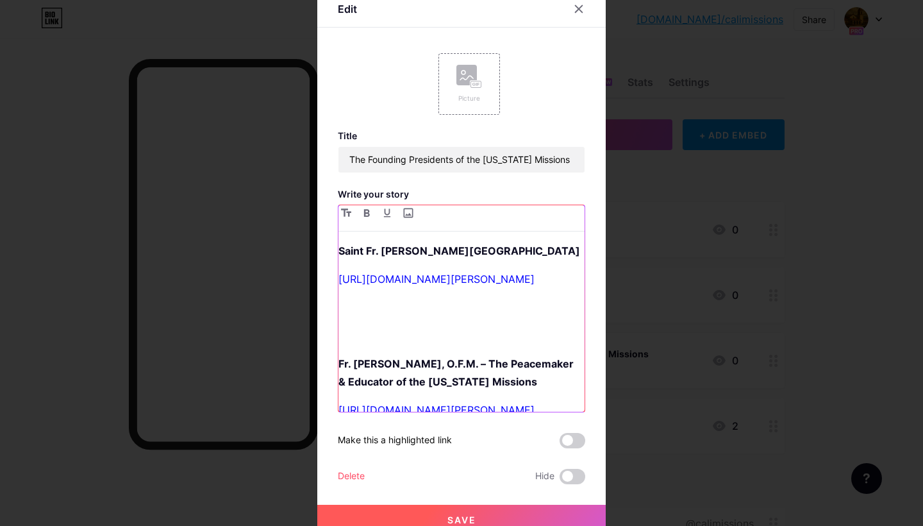
scroll to position [0, 0]
drag, startPoint x: 374, startPoint y: 291, endPoint x: 331, endPoint y: 283, distance: 43.0
click at [331, 283] on div "Edit Picture Title The Founding Presidents of the [US_STATE] Missions Write you…" at bounding box center [461, 263] width 288 height 544
click at [451, 316] on p at bounding box center [462, 307] width 246 height 18
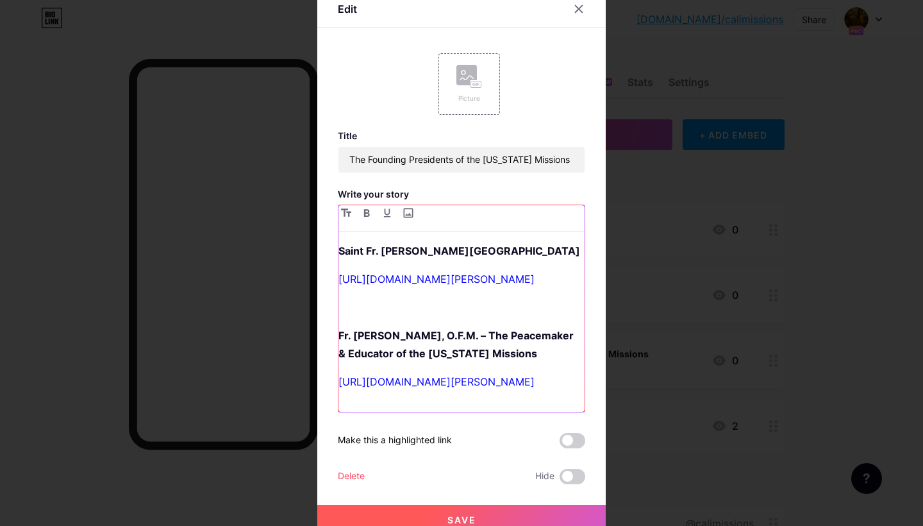
scroll to position [23, 0]
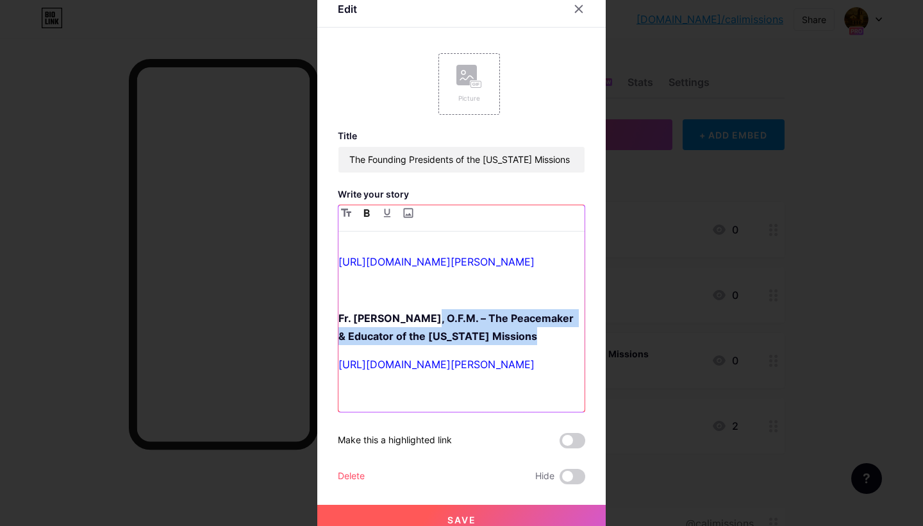
drag, startPoint x: 522, startPoint y: 345, endPoint x: 423, endPoint y: 326, distance: 100.6
click at [423, 326] on p "Fr. [PERSON_NAME], O.F.M. – The Peacemaker & Educator of the [US_STATE] Missions" at bounding box center [462, 327] width 246 height 36
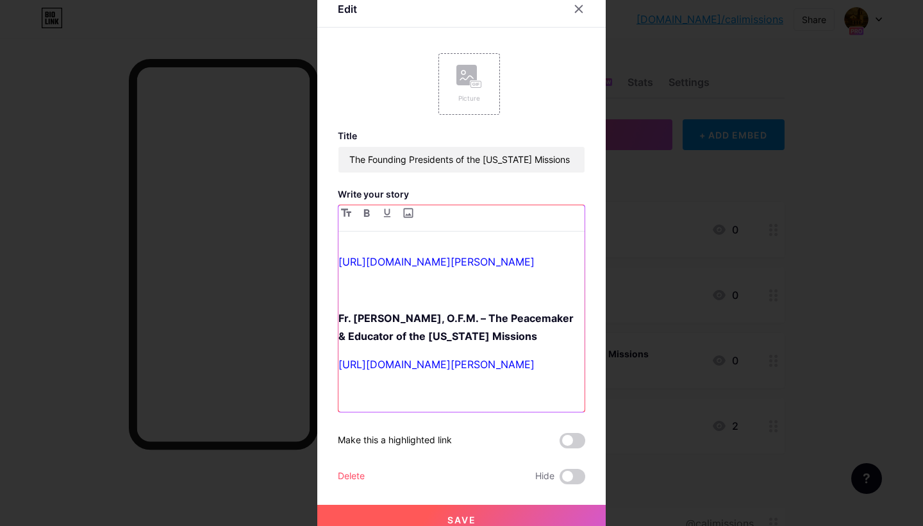
click at [425, 295] on p at bounding box center [462, 290] width 246 height 18
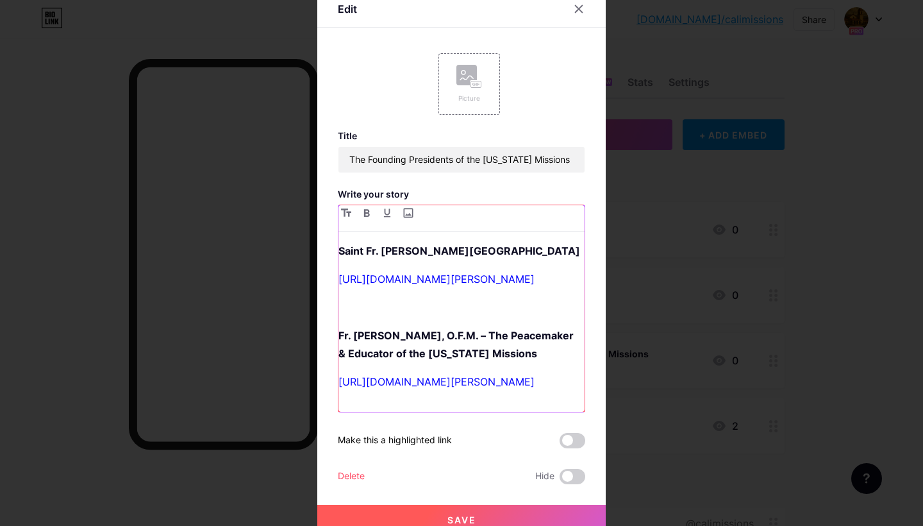
scroll to position [0, 0]
drag, startPoint x: 496, startPoint y: 252, endPoint x: 340, endPoint y: 252, distance: 156.4
click at [340, 252] on p "Saint Fr. [PERSON_NAME][GEOGRAPHIC_DATA]" at bounding box center [462, 251] width 246 height 18
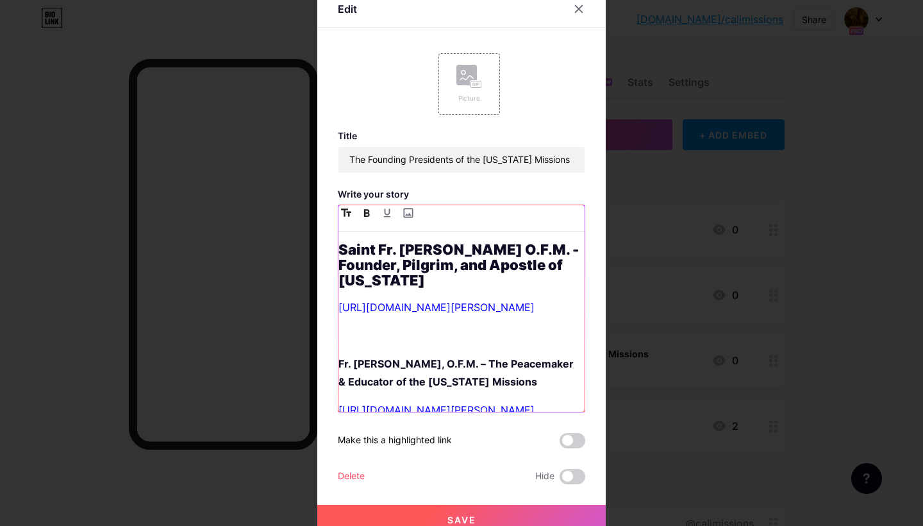
drag, startPoint x: 491, startPoint y: 280, endPoint x: 330, endPoint y: 246, distance: 165.1
click at [330, 246] on div "Edit Picture Title The Founding Presidents of the [US_STATE] Missions Write you…" at bounding box center [461, 263] width 288 height 544
click at [349, 210] on icon "button" at bounding box center [346, 212] width 10 height 8
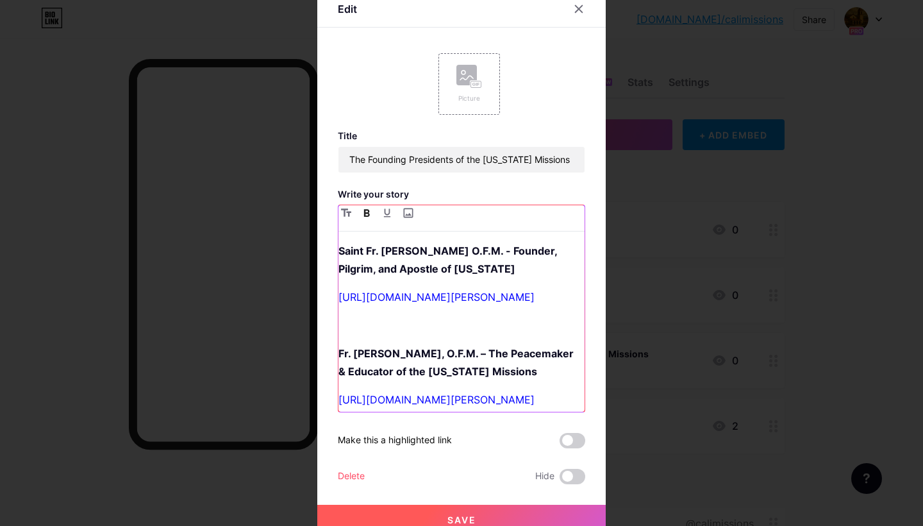
click at [411, 334] on p at bounding box center [462, 325] width 246 height 18
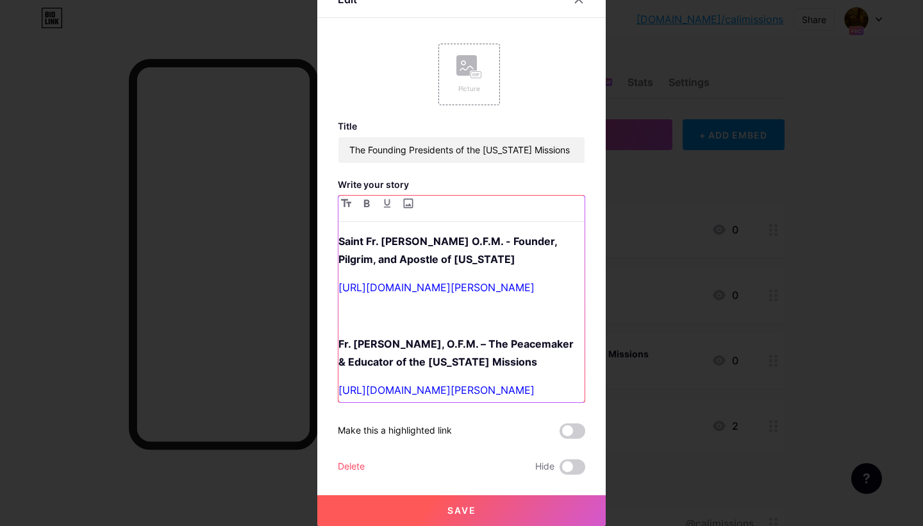
scroll to position [10, 0]
click at [453, 324] on p at bounding box center [462, 315] width 246 height 18
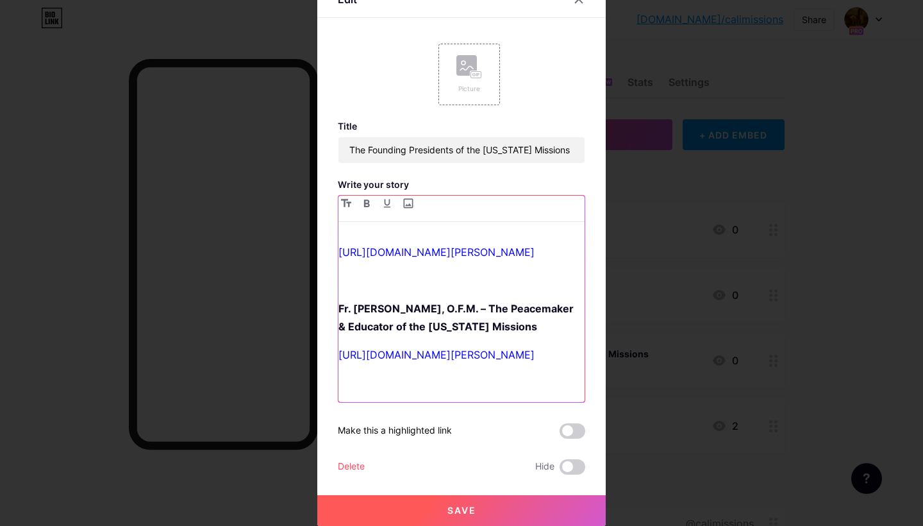
scroll to position [53, 0]
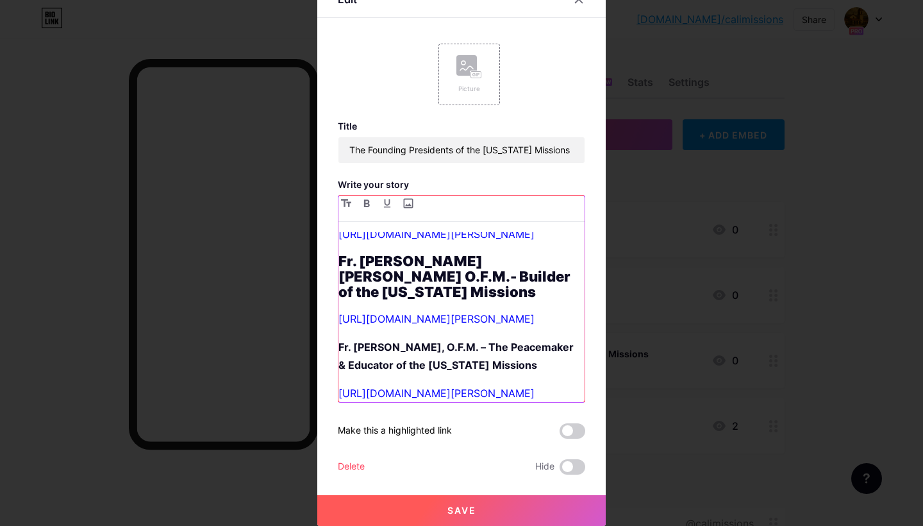
click at [421, 299] on h1 "Fr. [PERSON_NAME] [PERSON_NAME] O.F.M.- Builder of the [US_STATE] Missions" at bounding box center [462, 276] width 246 height 46
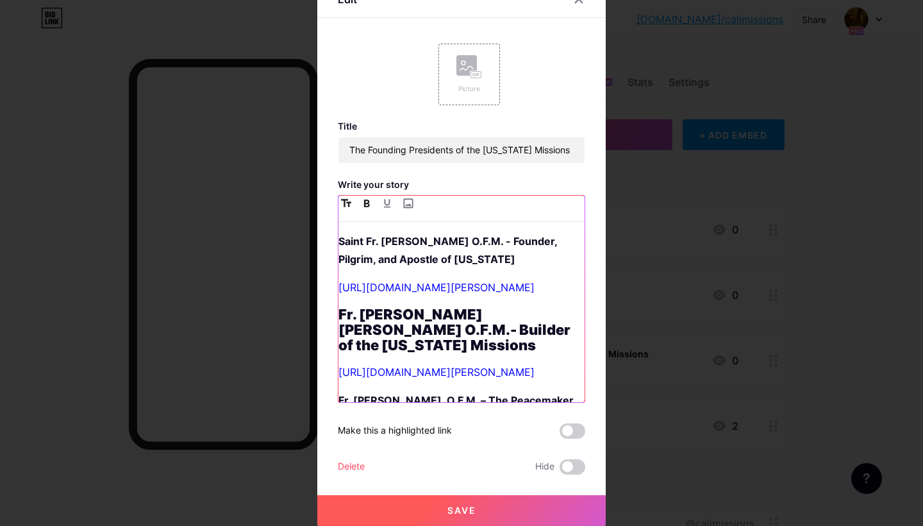
scroll to position [0, 0]
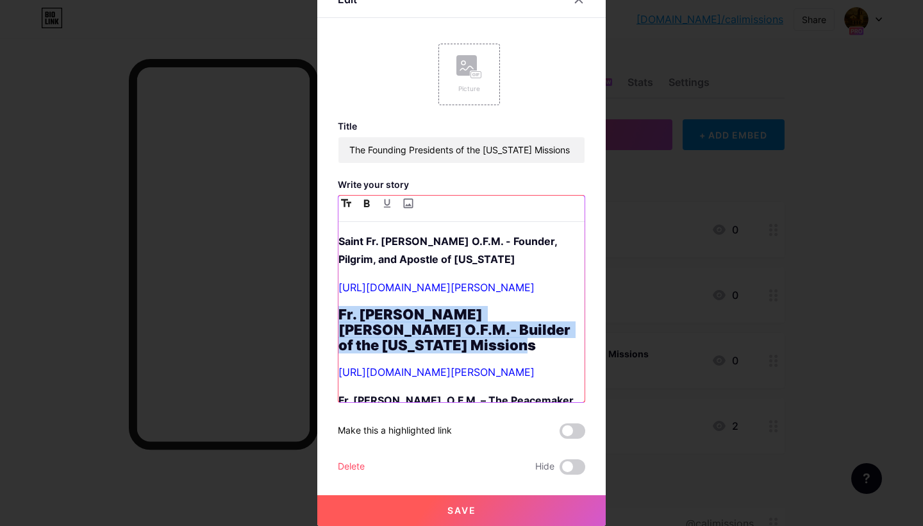
drag, startPoint x: 410, startPoint y: 370, endPoint x: 321, endPoint y: 330, distance: 97.0
click at [321, 330] on div "Edit Picture Title The Founding Presidents of the [US_STATE] Missions Write you…" at bounding box center [461, 253] width 288 height 544
click at [349, 203] on icon "button" at bounding box center [346, 203] width 10 height 8
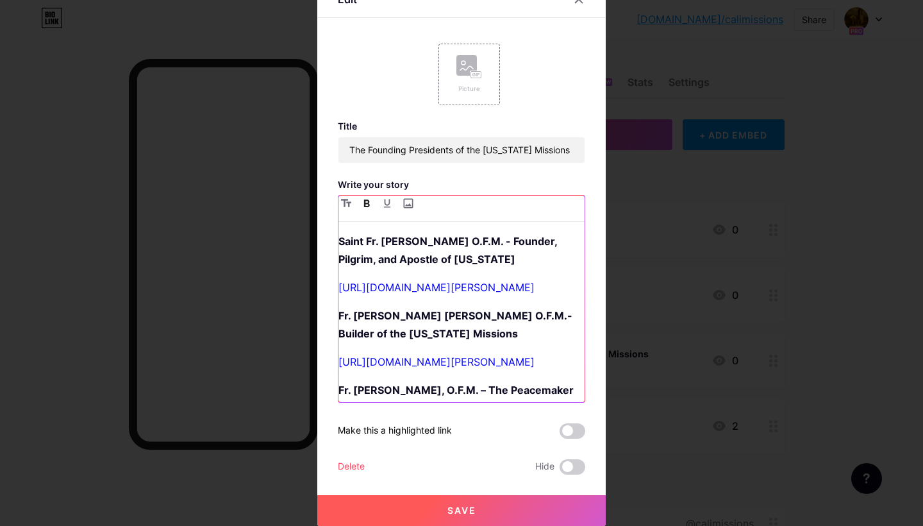
click at [408, 340] on strong "Fr. [PERSON_NAME] [PERSON_NAME] O.F.M.- Builder of the [US_STATE] Missions" at bounding box center [457, 324] width 237 height 31
click at [397, 317] on div "Saint Fr. [PERSON_NAME] O.F.M. - Founder, Pilgrim, and Apostle of [US_STATE] [U…" at bounding box center [462, 317] width 246 height 170
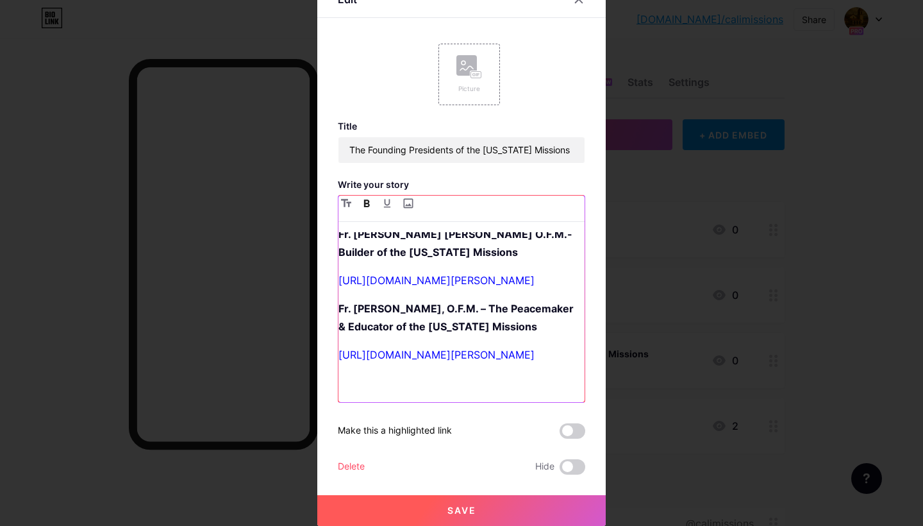
scroll to position [146, 0]
click at [341, 308] on strong "Fr. [PERSON_NAME], O.F.M. – The Peacemaker & Educator of the [US_STATE] Missions" at bounding box center [458, 317] width 238 height 31
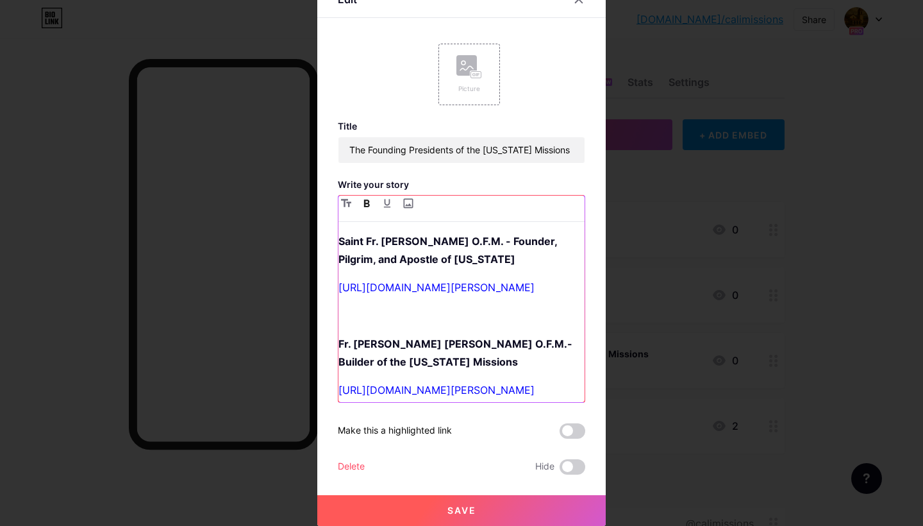
scroll to position [0, 0]
click at [396, 502] on button "Save" at bounding box center [461, 510] width 288 height 31
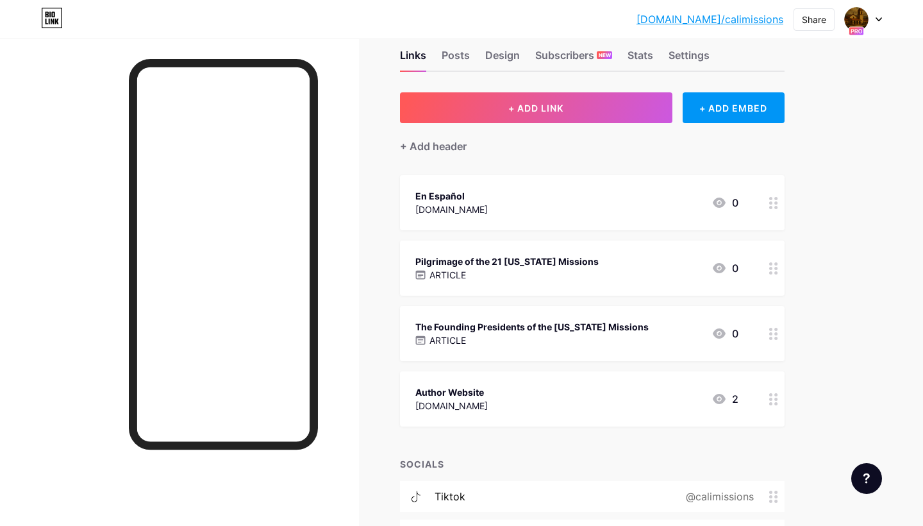
scroll to position [17, 0]
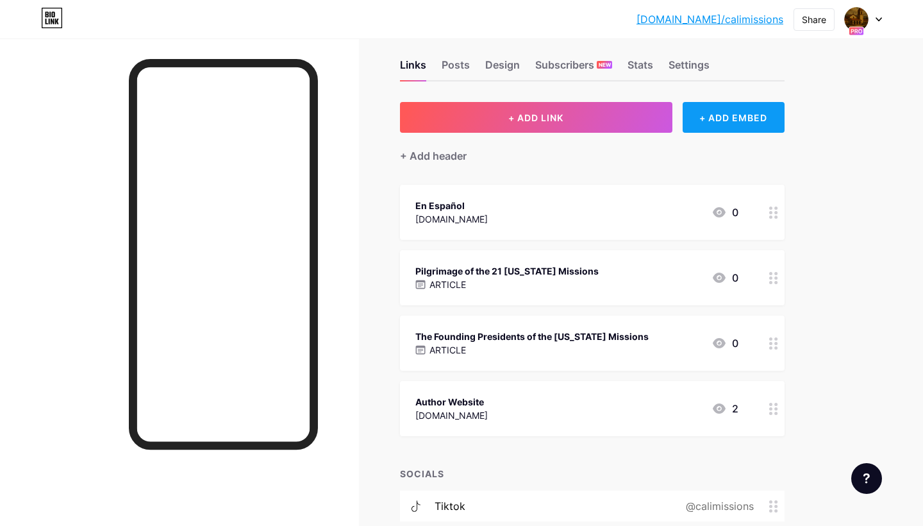
click at [759, 119] on div "+ ADD EMBED" at bounding box center [734, 117] width 102 height 31
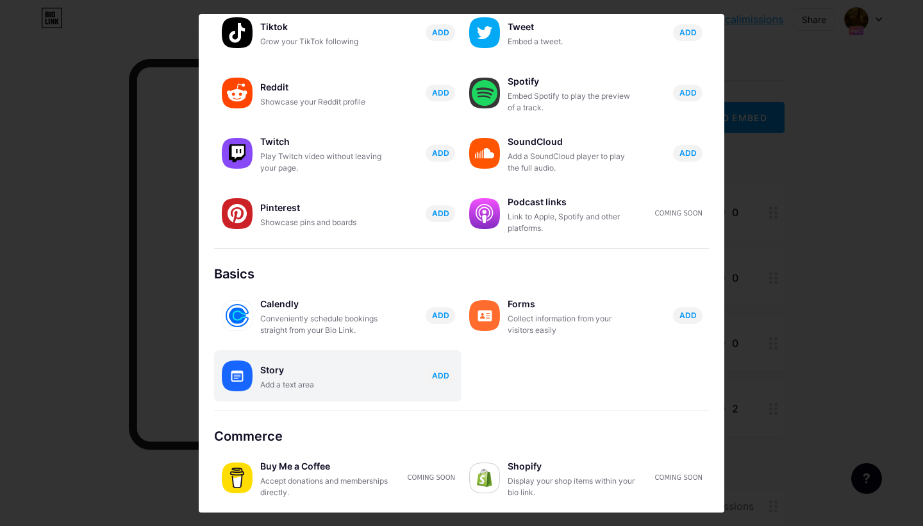
scroll to position [155, 0]
click at [440, 375] on span "ADD" at bounding box center [440, 375] width 17 height 11
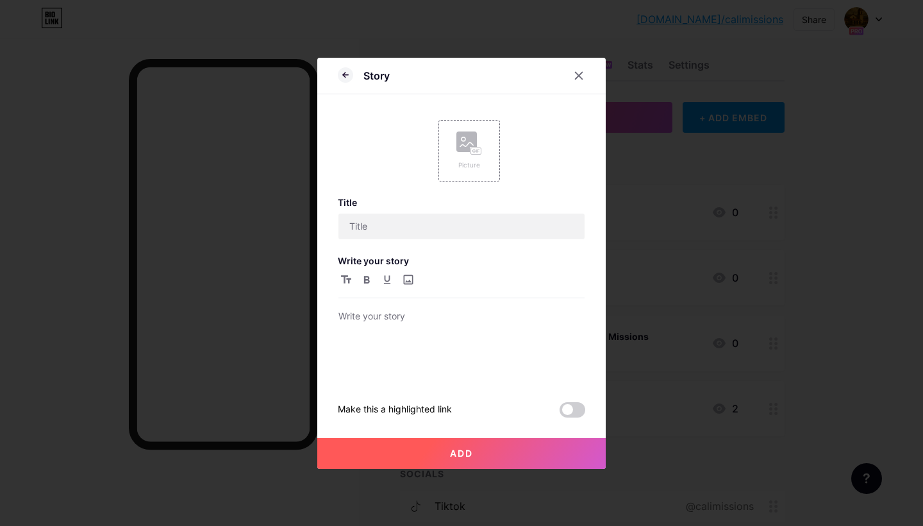
scroll to position [0, 0]
click at [430, 229] on input "text" at bounding box center [462, 226] width 246 height 26
click at [389, 224] on input "The Saint of the [US_STATE] Missions" at bounding box center [462, 226] width 246 height 26
type input "The Saints of the [US_STATE] Missions"
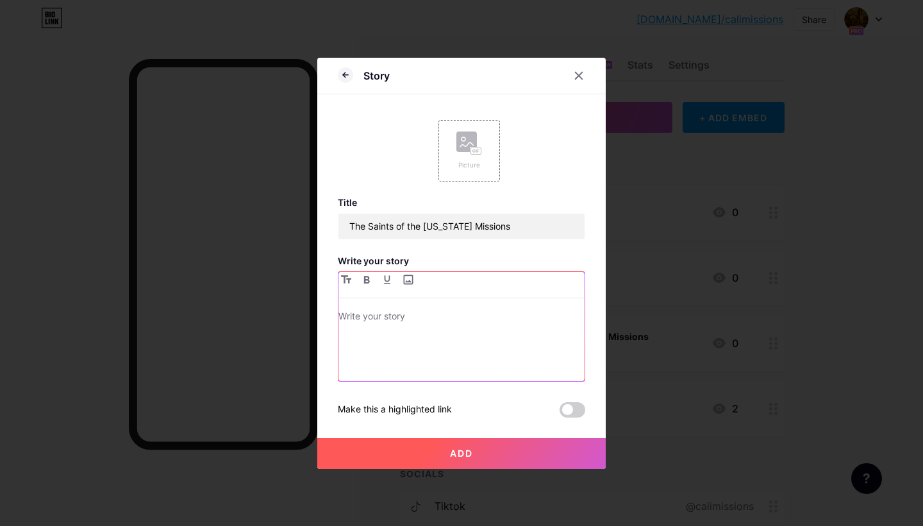
click at [386, 314] on p at bounding box center [462, 317] width 246 height 18
click at [408, 282] on input "file" at bounding box center [407, 279] width 15 height 15
type input "C:\fakepath\ChatGPT Image [DATE] at 01_03_05 AM.png"
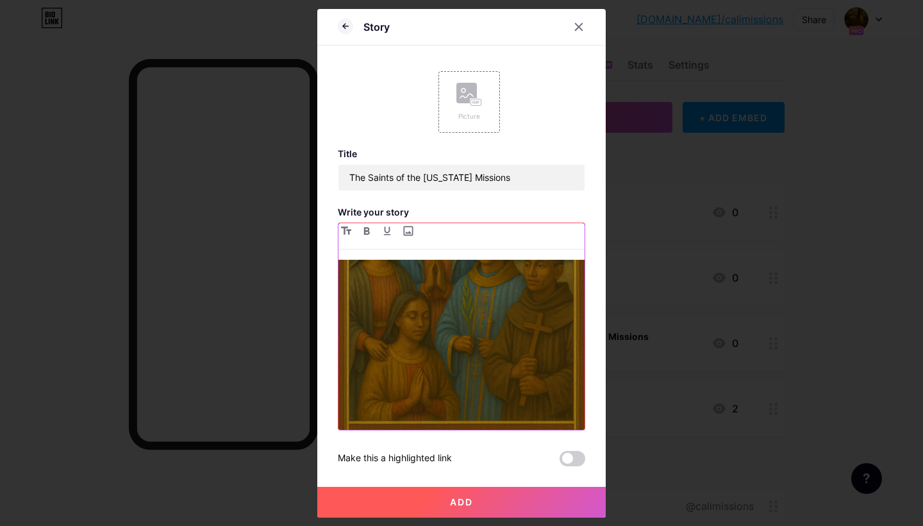
scroll to position [213, 0]
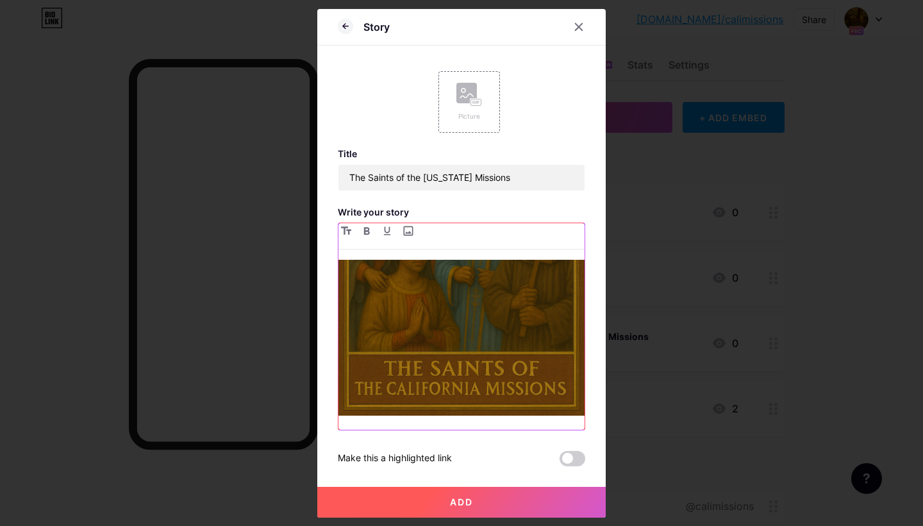
click at [417, 422] on div at bounding box center [462, 345] width 246 height 170
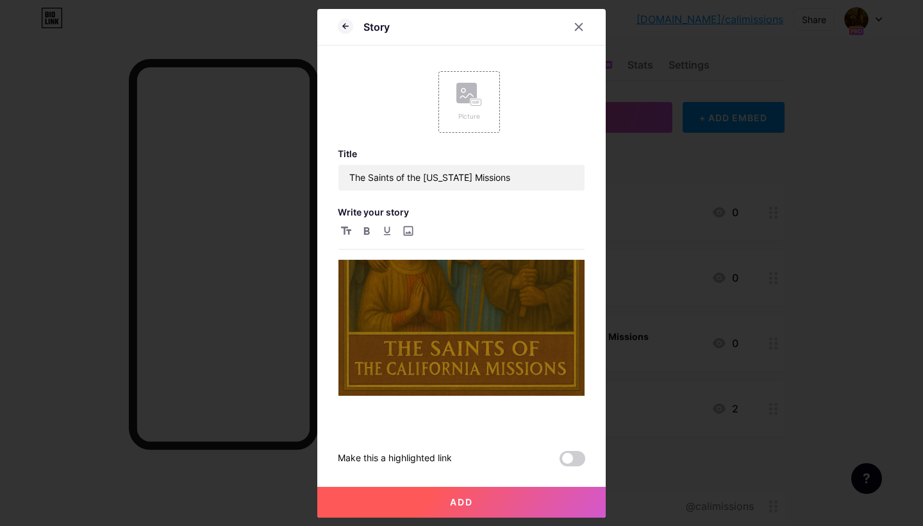
click at [444, 504] on button "Add" at bounding box center [461, 502] width 288 height 31
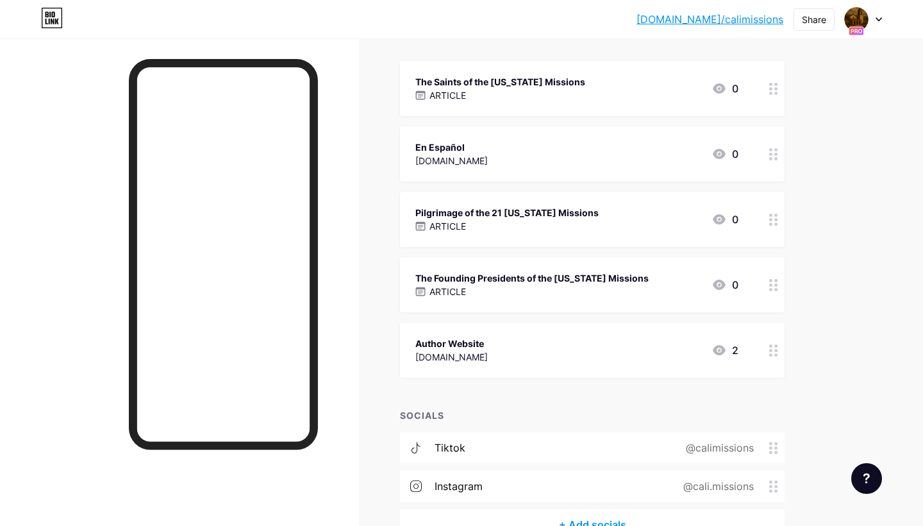
scroll to position [145, 0]
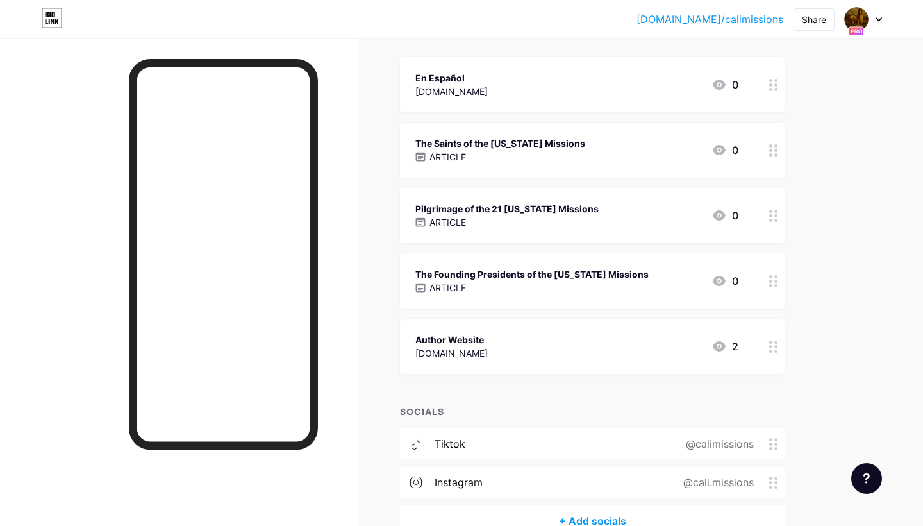
drag, startPoint x: 772, startPoint y: 148, endPoint x: 773, endPoint y: 231, distance: 83.3
click at [773, 231] on span "En Español [DOMAIN_NAME] 0 The Saints of the [US_STATE] Missions ARTICLE 0 Pilg…" at bounding box center [592, 215] width 385 height 317
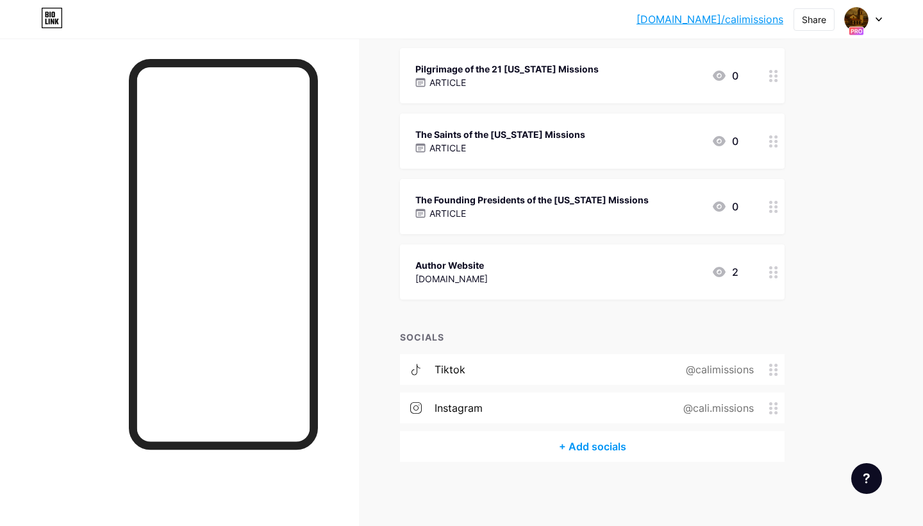
scroll to position [219, 0]
